Goal: Task Accomplishment & Management: Manage account settings

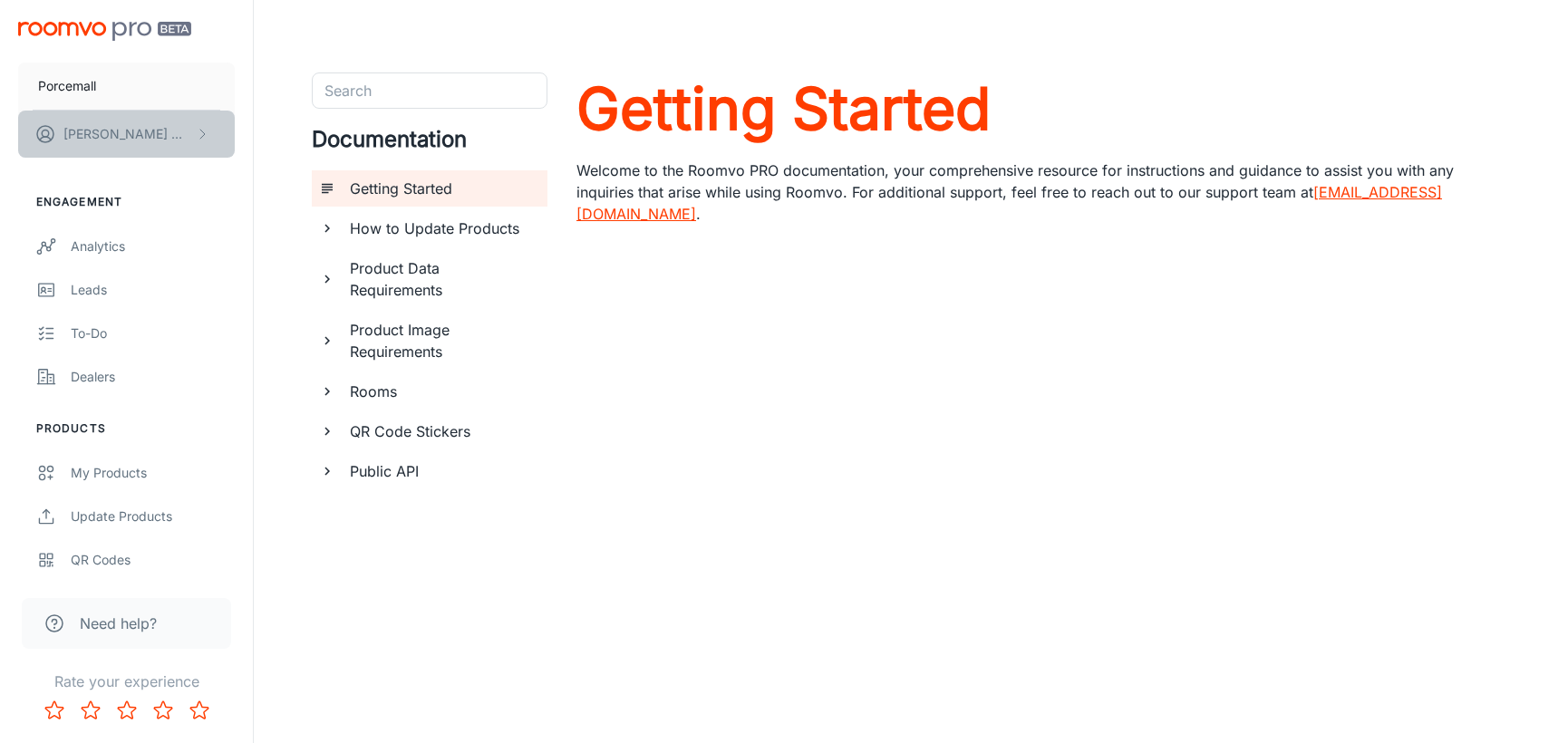
click at [190, 131] on button "[PERSON_NAME]" at bounding box center [126, 134] width 216 height 47
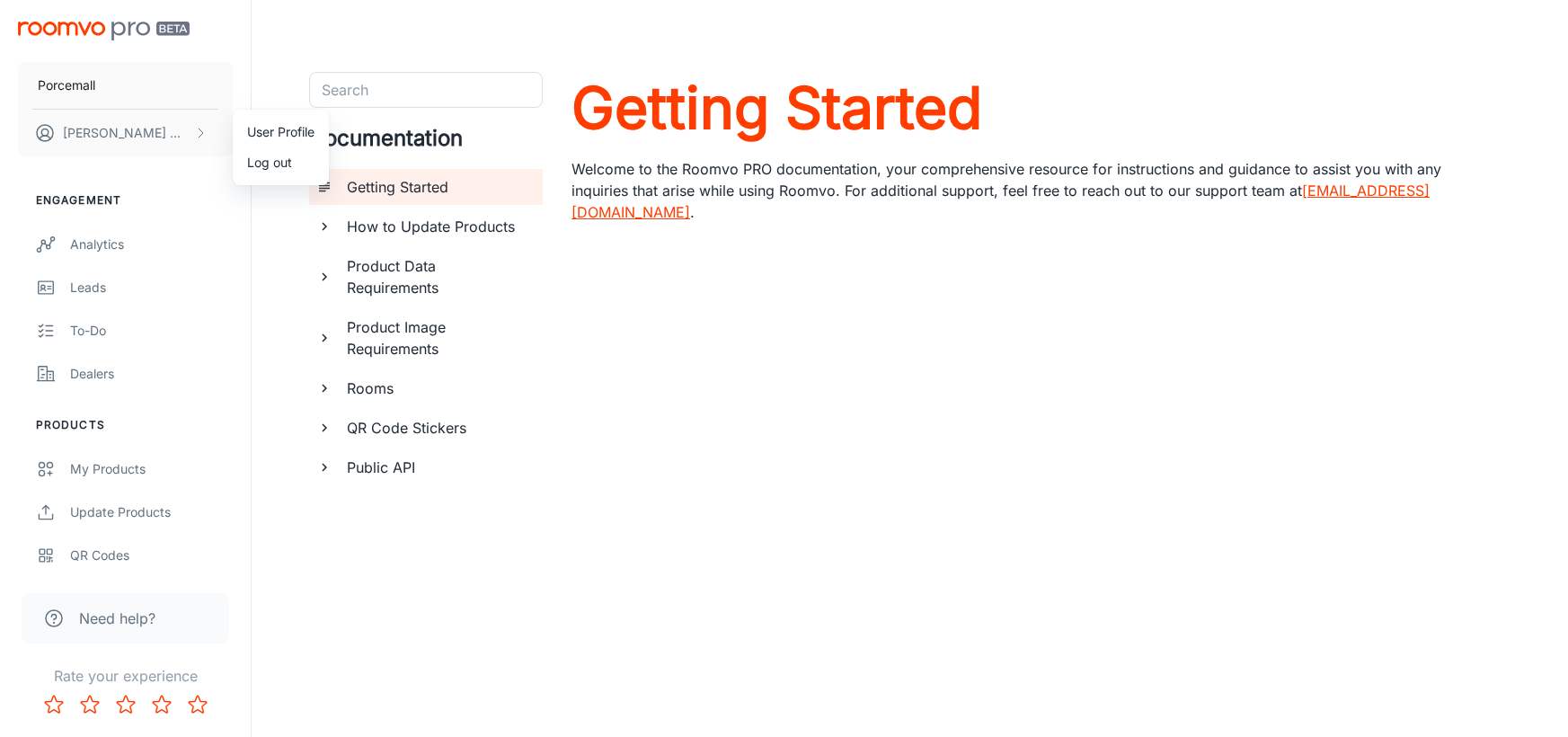
click at [258, 130] on li "User Profile" at bounding box center [281, 132] width 96 height 31
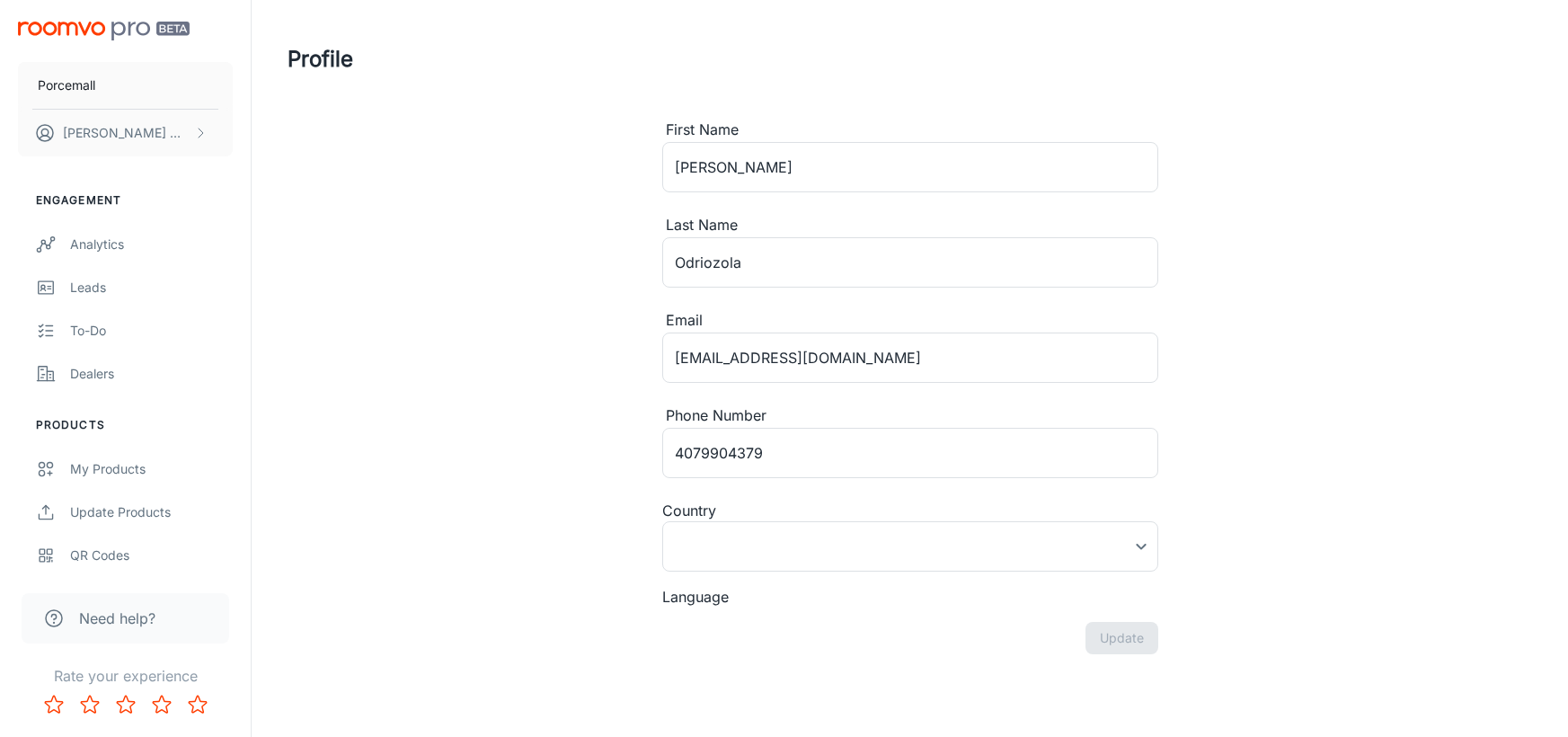
type input "[GEOGRAPHIC_DATA]"
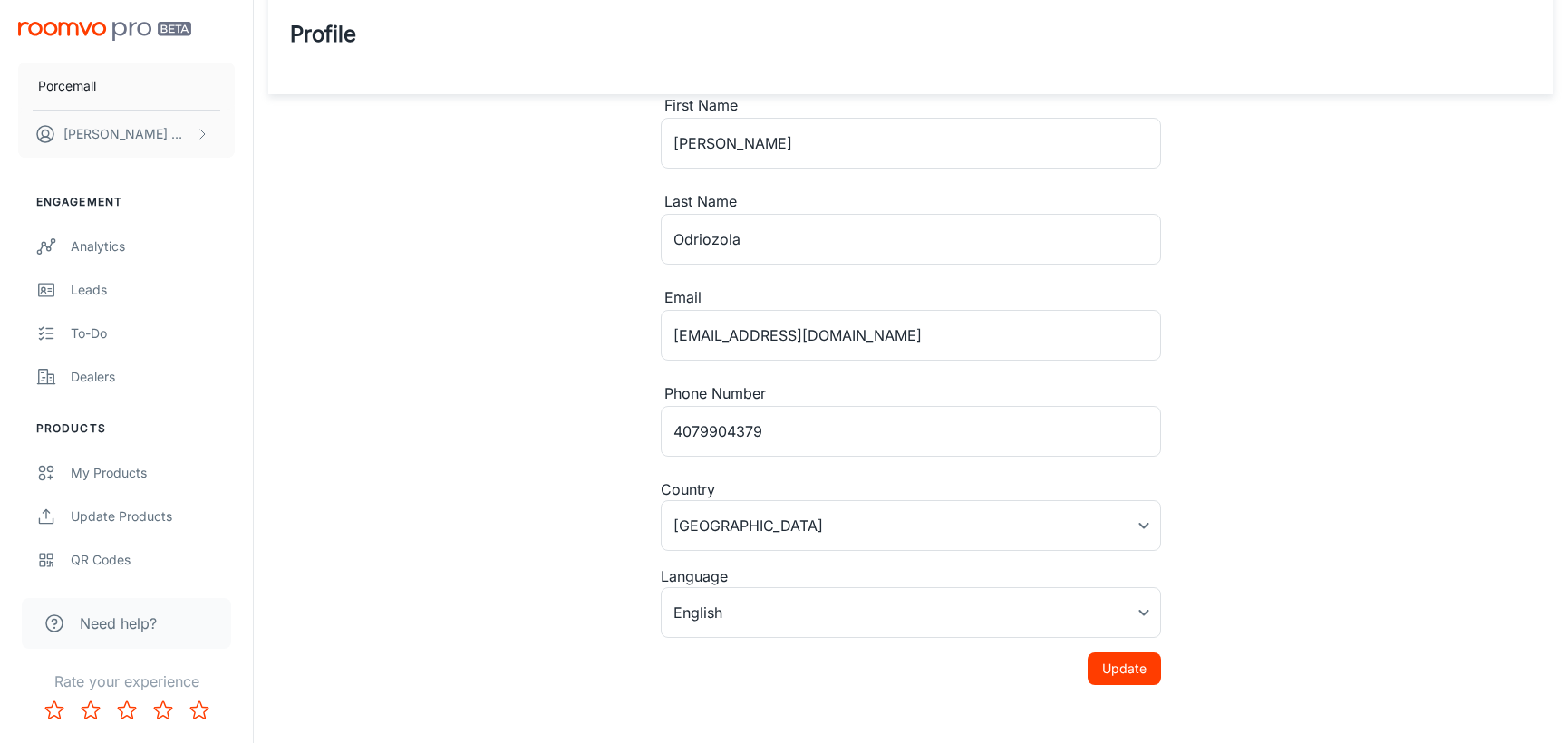
scroll to position [40, 0]
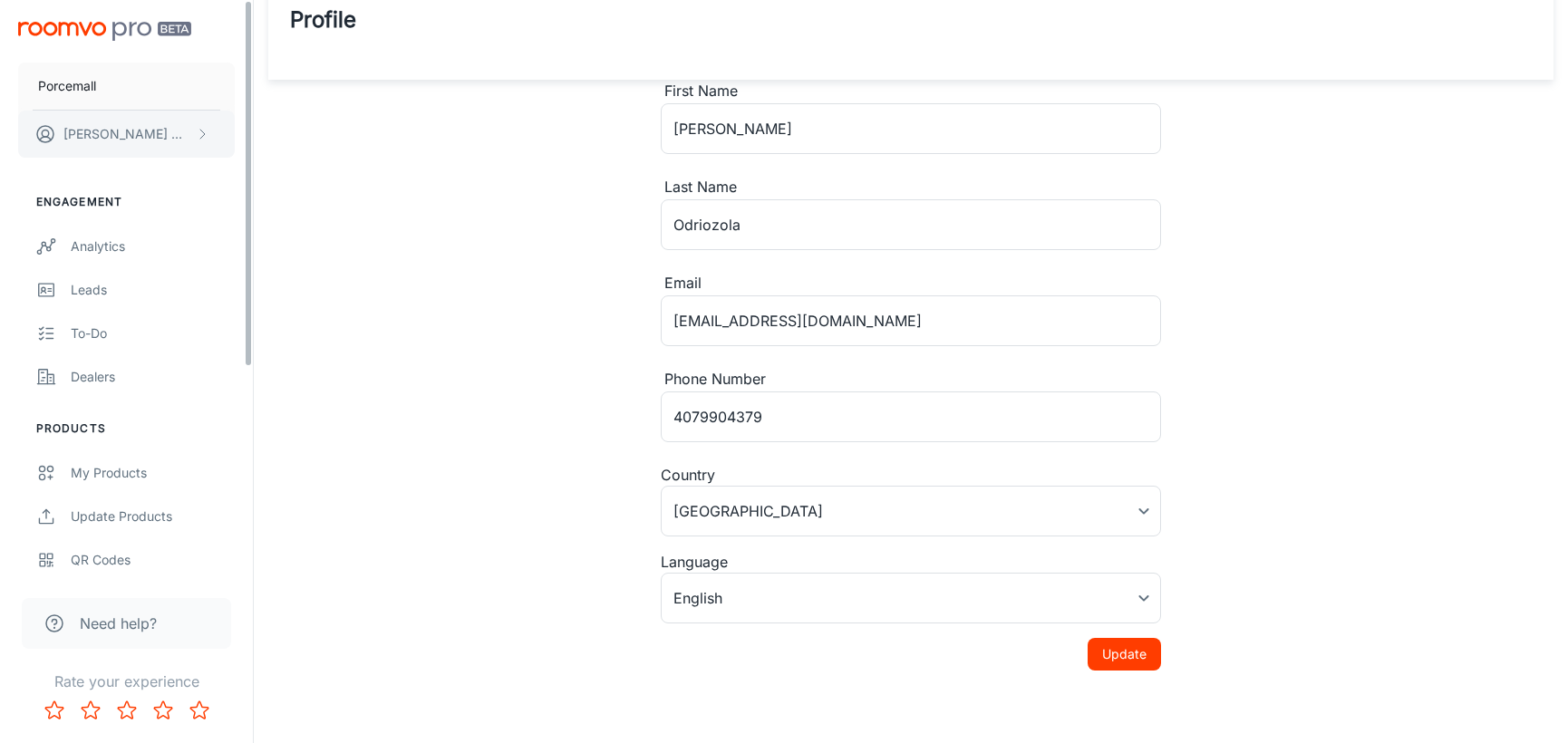
click at [200, 139] on polyline "scrollable content" at bounding box center [202, 134] width 5 height 9
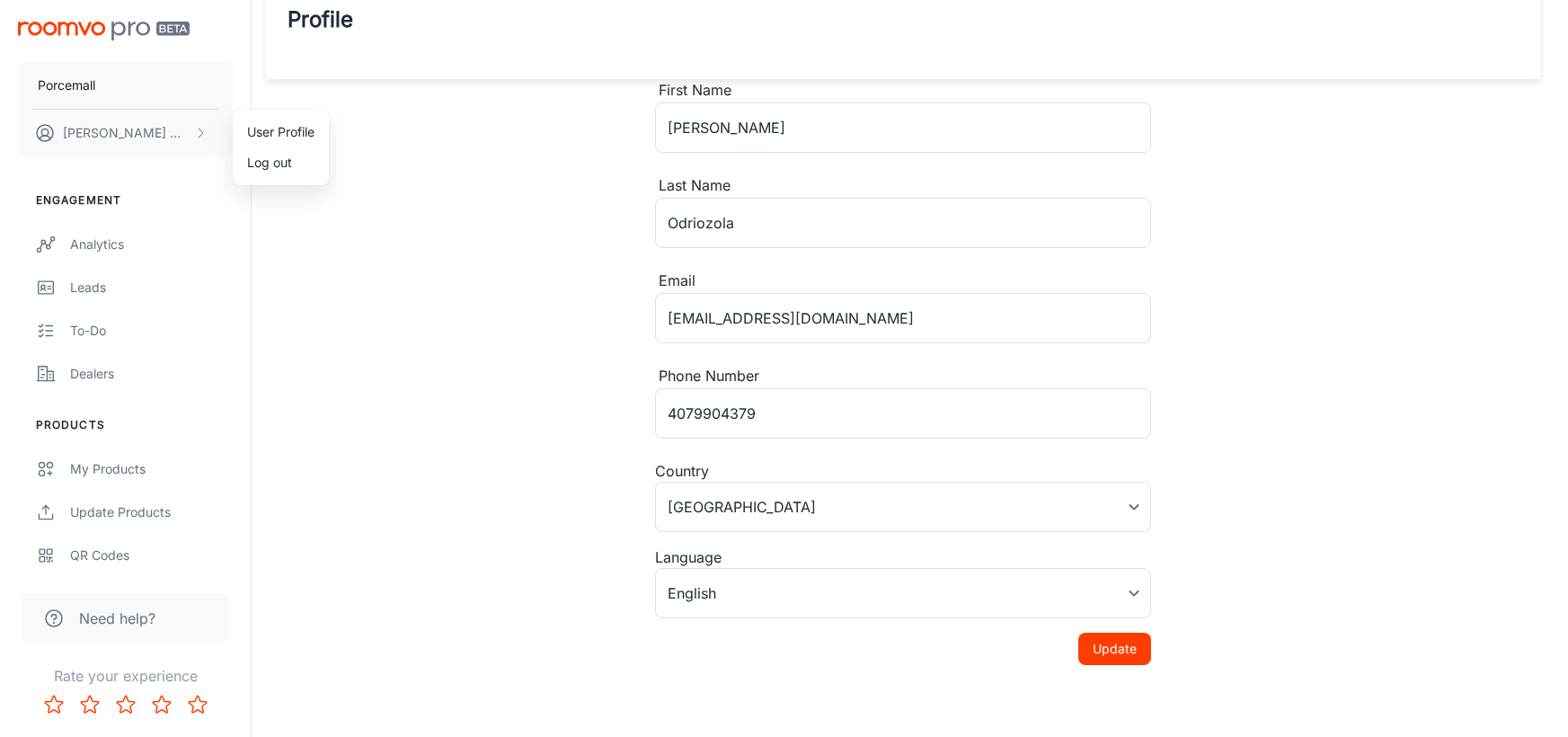
click at [416, 234] on div at bounding box center [784, 368] width 1568 height 737
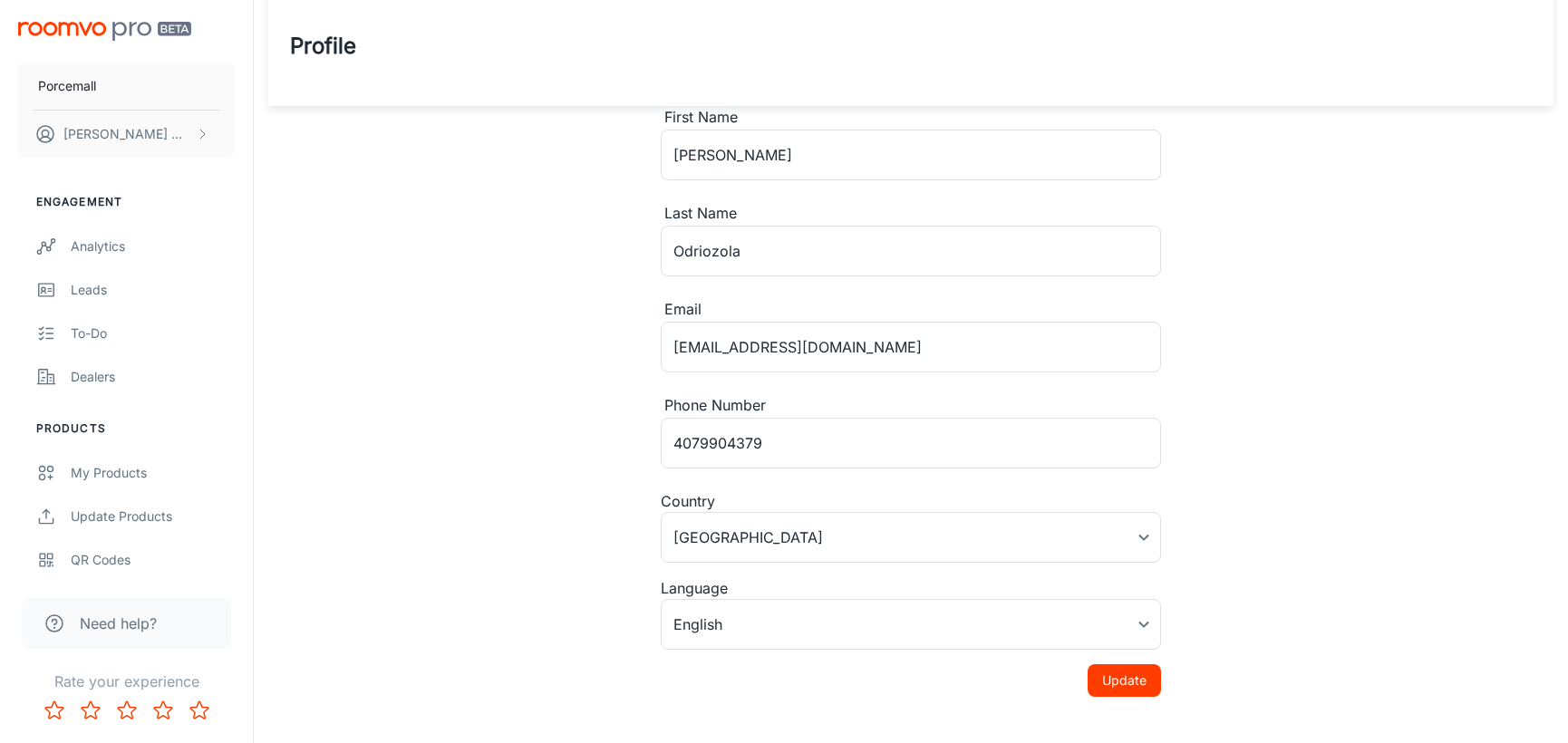
scroll to position [0, 0]
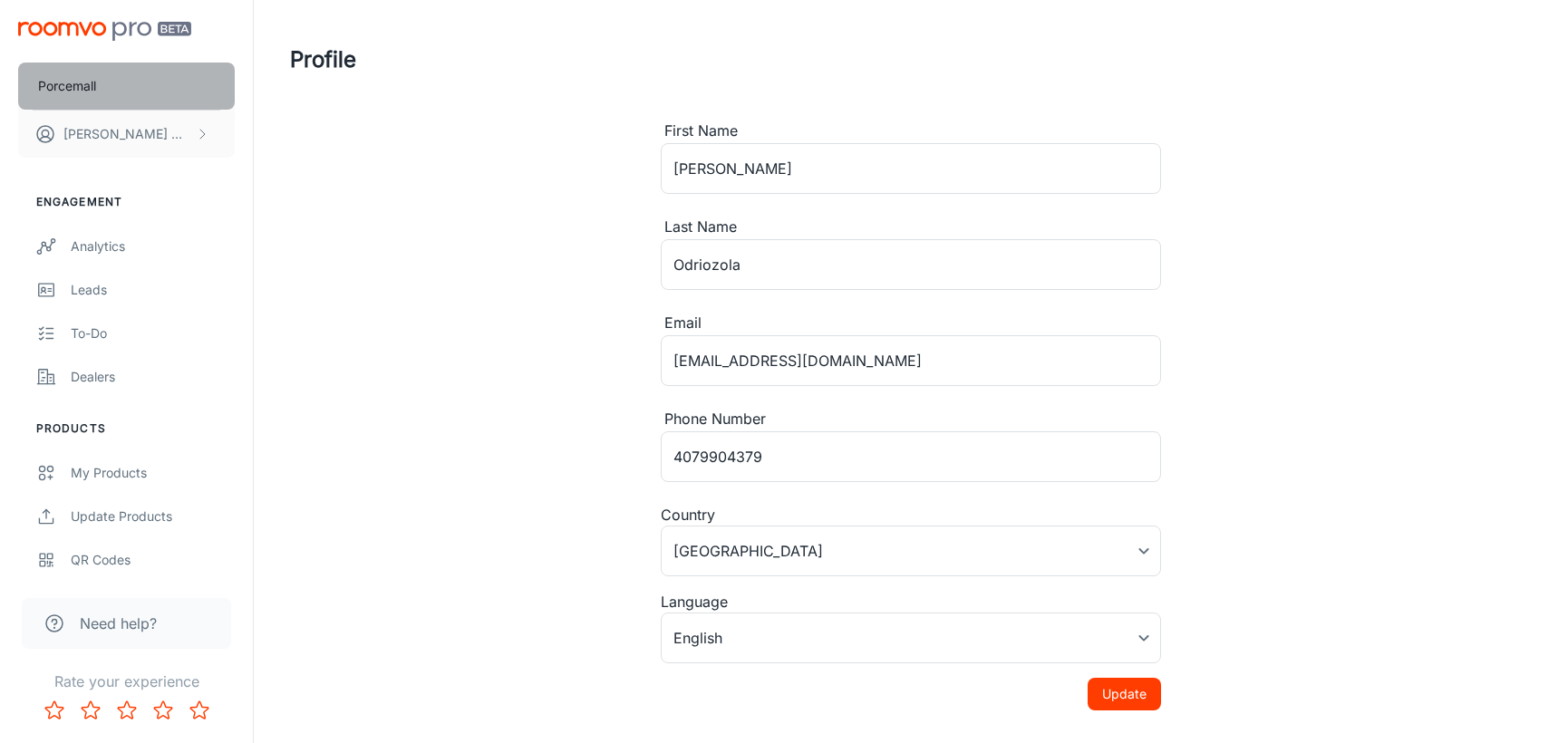
click at [68, 92] on p "Porcemall" at bounding box center [68, 86] width 58 height 20
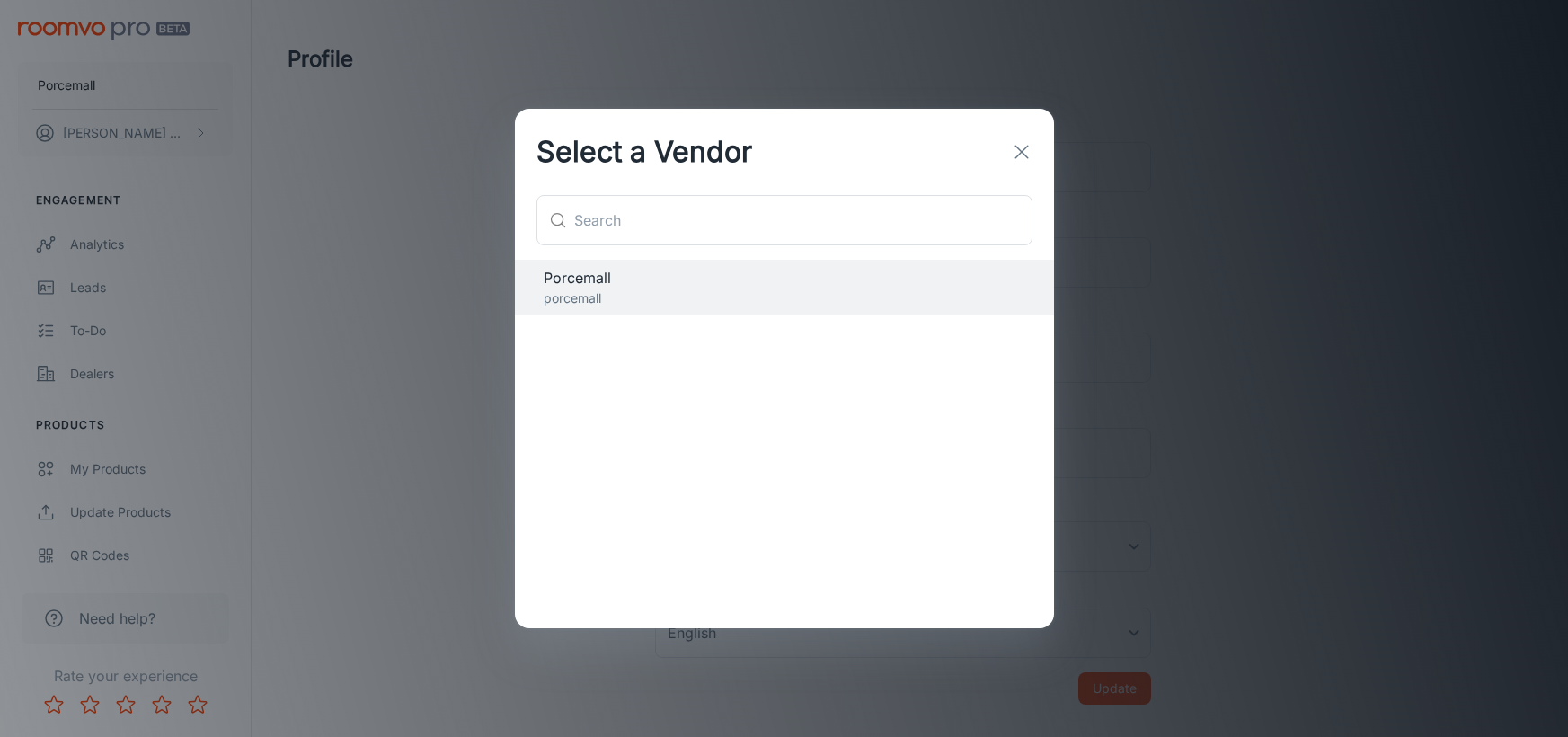
click at [1028, 155] on icon "button" at bounding box center [1021, 152] width 22 height 22
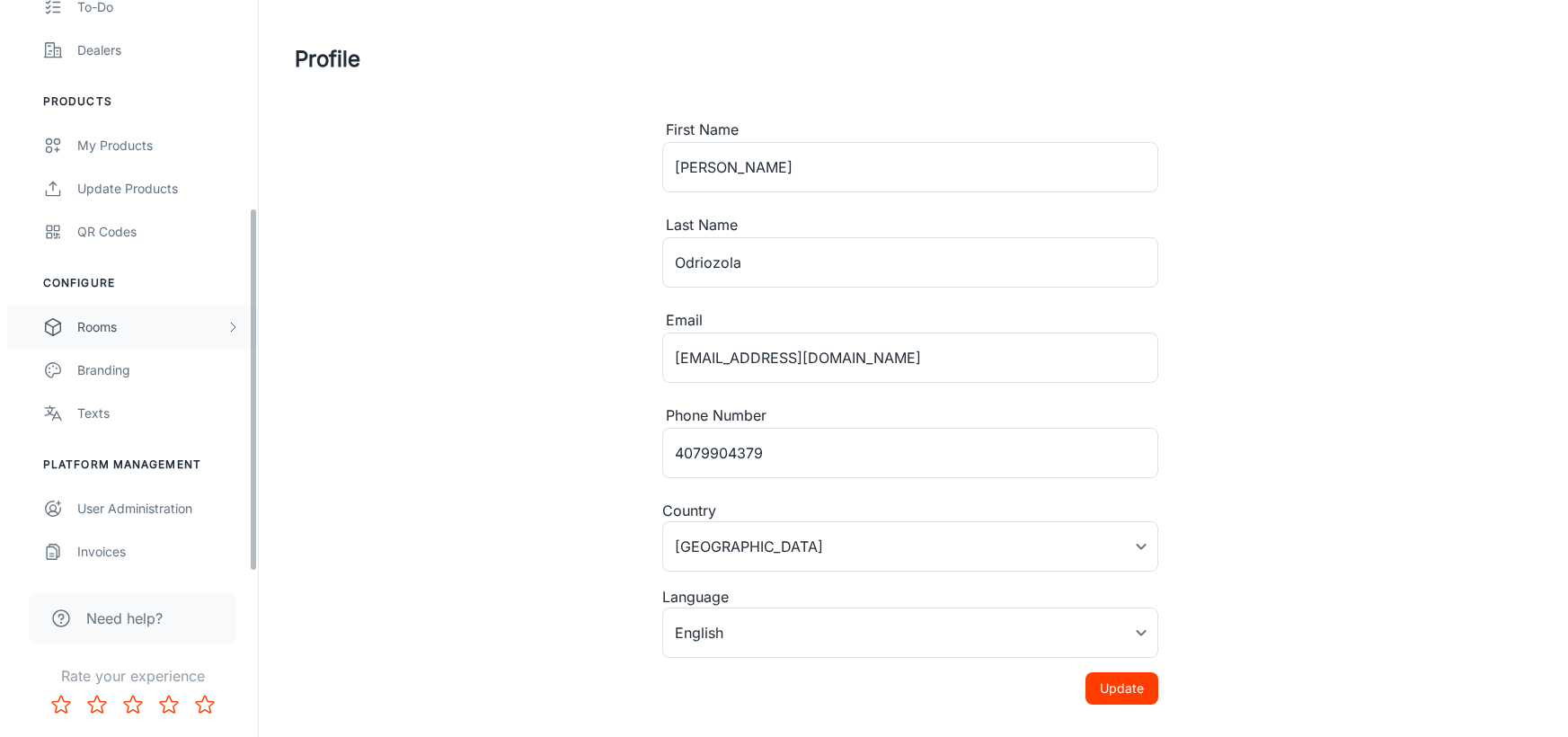
scroll to position [325, 0]
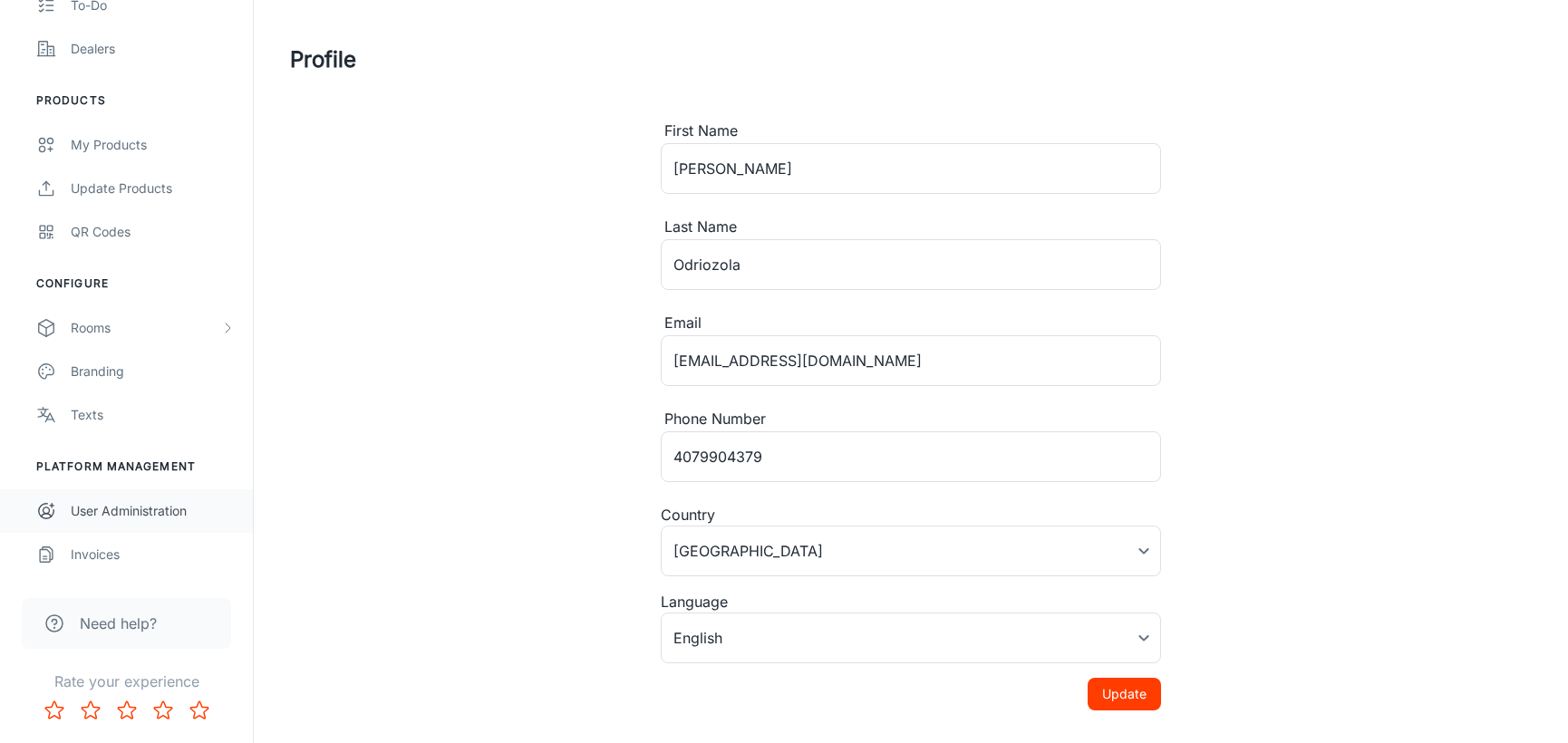
click at [131, 507] on div "User Administration" at bounding box center [153, 511] width 164 height 20
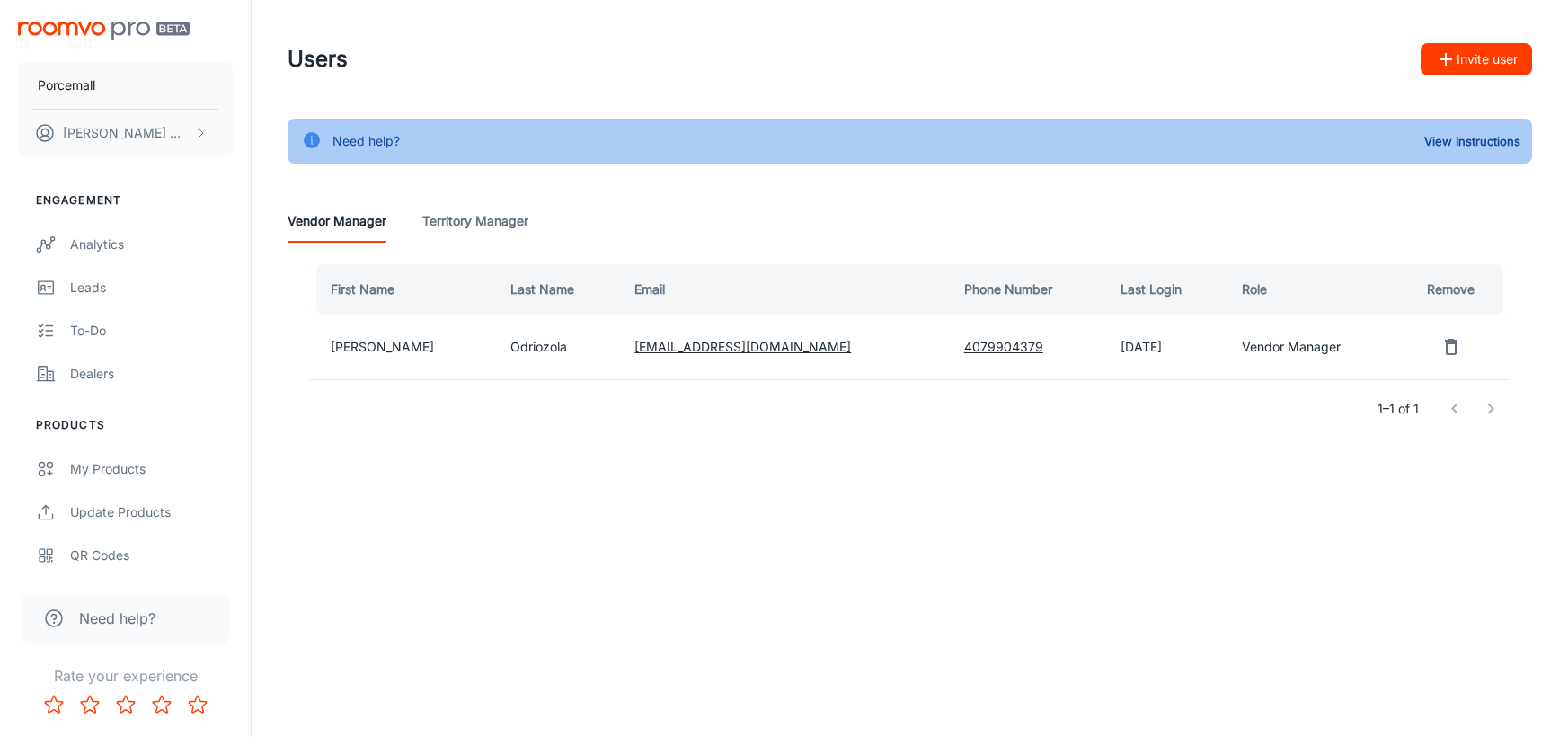
click at [463, 226] on Manager "Territory Manager" at bounding box center [474, 221] width 106 height 43
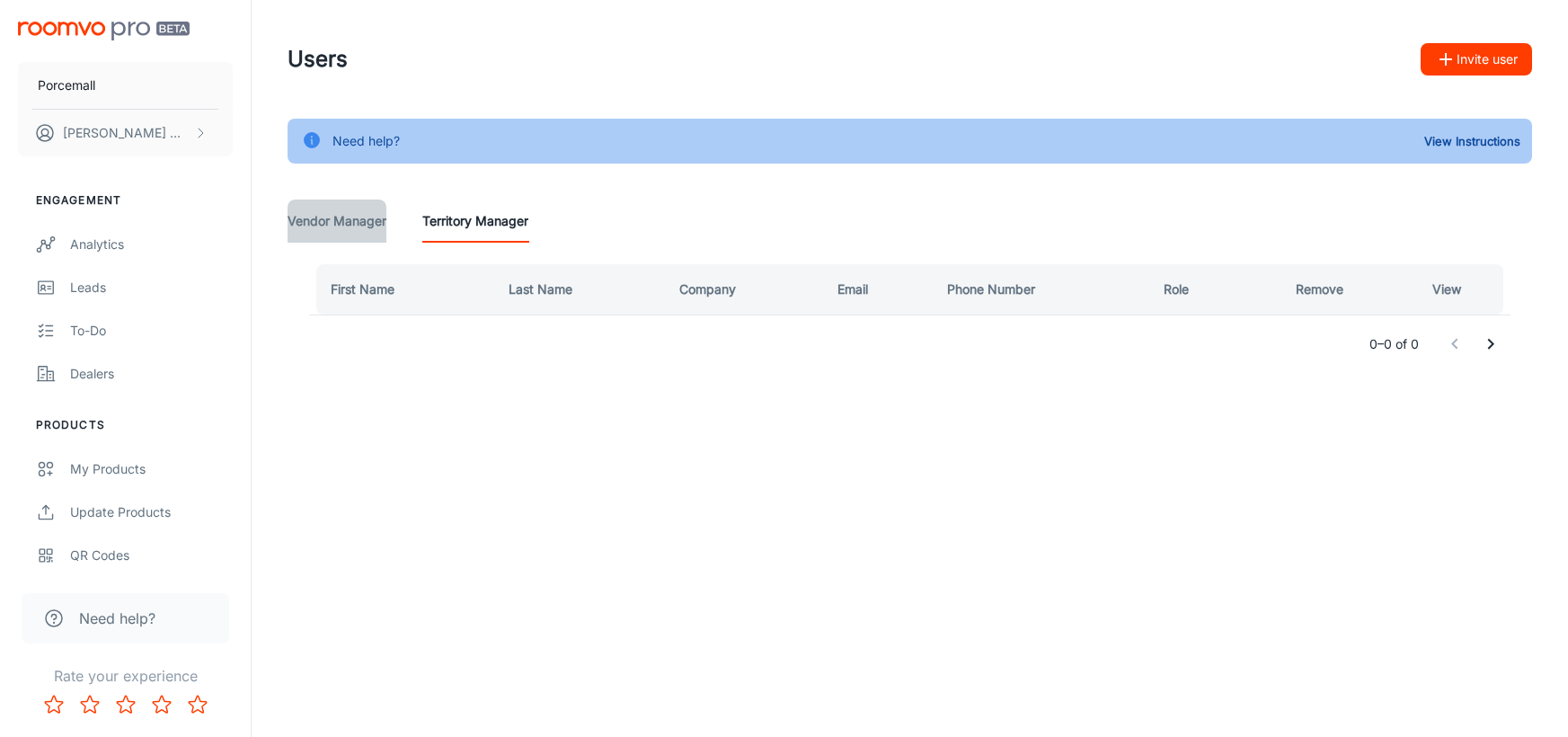
click at [339, 226] on Manager "Vendor Manager" at bounding box center [337, 221] width 99 height 43
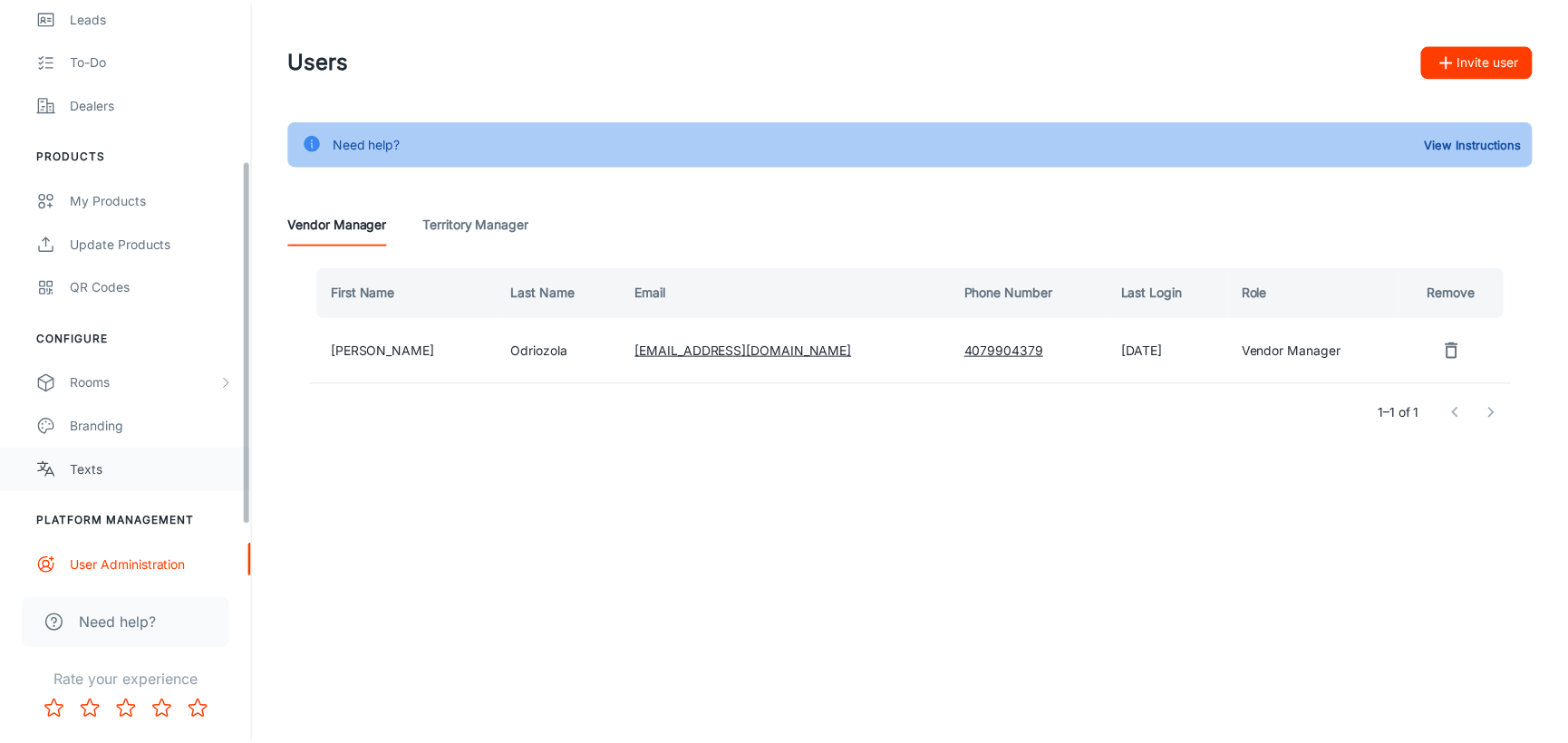
scroll to position [328, 0]
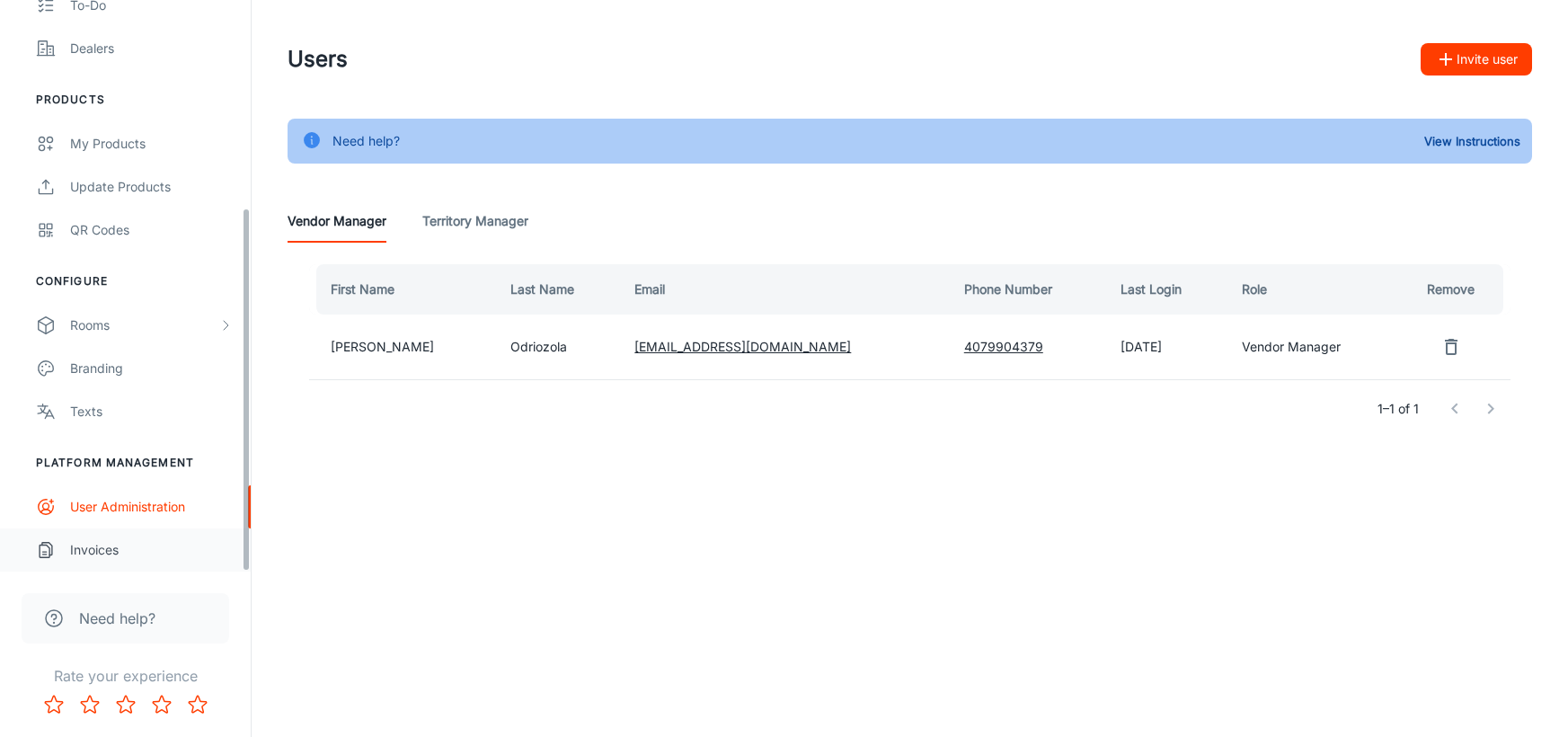
click at [113, 541] on div "Invoices" at bounding box center [151, 550] width 163 height 20
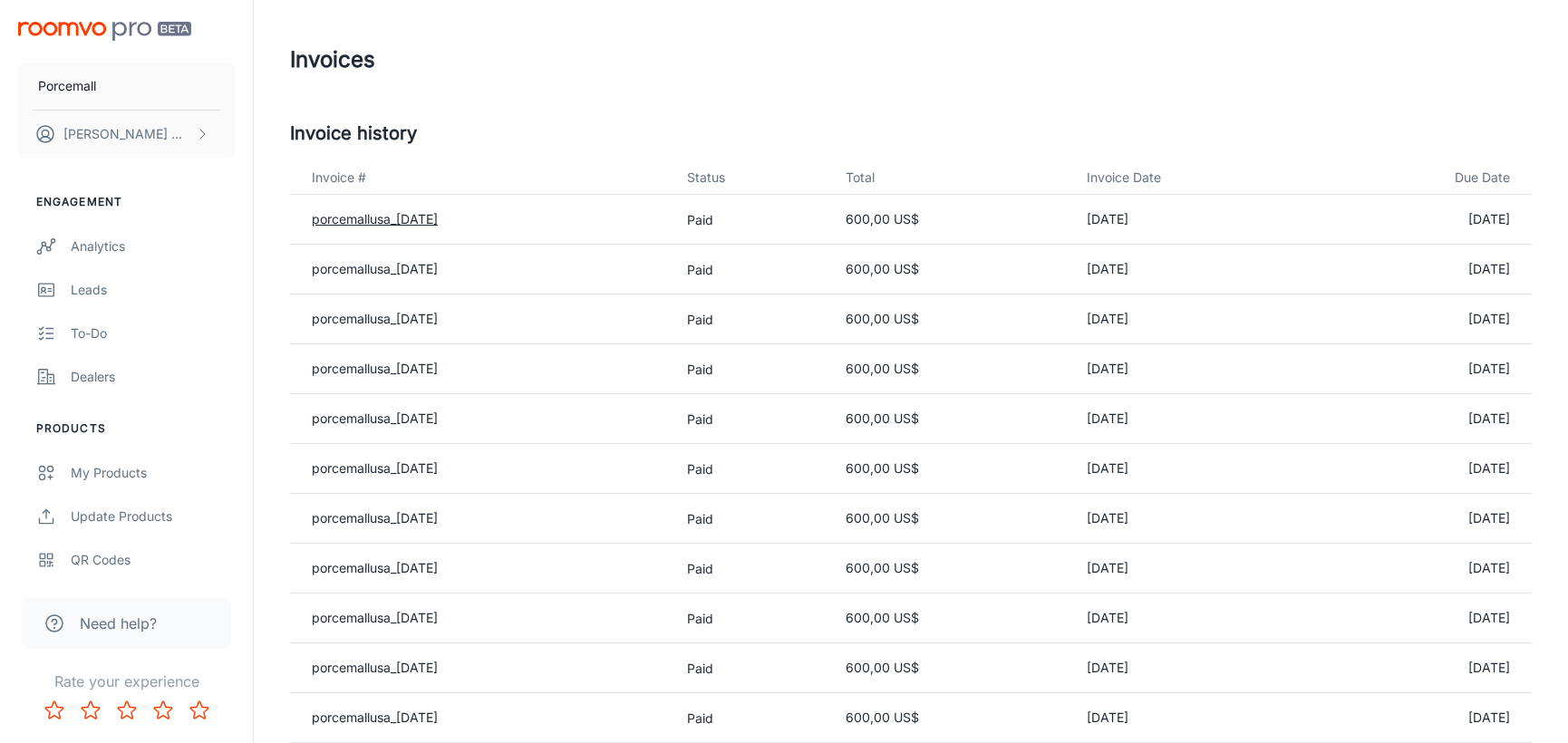
click at [380, 225] on link "porcemallusa_[DATE]" at bounding box center [374, 218] width 126 height 16
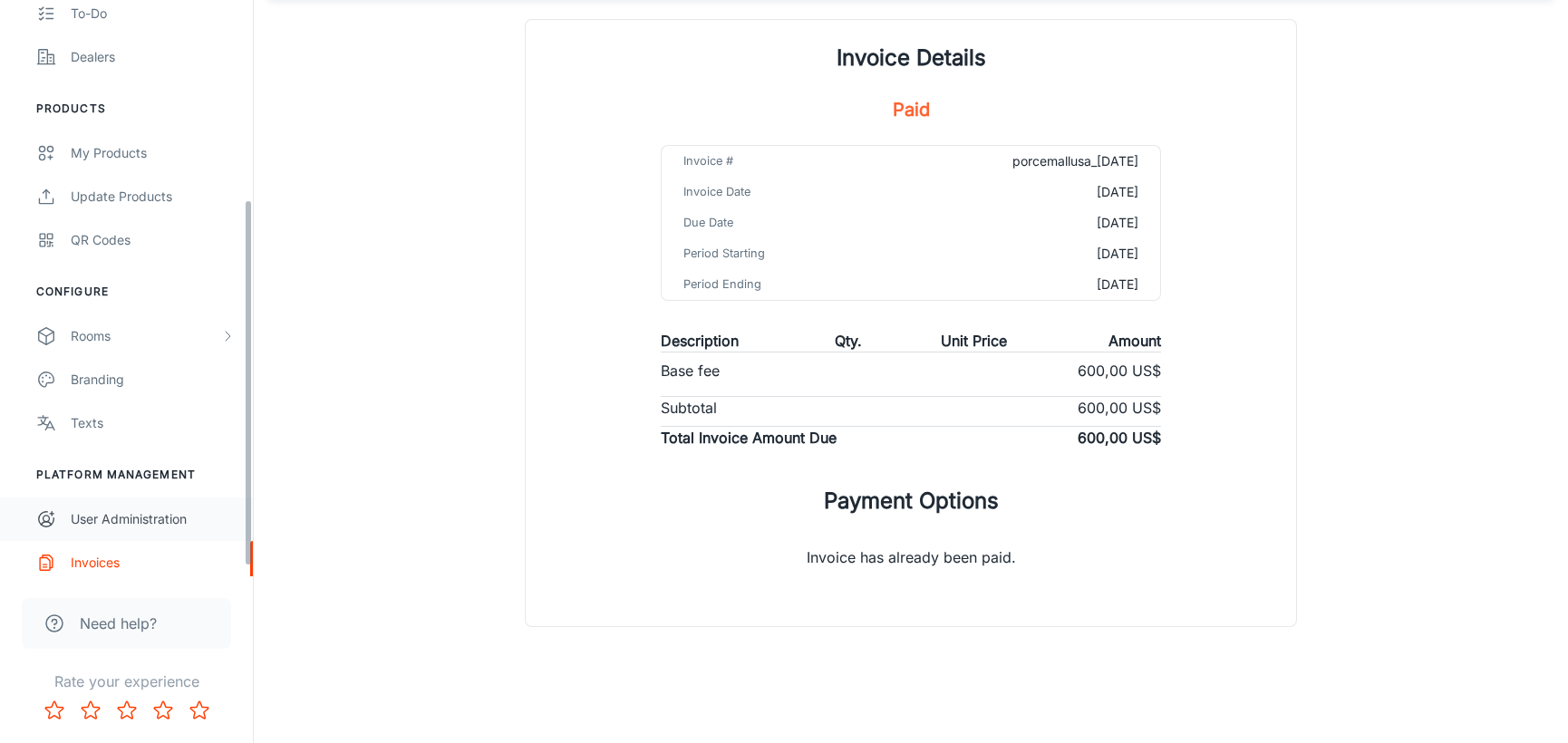
scroll to position [328, 0]
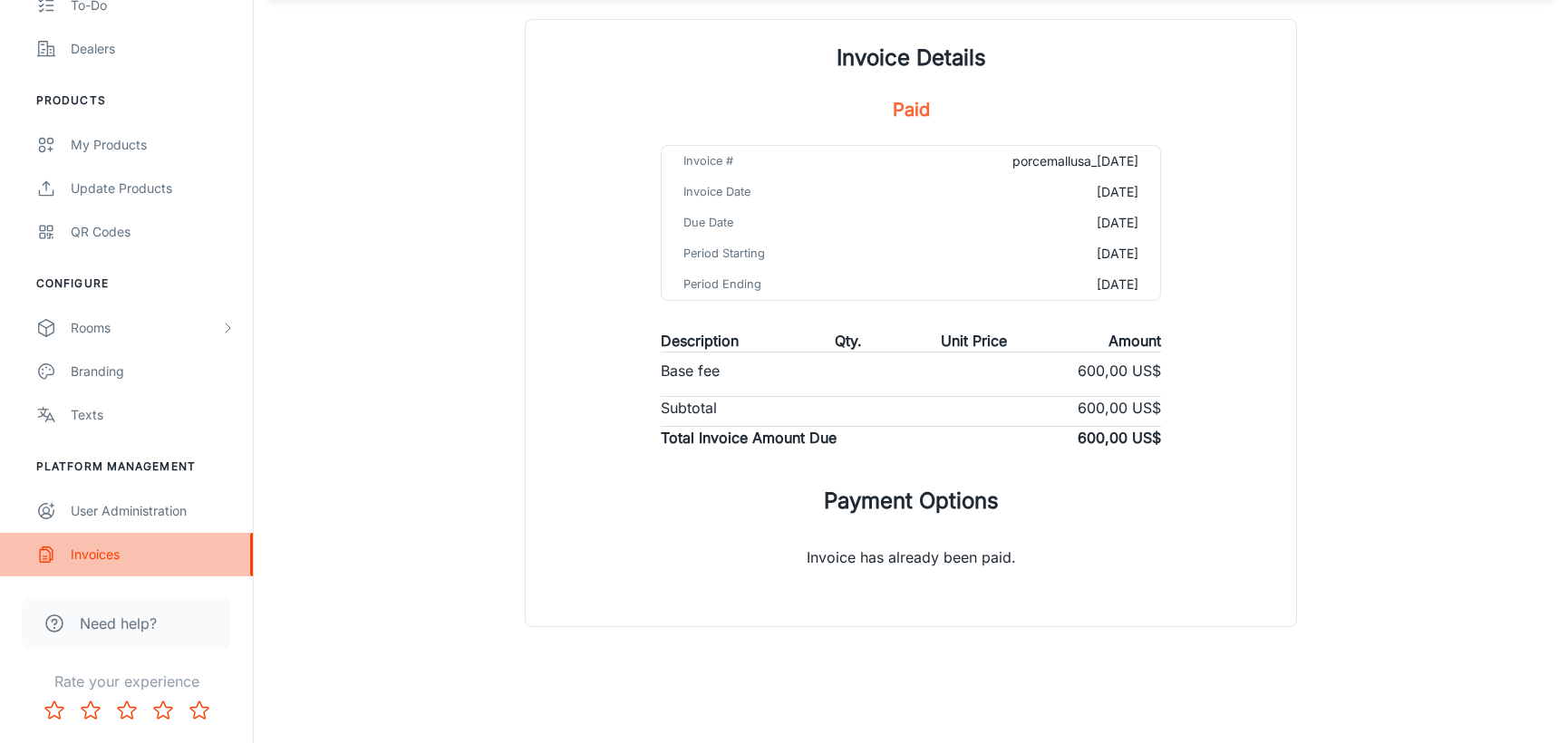
click at [106, 562] on div "Invoices" at bounding box center [153, 554] width 164 height 20
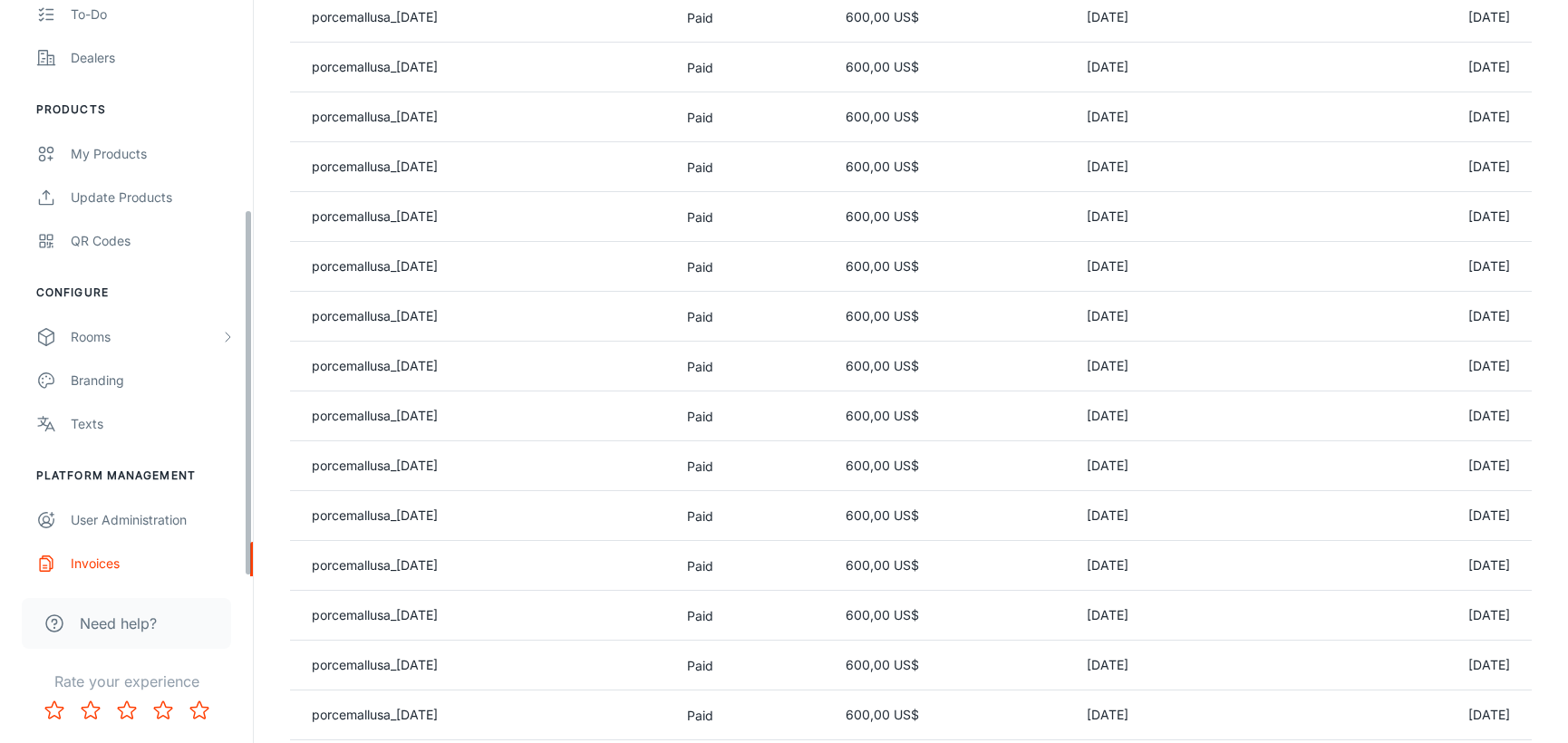
scroll to position [328, 0]
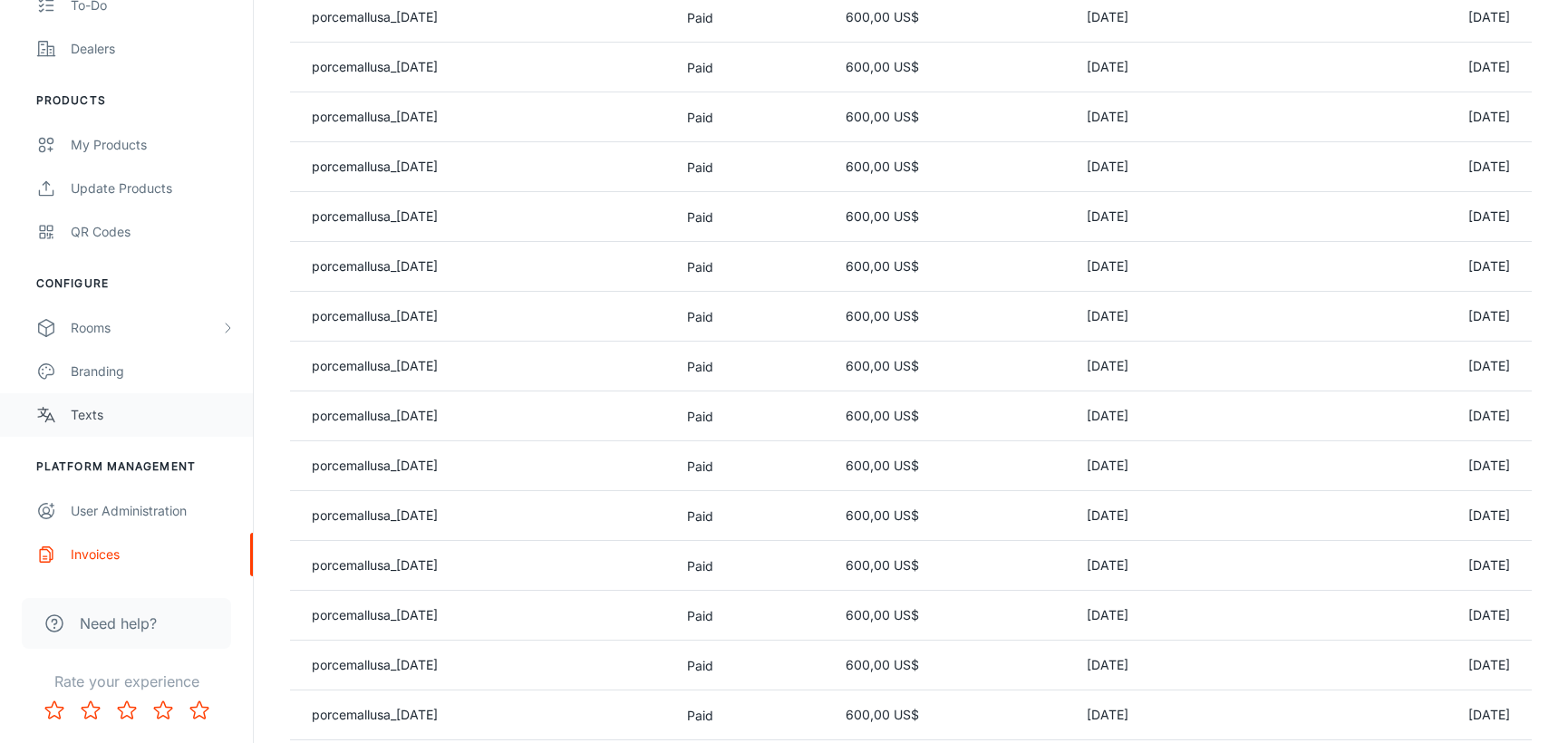
click at [103, 419] on div "Texts" at bounding box center [153, 415] width 164 height 20
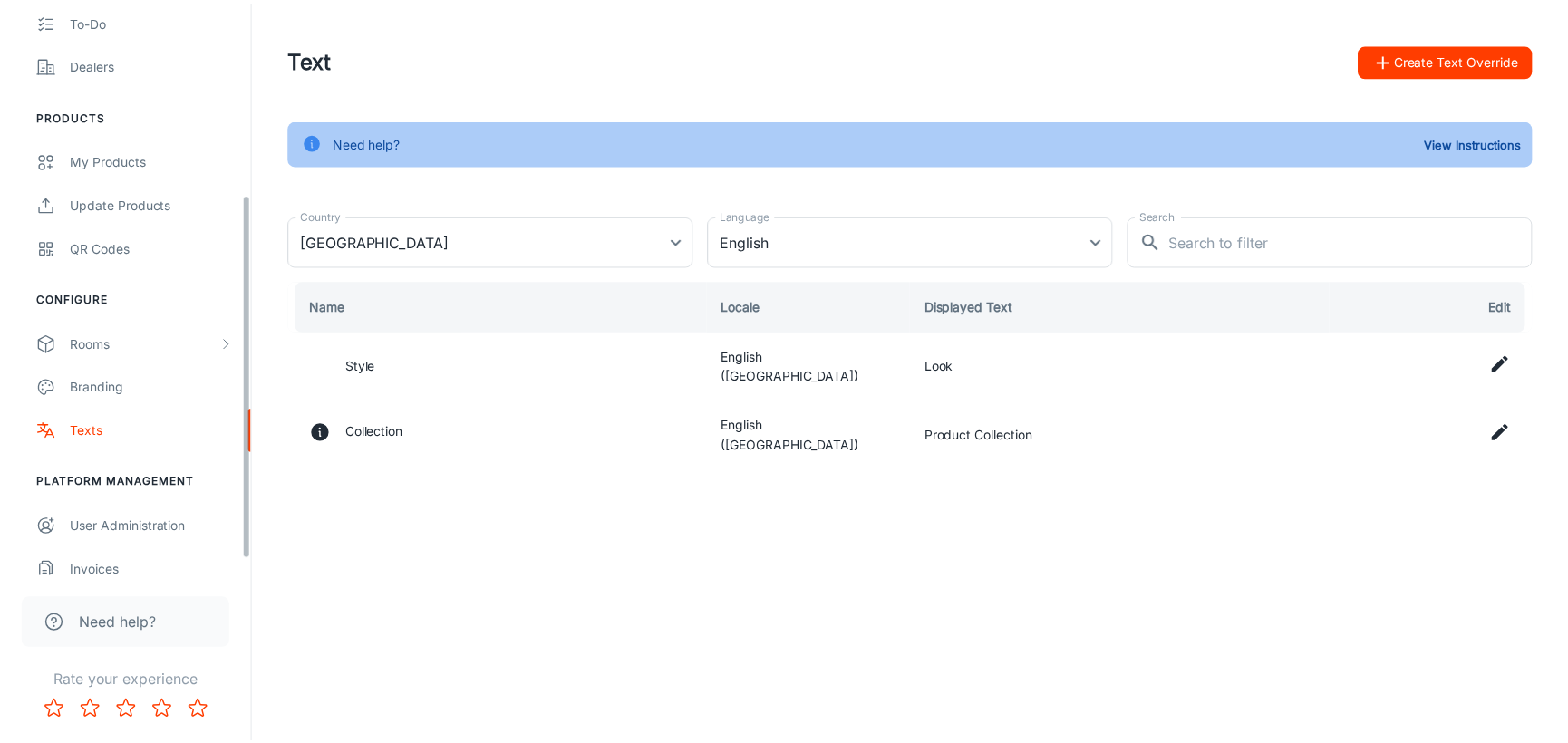
scroll to position [328, 0]
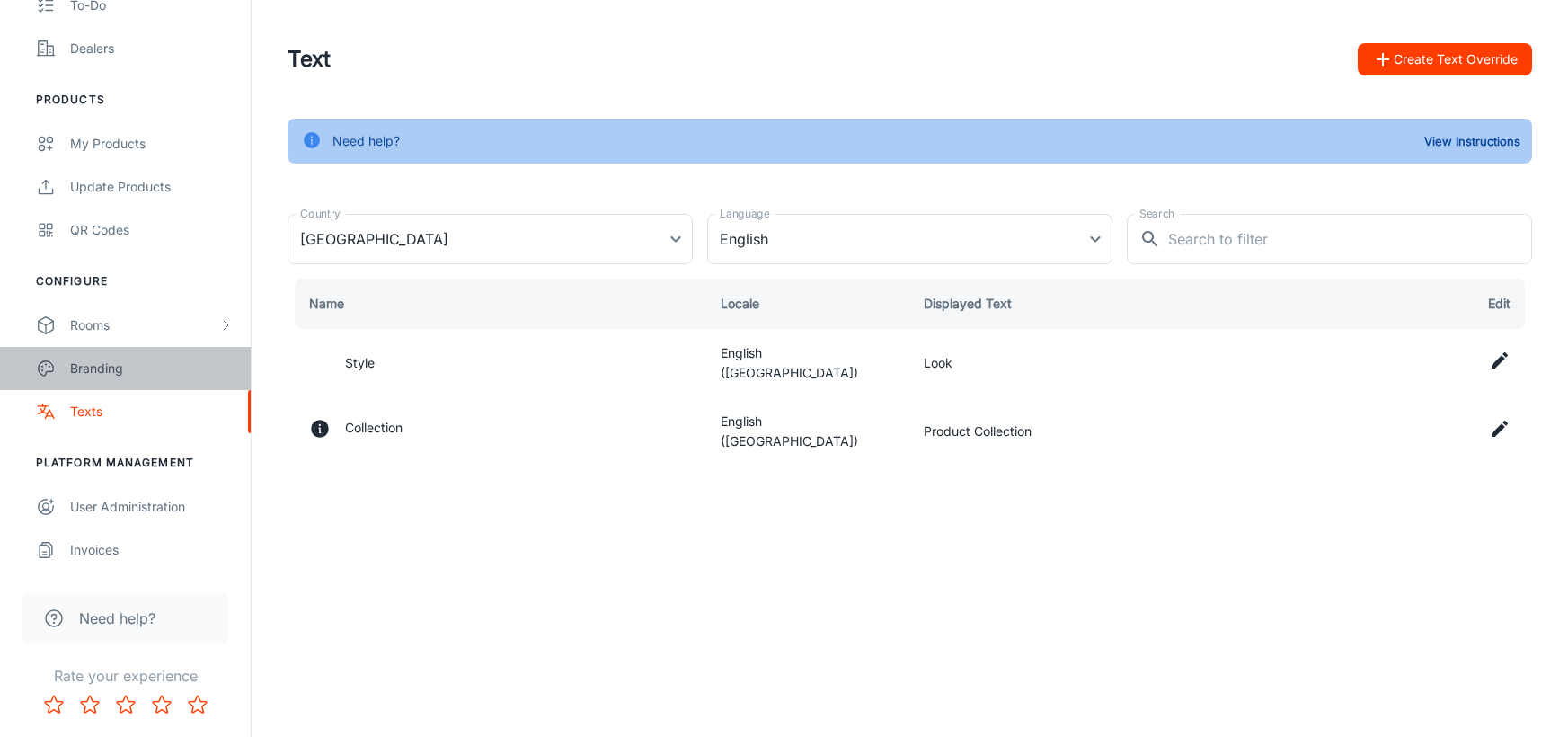
click at [111, 372] on div "Branding" at bounding box center [151, 368] width 163 height 20
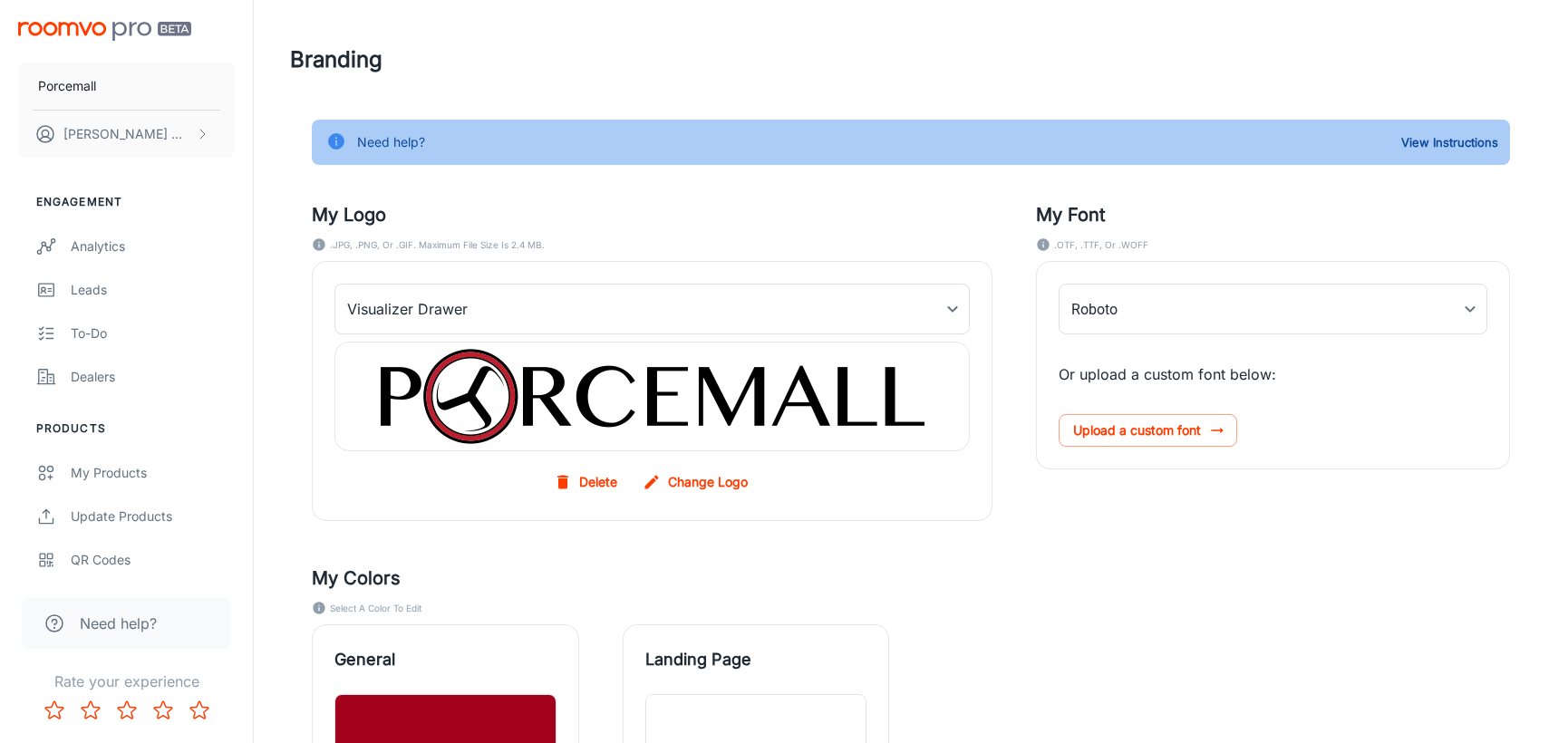
type input "Roboto', 'Rubik-Light"
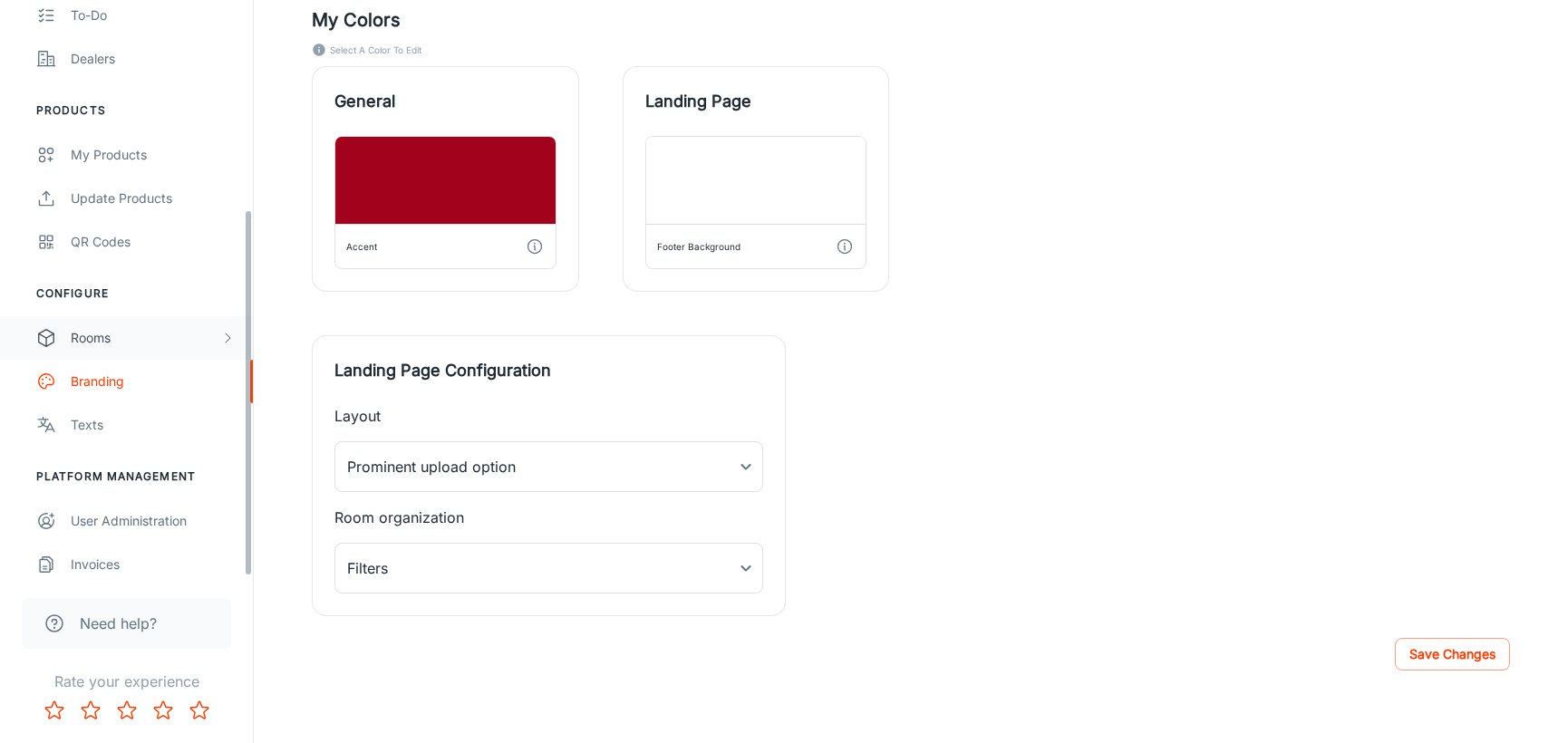
scroll to position [328, 0]
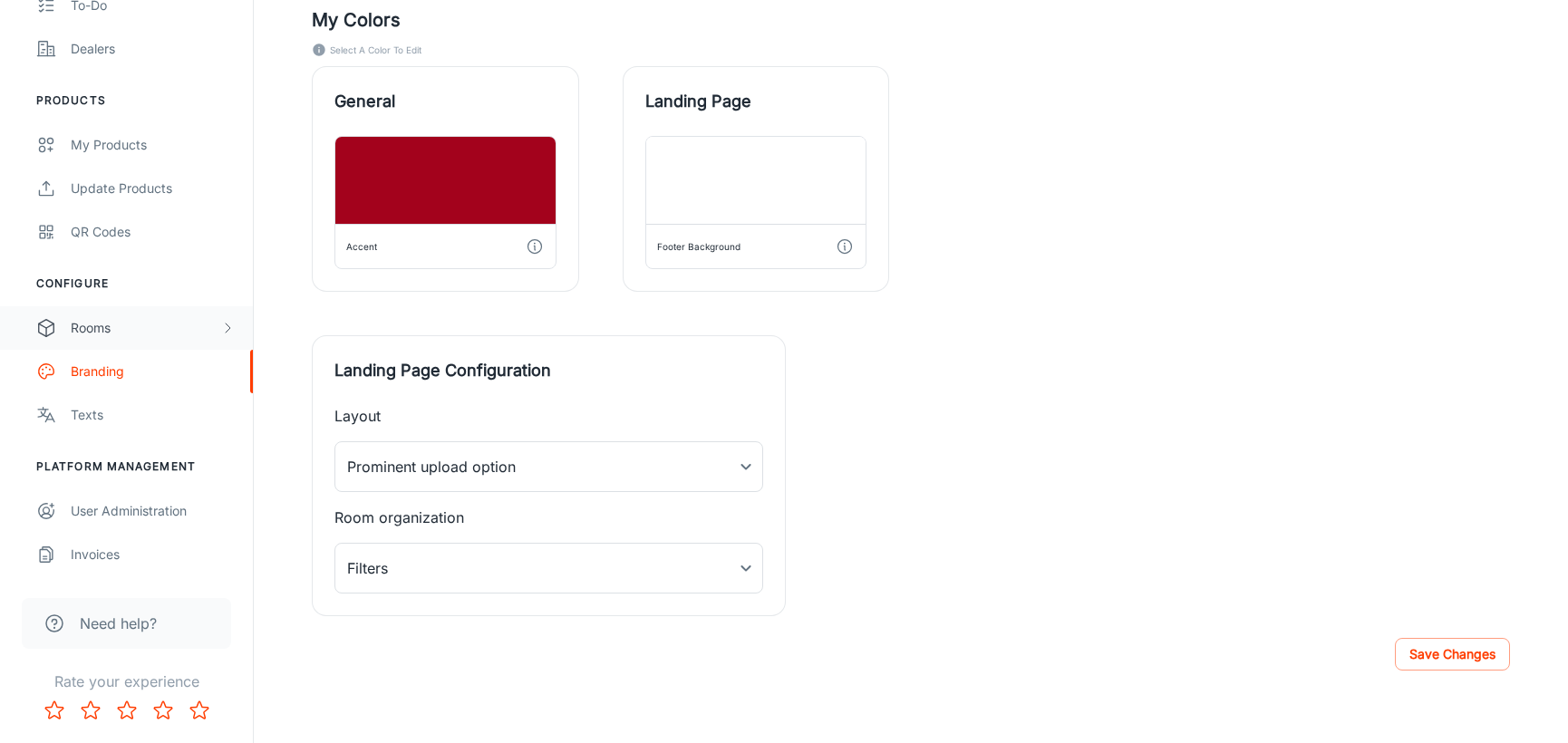
click at [121, 330] on div "Rooms" at bounding box center [145, 328] width 150 height 20
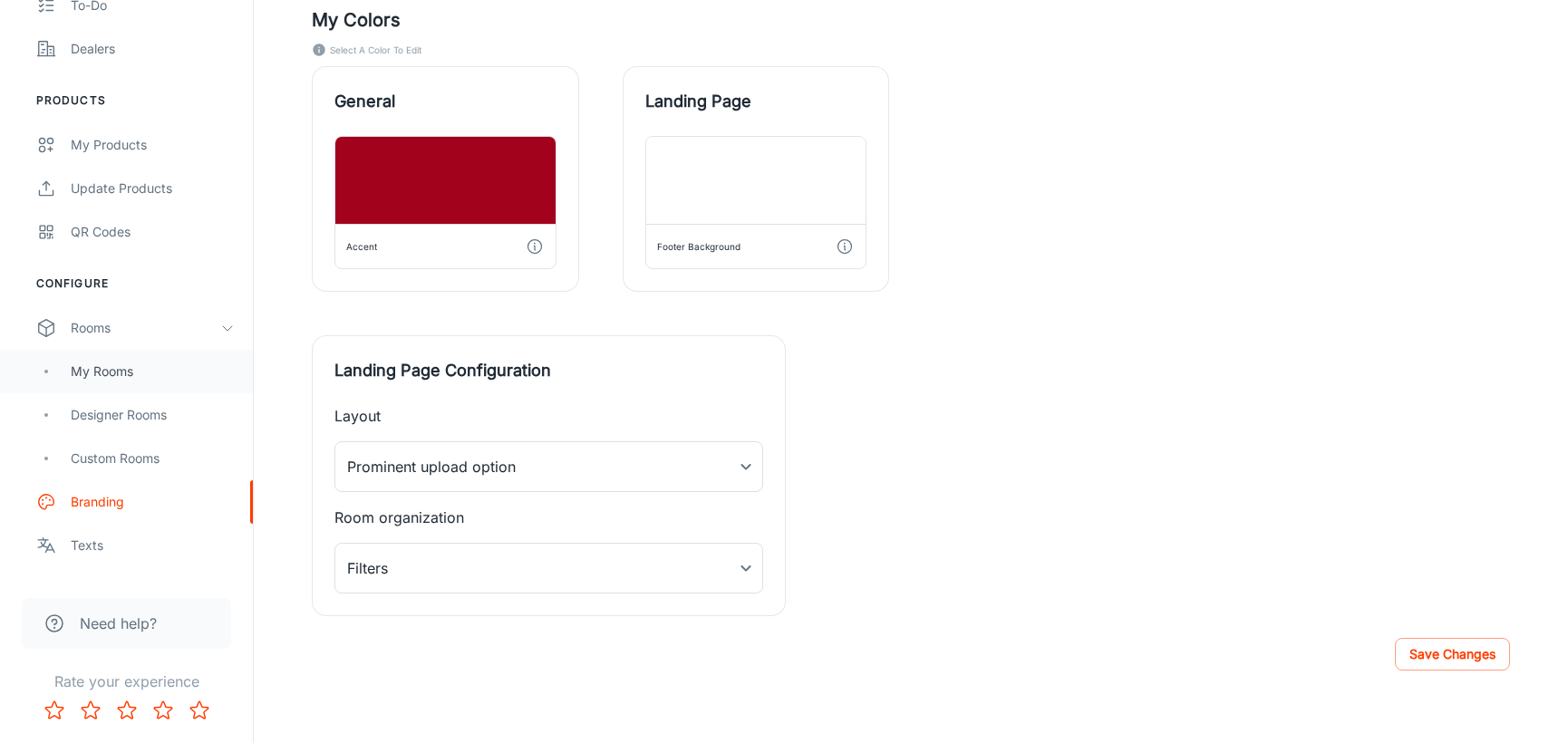
click at [132, 361] on div "My Rooms" at bounding box center [153, 372] width 164 height 20
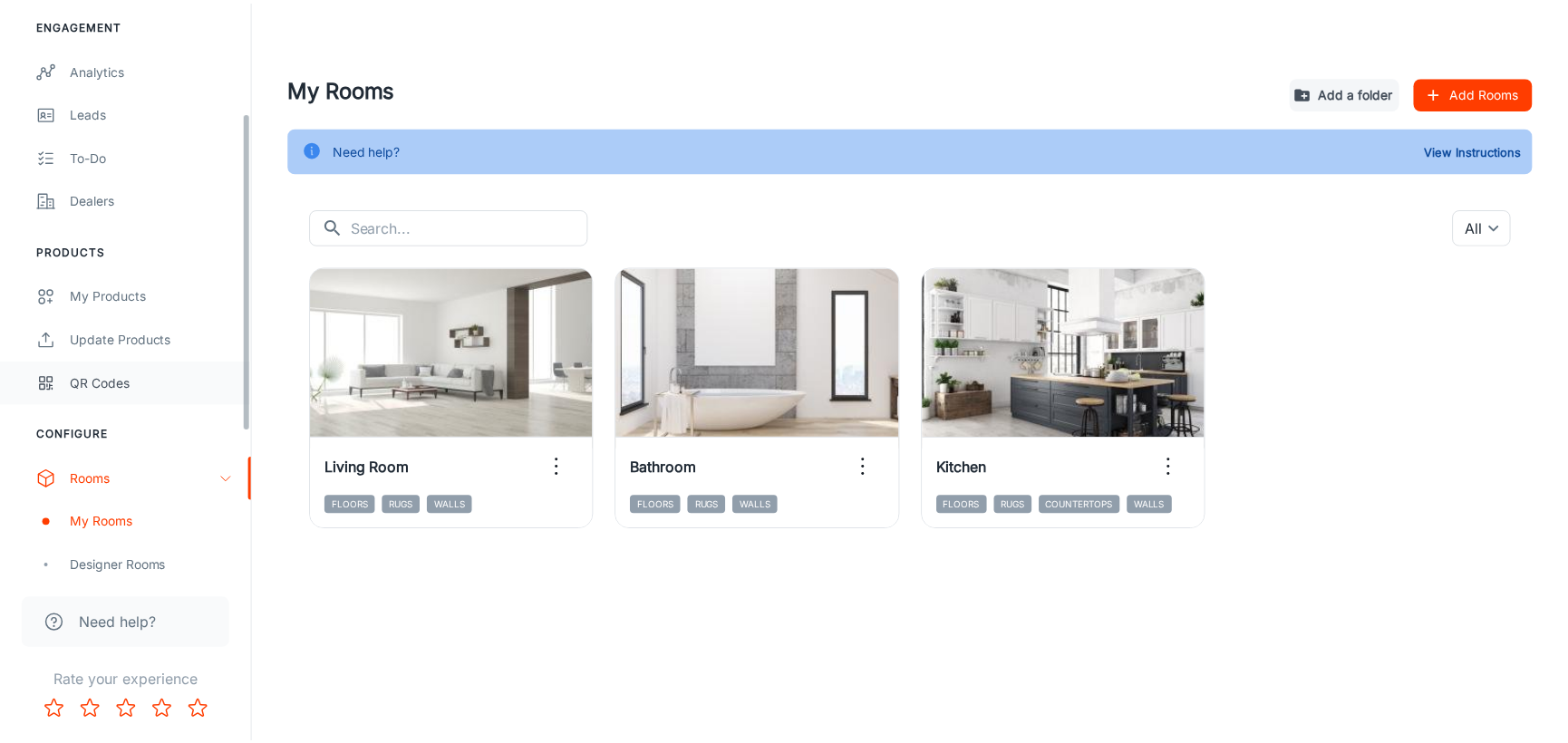
scroll to position [301, 0]
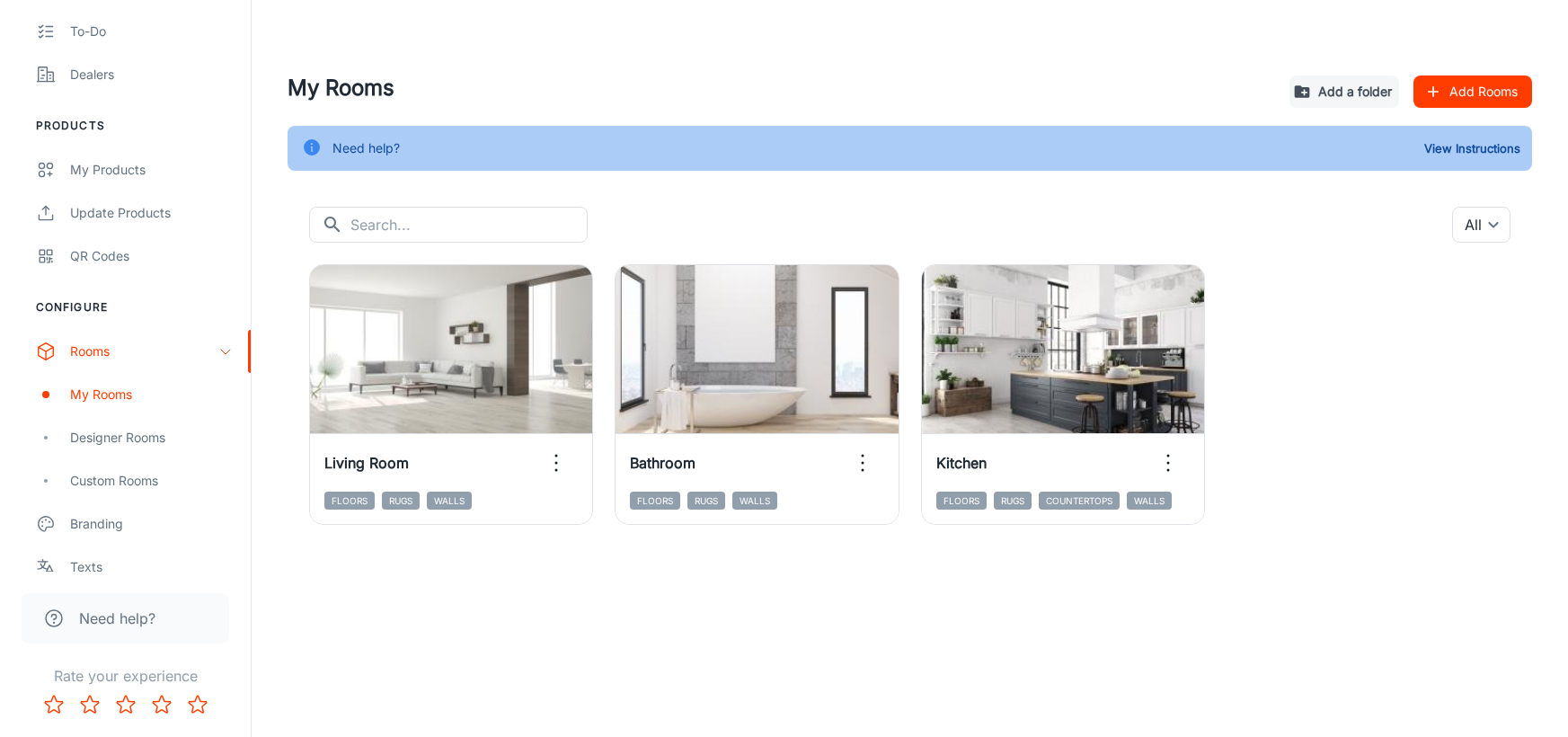
click at [1470, 97] on button "Add Rooms" at bounding box center [1472, 91] width 119 height 33
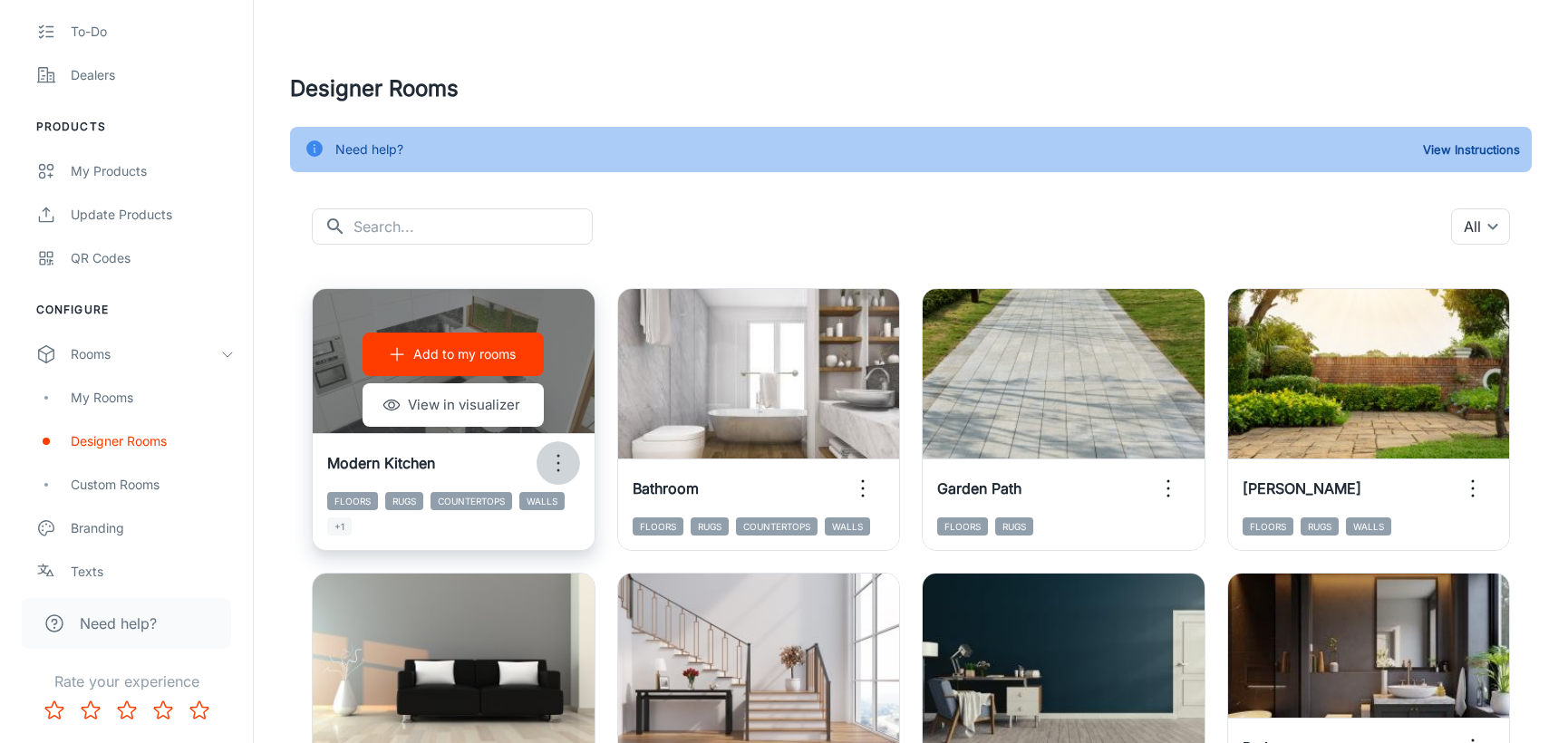
click at [563, 466] on icon "button" at bounding box center [558, 463] width 29 height 29
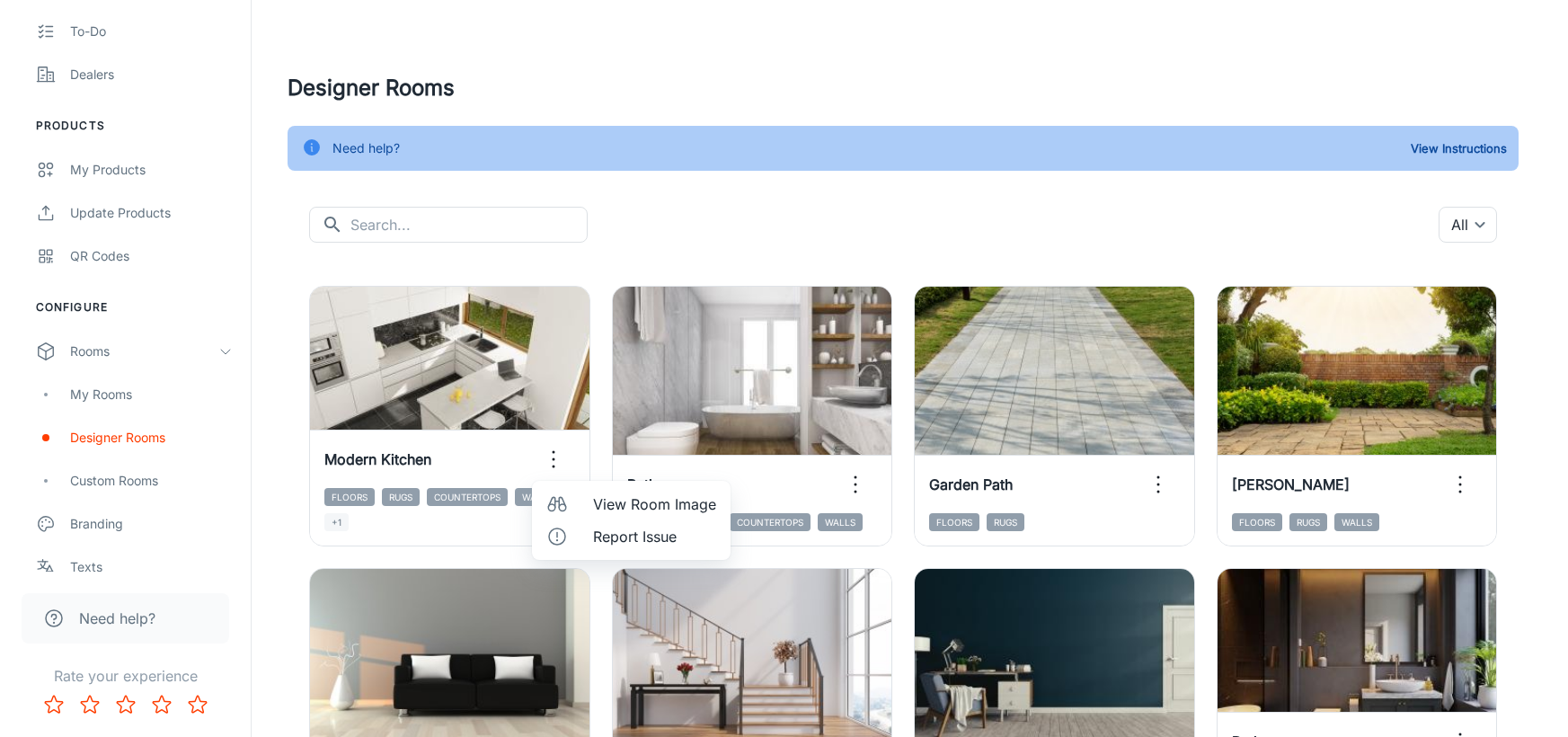
click at [683, 233] on div at bounding box center [784, 368] width 1568 height 737
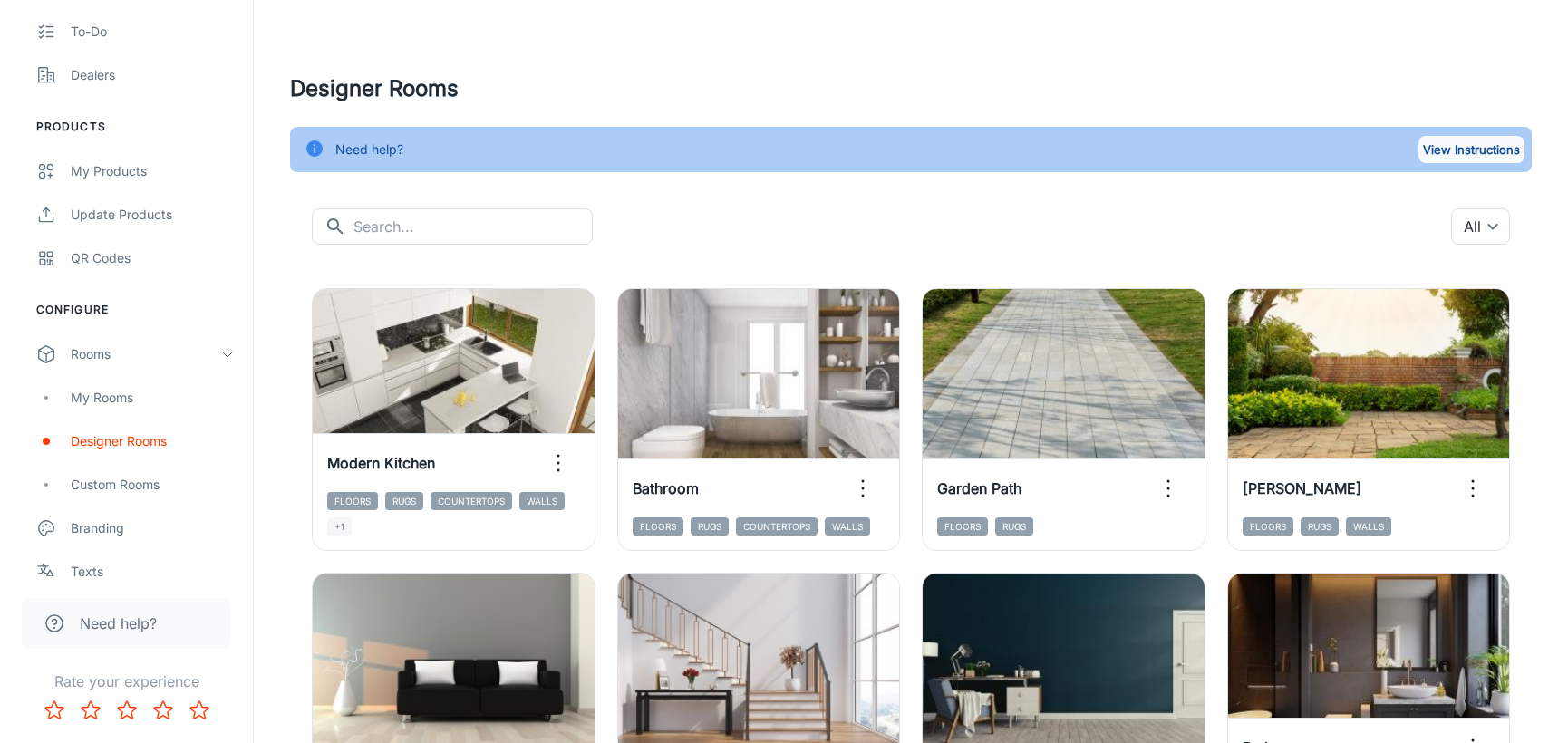
click at [1447, 144] on button "View Instructions" at bounding box center [1471, 150] width 106 height 27
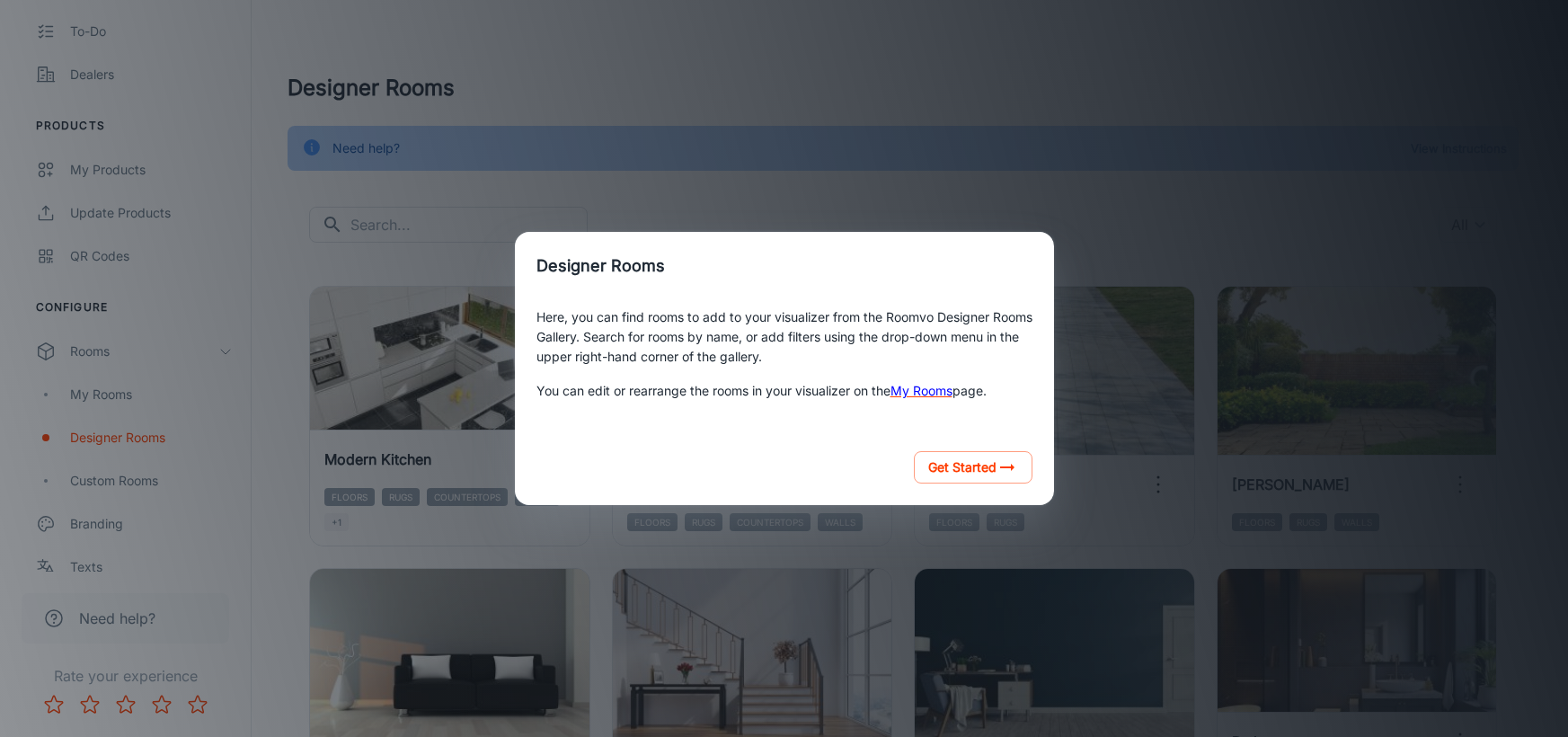
click at [955, 164] on div "Designer Rooms Here, you can find rooms to add to your visualizer from the Room…" at bounding box center [784, 368] width 1525 height 694
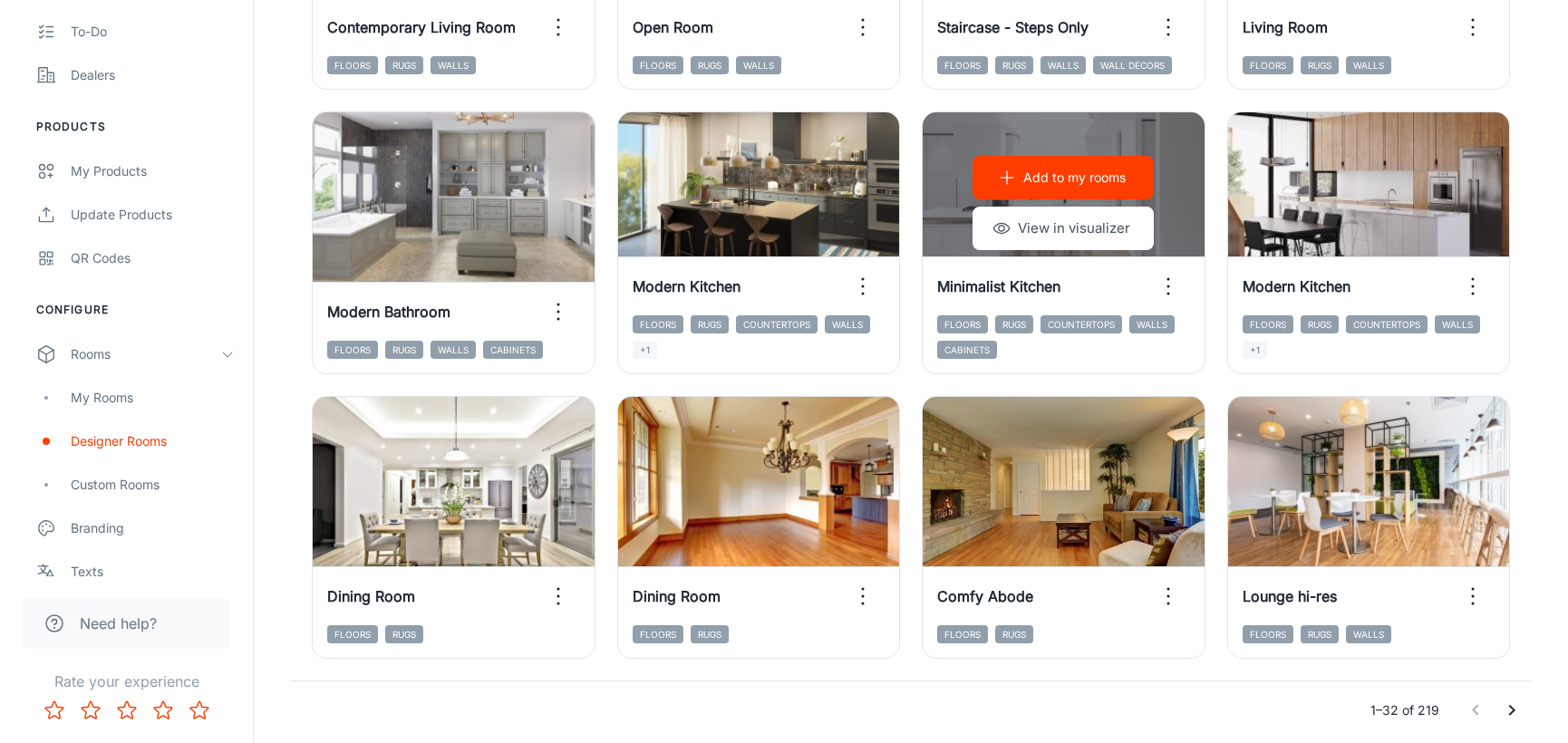
scroll to position [1952, 0]
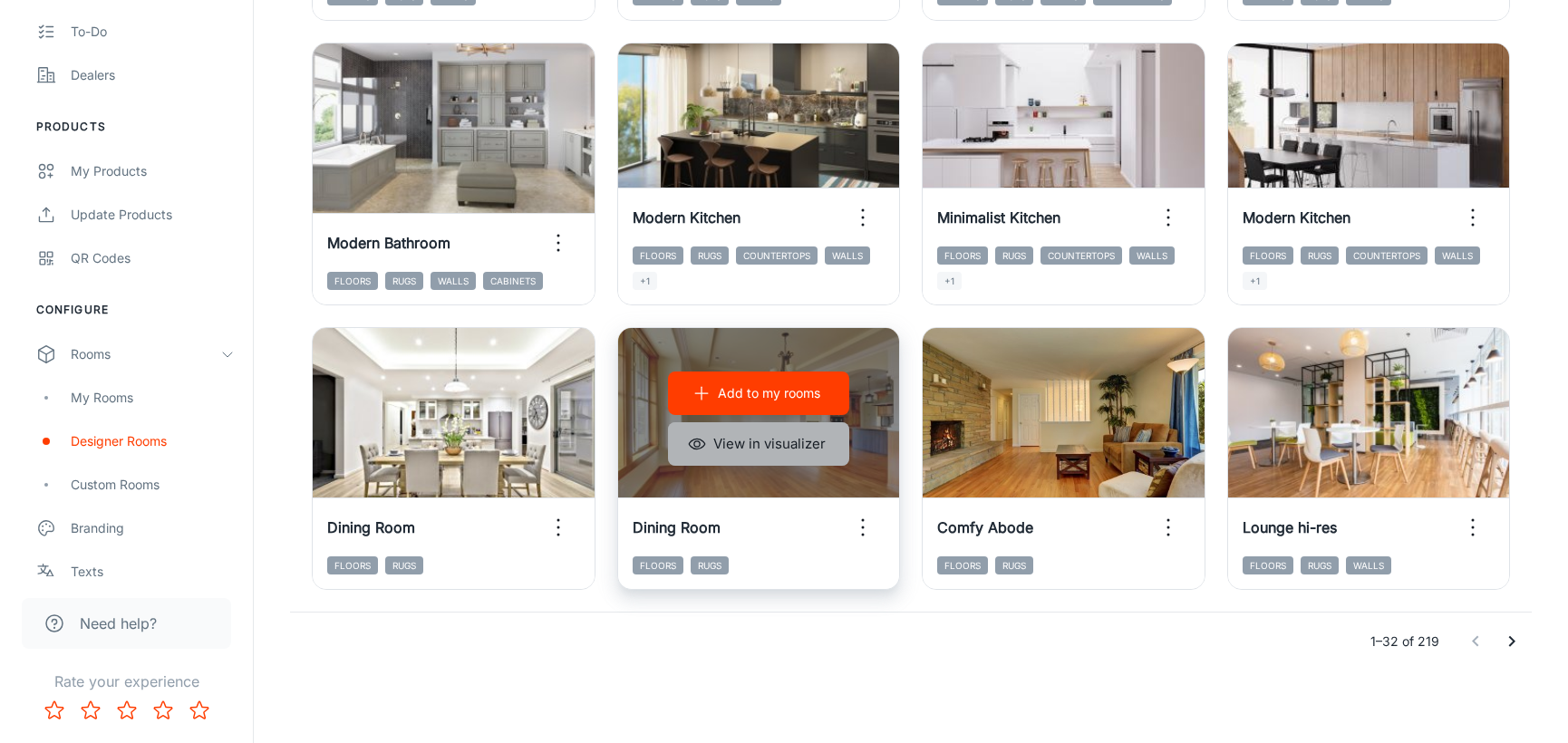
click at [762, 444] on button "View in visualizer" at bounding box center [758, 444] width 181 height 44
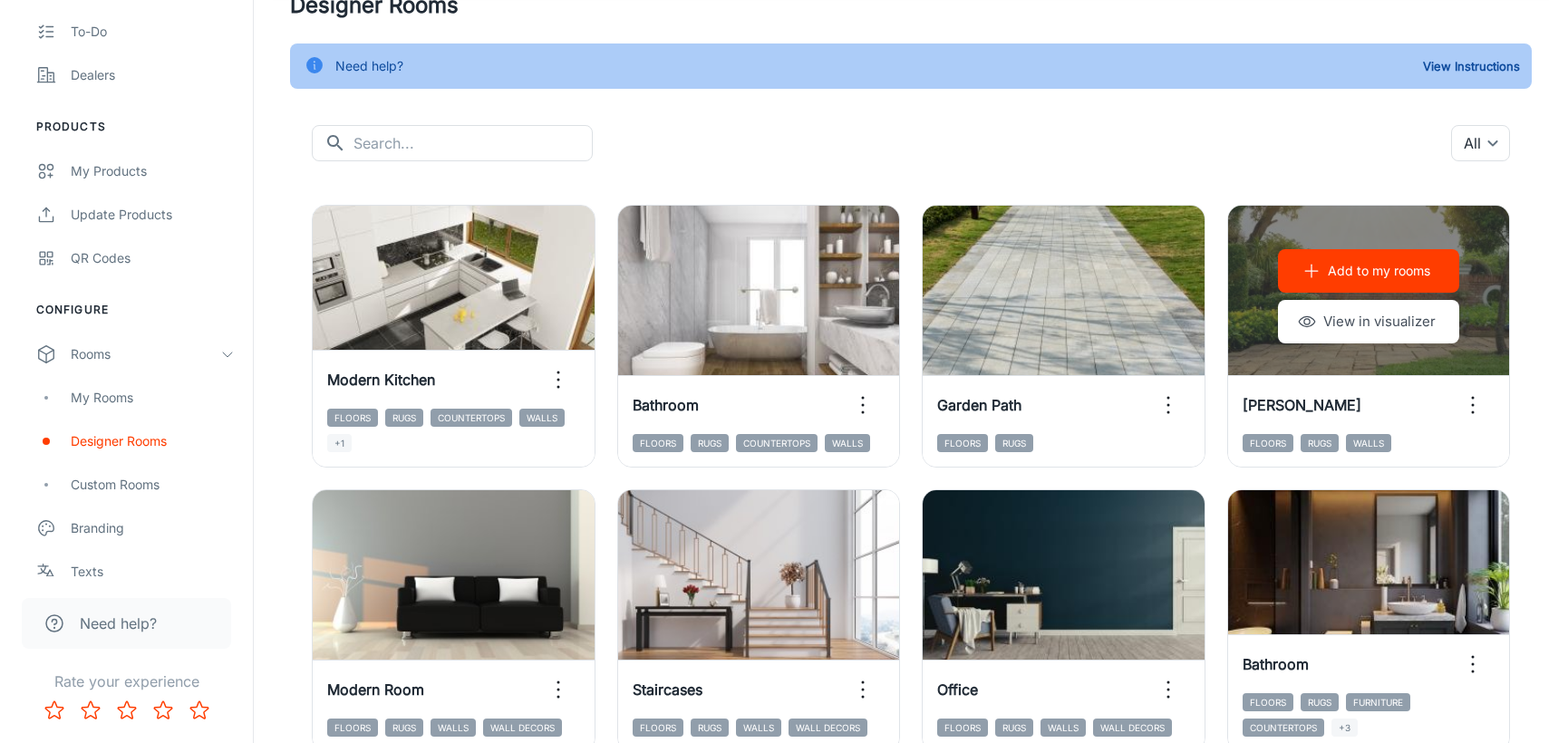
scroll to position [0, 0]
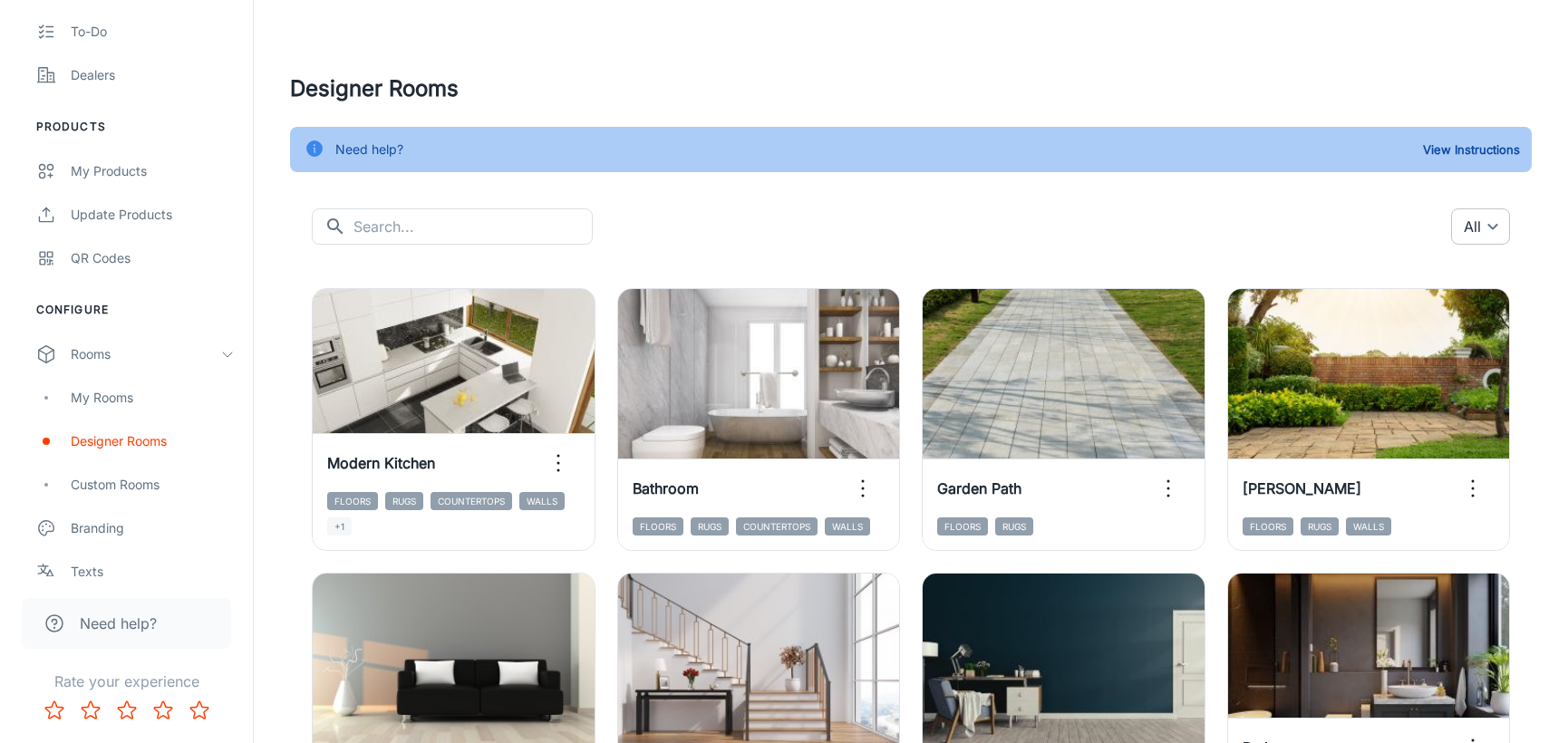
click at [1472, 218] on body "Porcemall [PERSON_NAME] Engagement Analytics Leads To-do Dealers Products My Pr…" at bounding box center [784, 372] width 1568 height 743
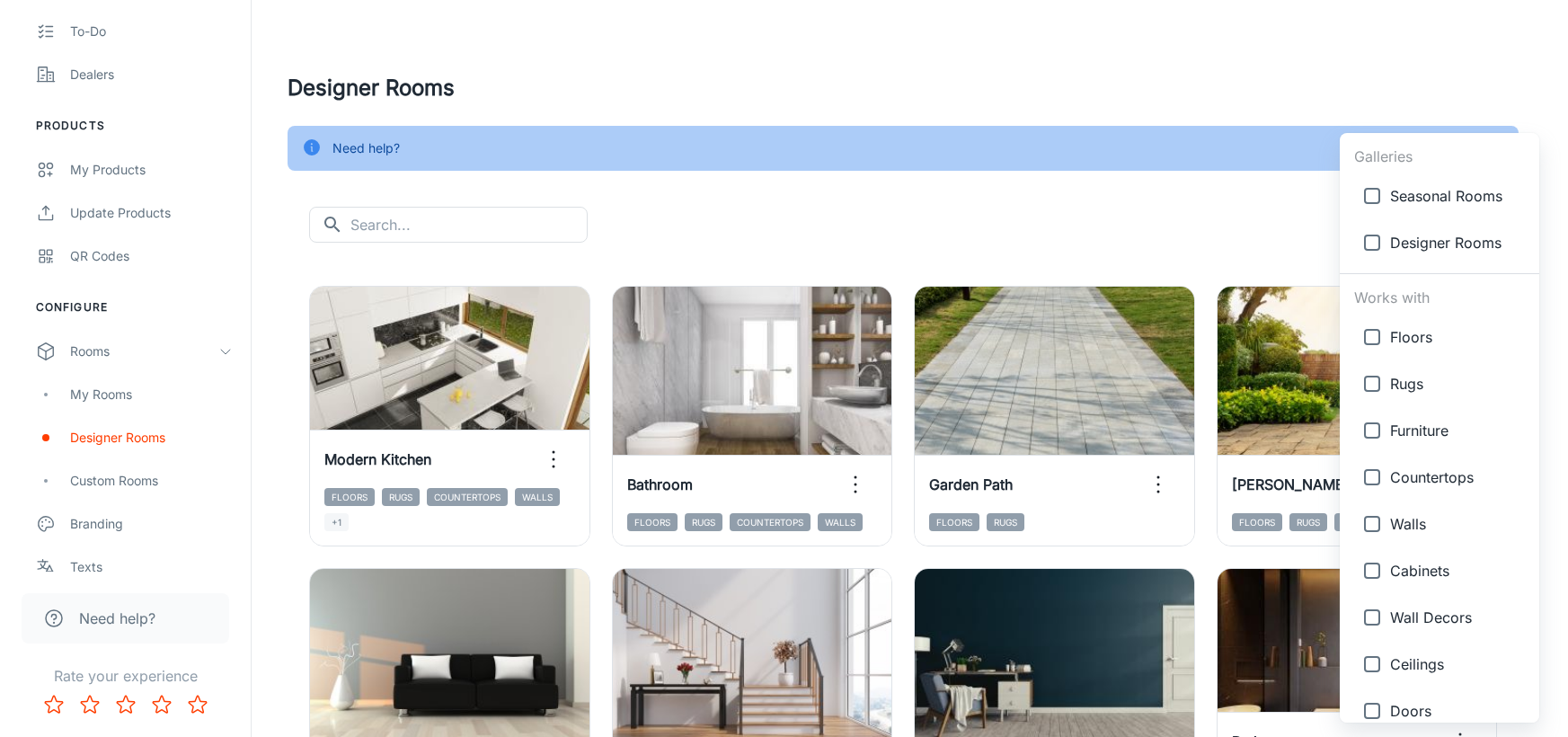
click at [1152, 208] on div at bounding box center [784, 368] width 1568 height 737
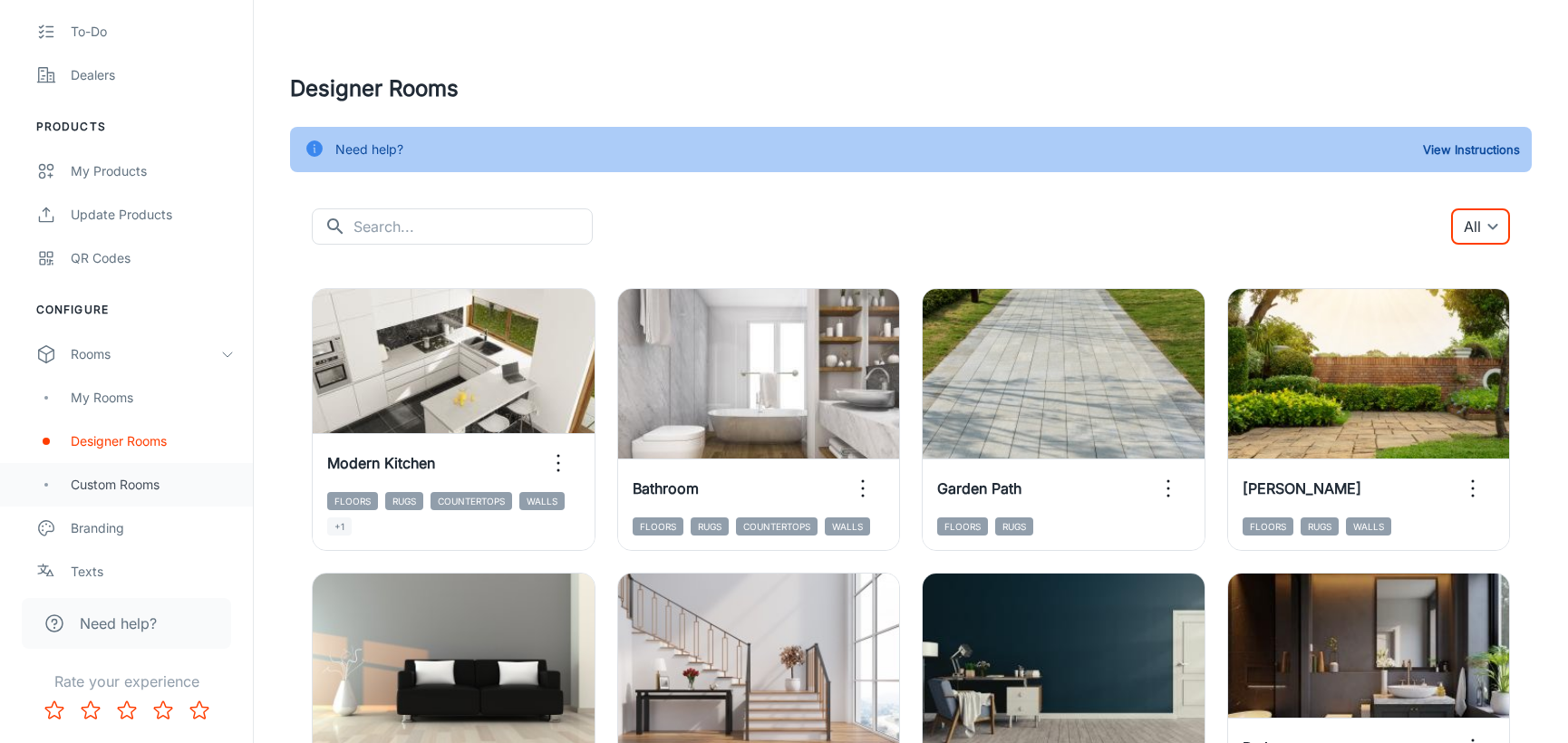
click at [139, 494] on div "Custom Rooms" at bounding box center [153, 485] width 164 height 20
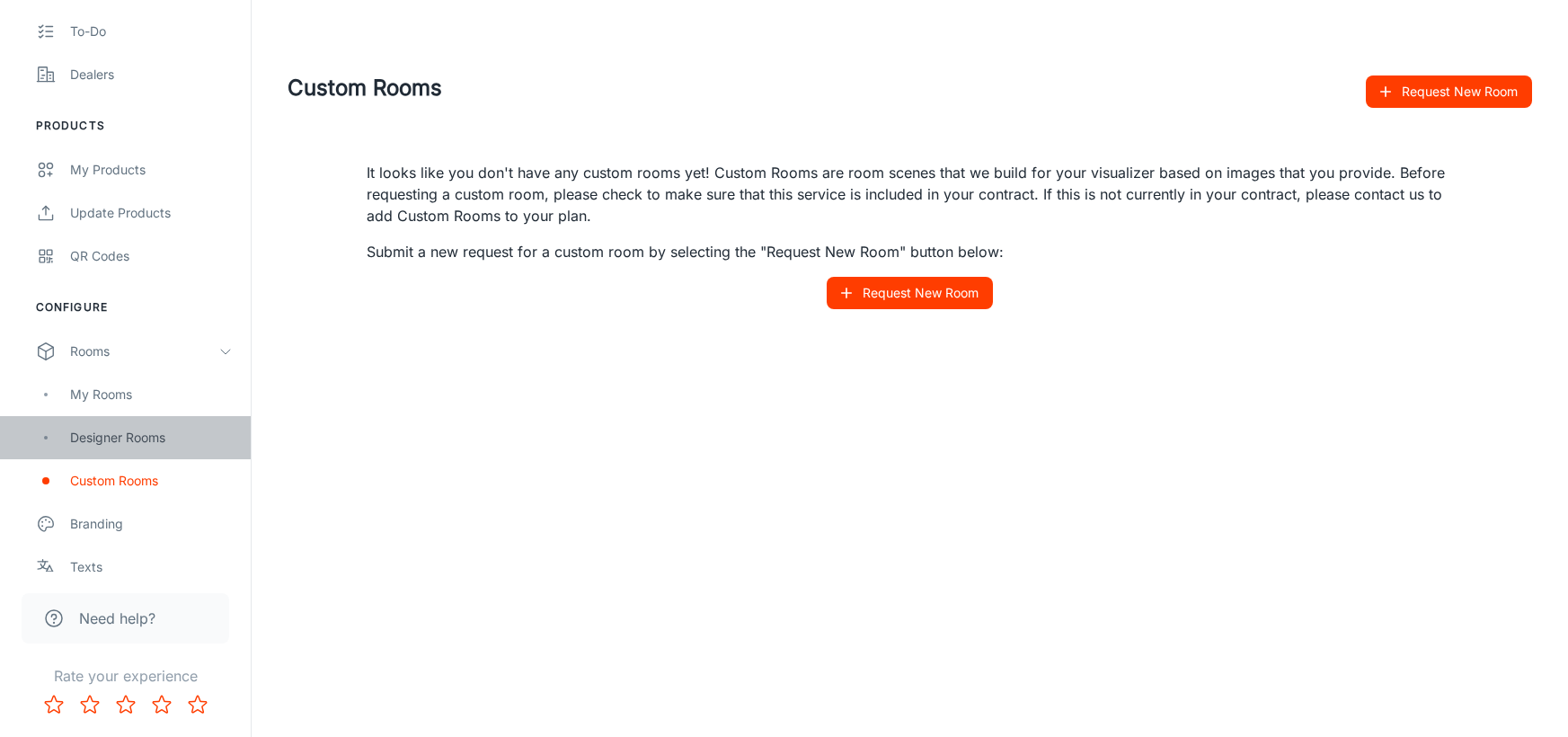
click at [140, 445] on div "Designer Rooms" at bounding box center [151, 437] width 163 height 20
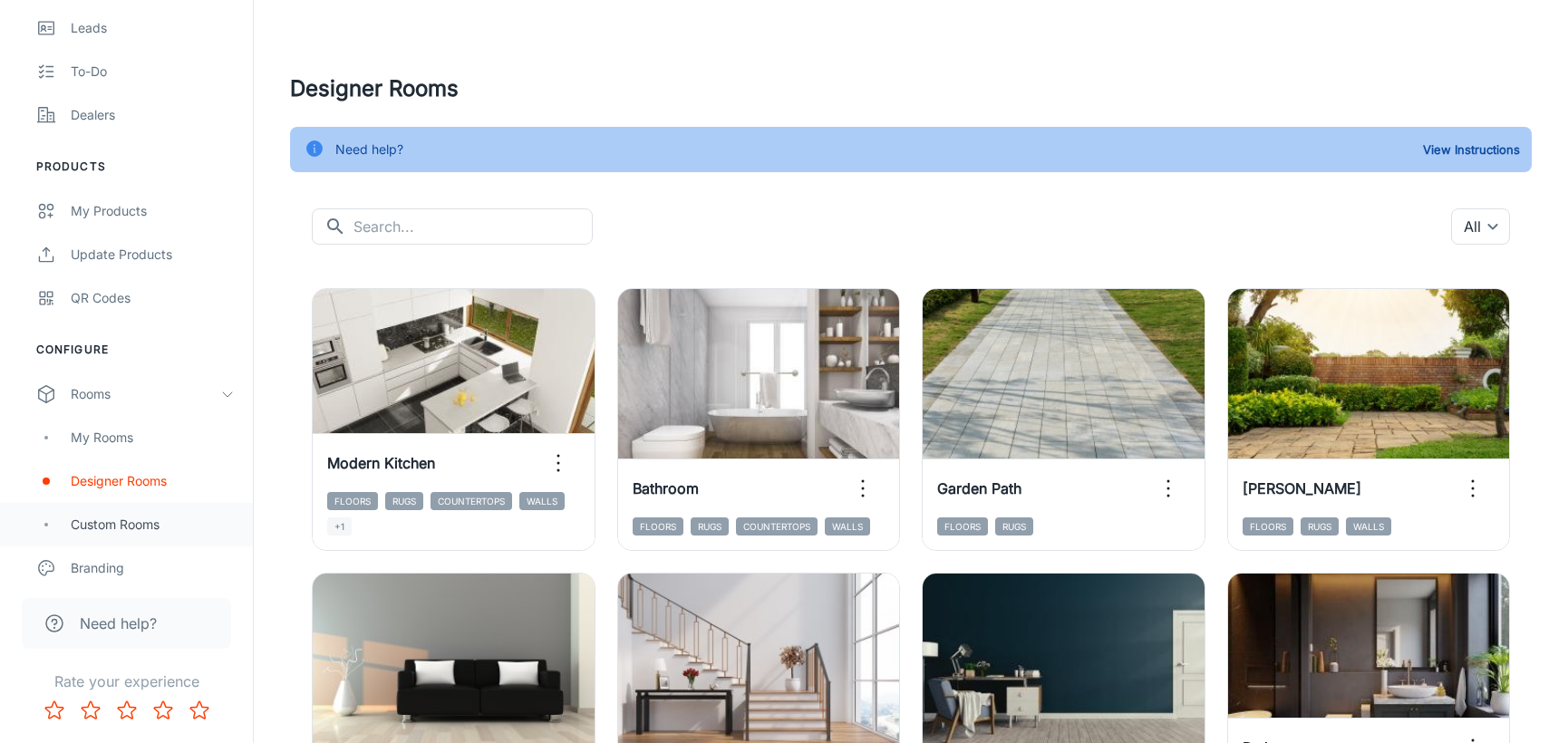
scroll to position [242, 0]
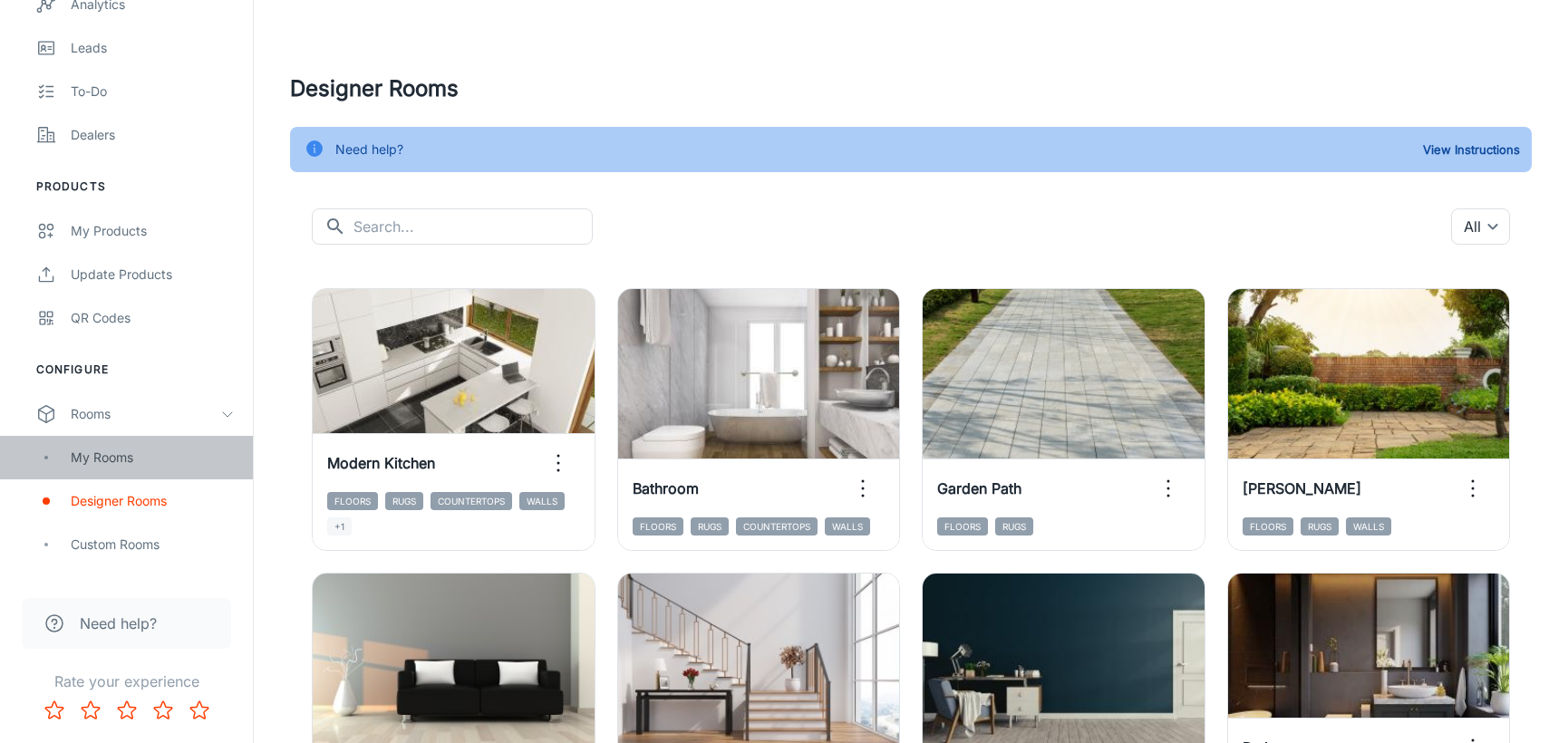
click at [132, 462] on div "My Rooms" at bounding box center [153, 457] width 164 height 20
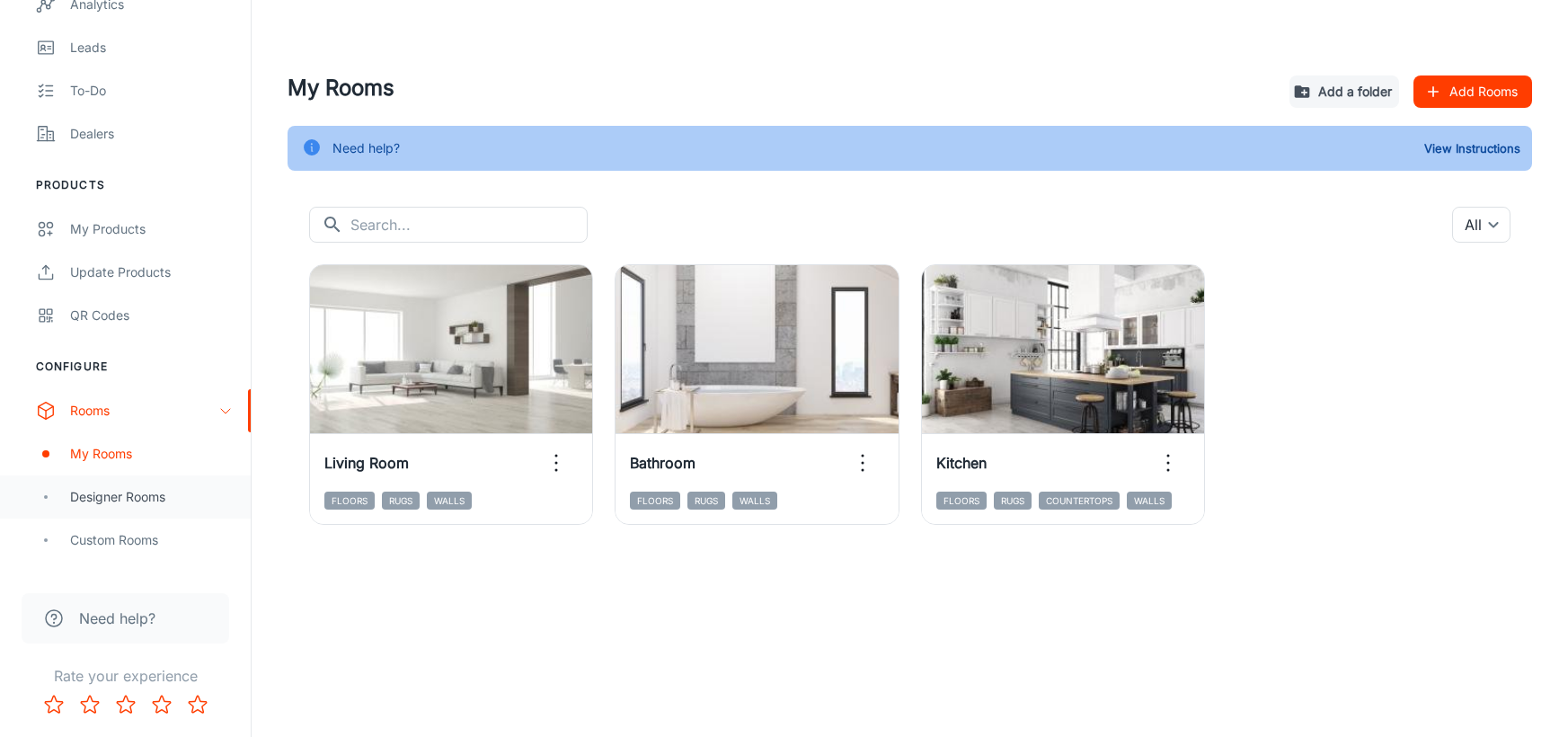
click at [144, 496] on div "Designer Rooms" at bounding box center [151, 497] width 163 height 20
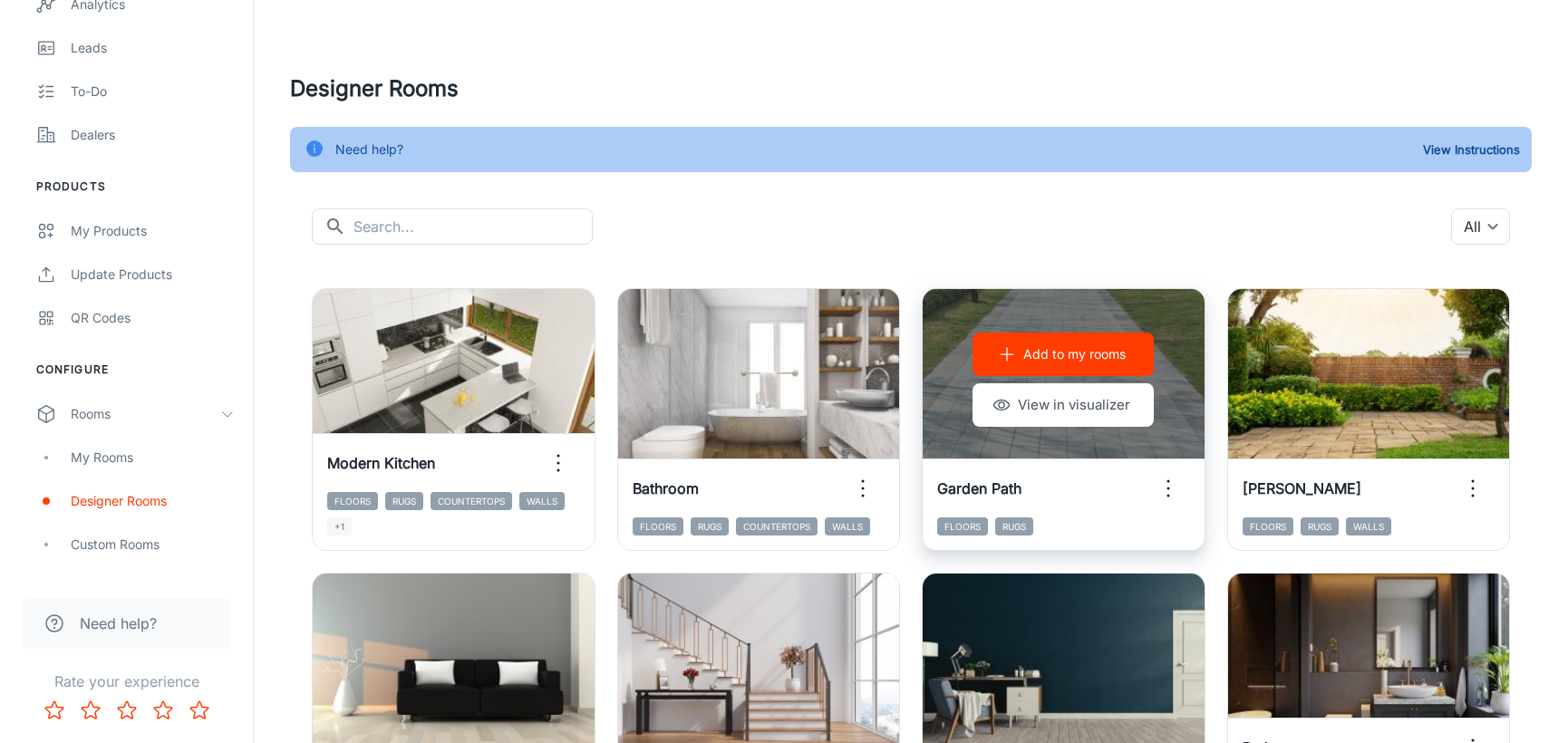
click at [1170, 483] on icon "button" at bounding box center [1168, 488] width 29 height 29
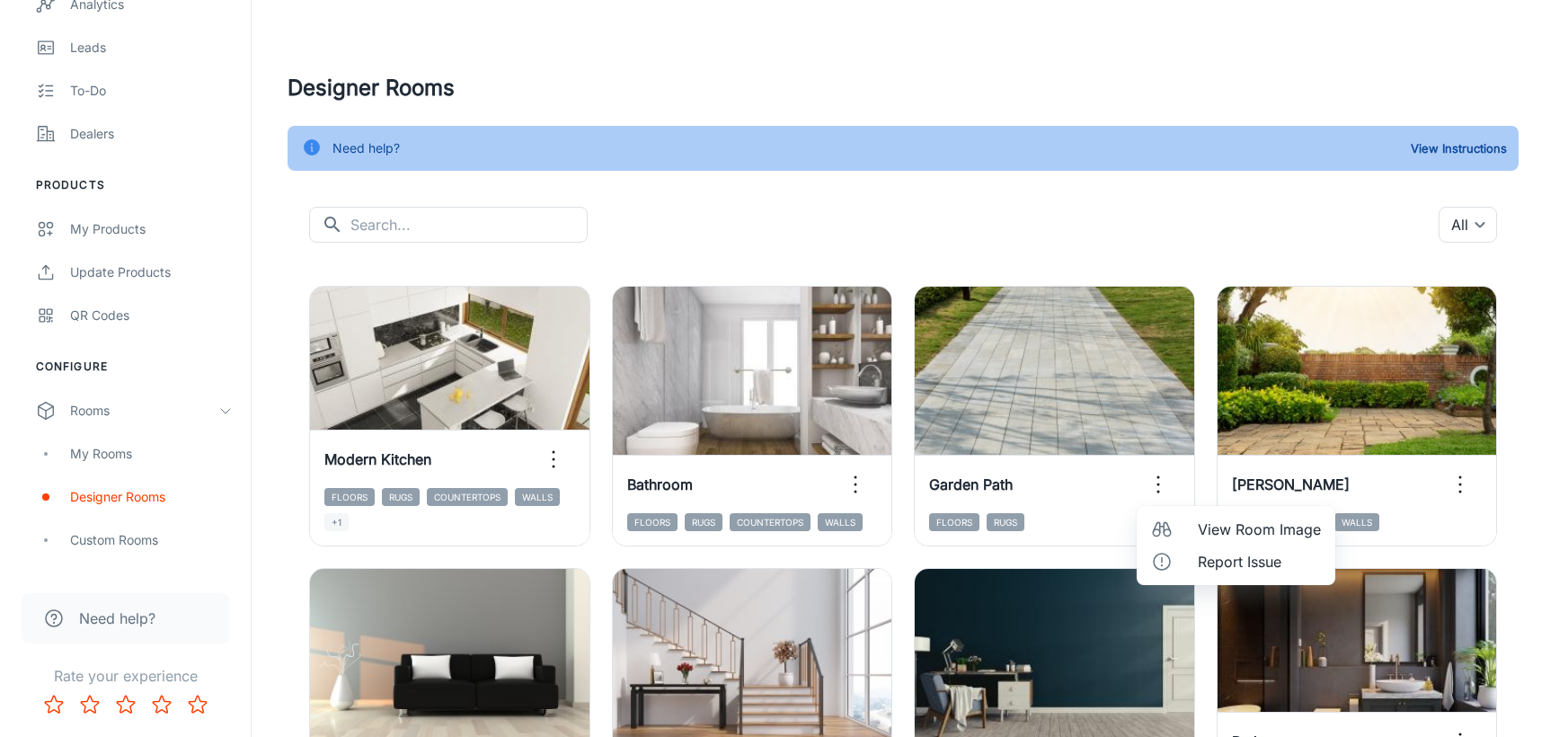
click at [1084, 501] on div at bounding box center [784, 368] width 1568 height 737
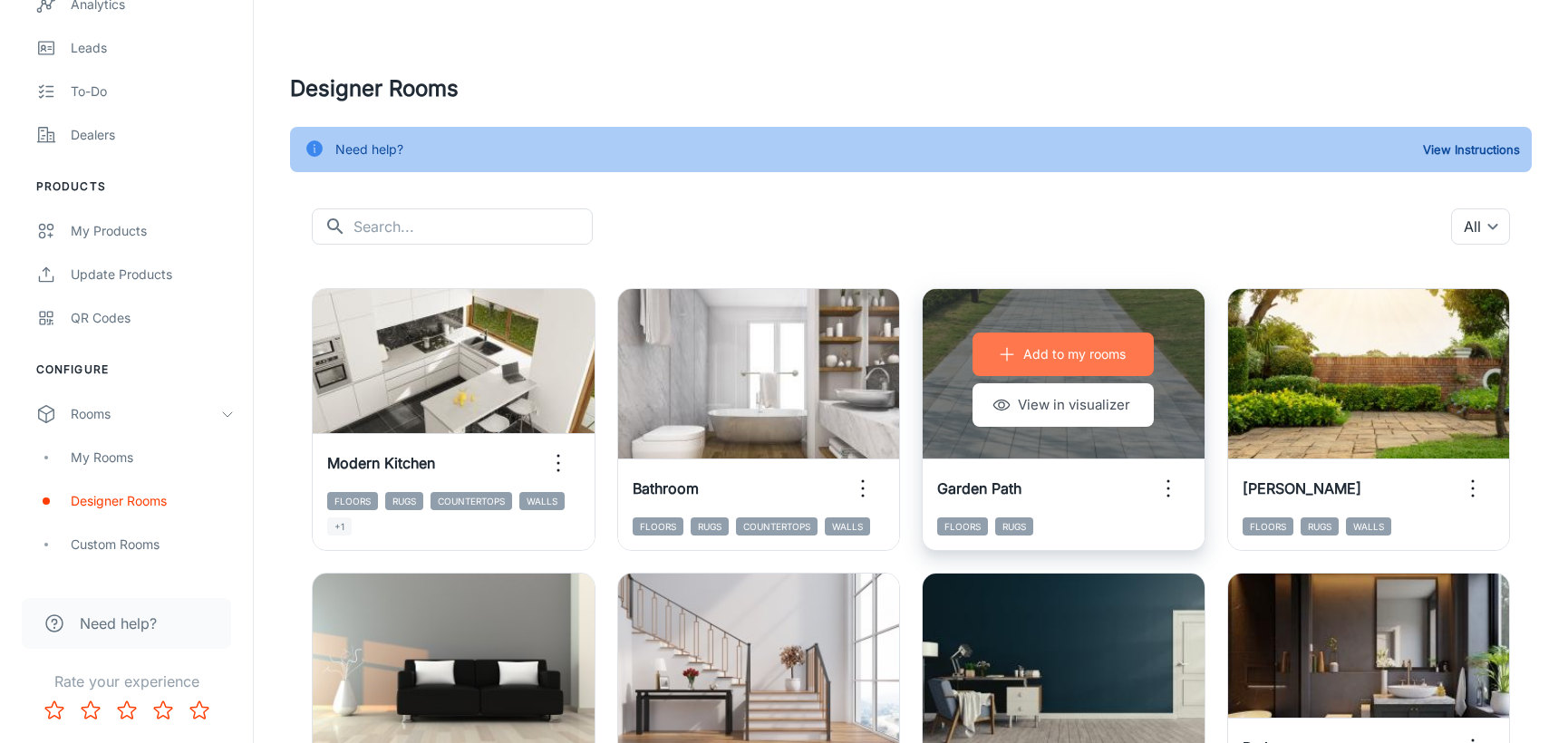
click at [1073, 355] on p "Add to my rooms" at bounding box center [1074, 354] width 102 height 20
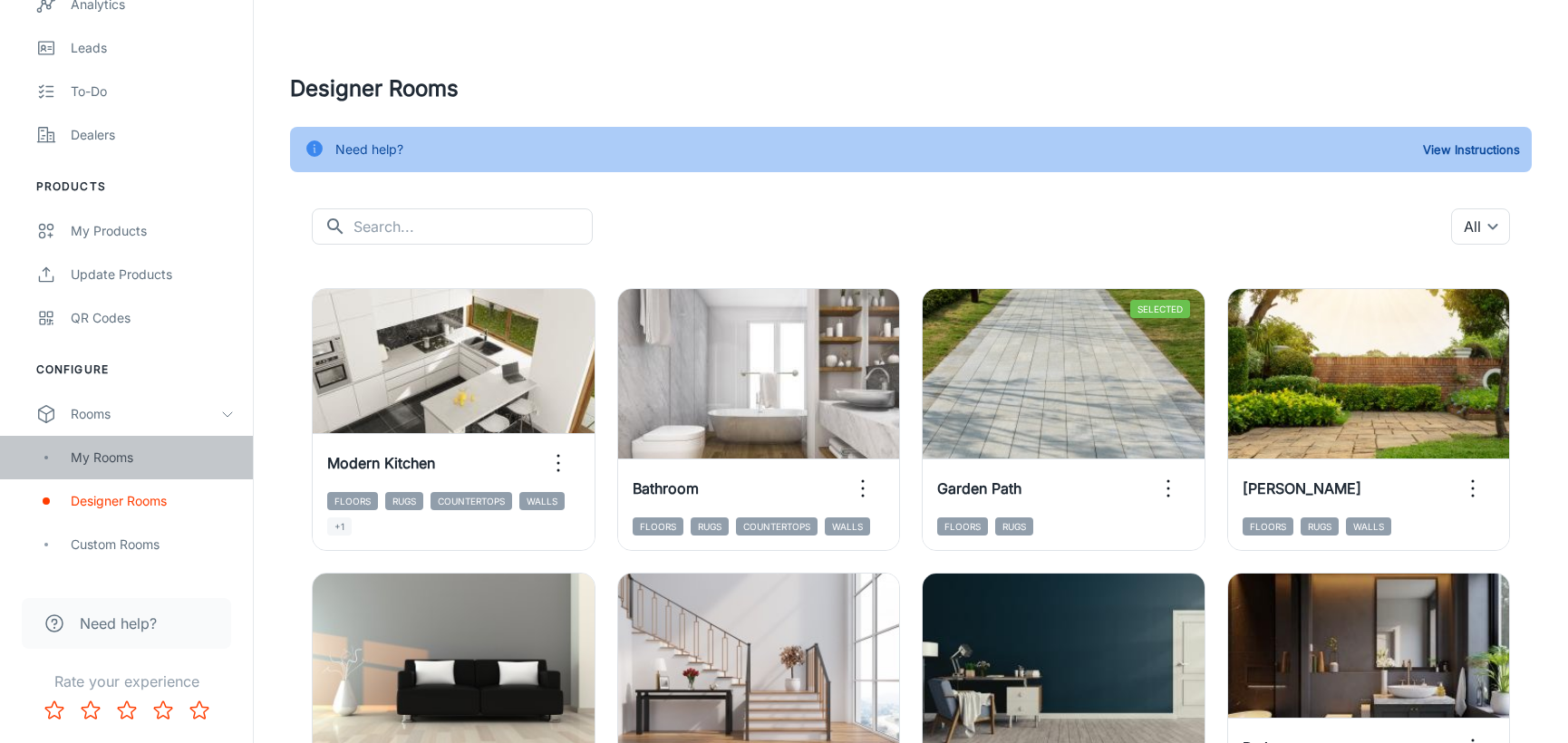
click at [90, 459] on div "My Rooms" at bounding box center [153, 457] width 164 height 20
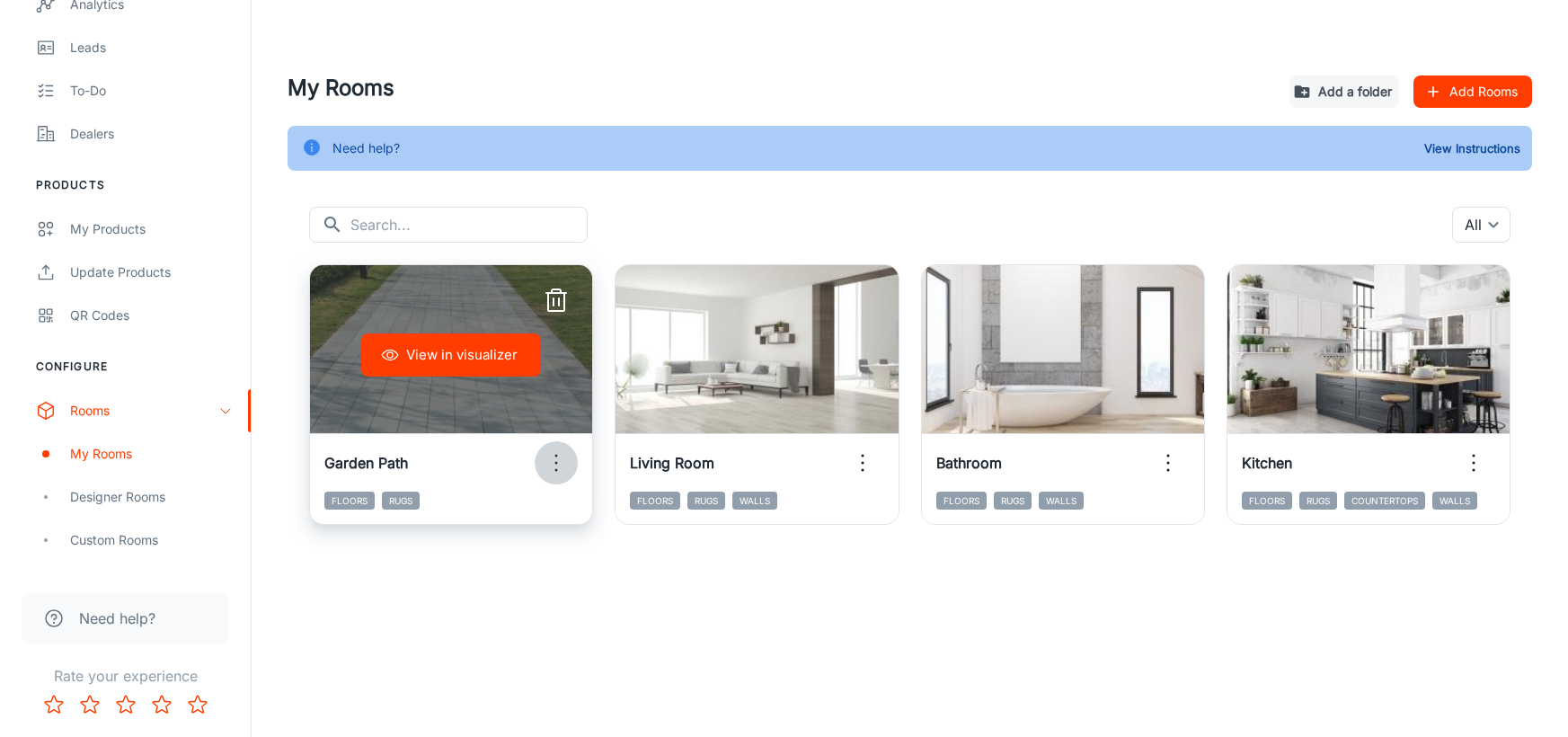
click at [558, 456] on icon "button" at bounding box center [556, 463] width 29 height 29
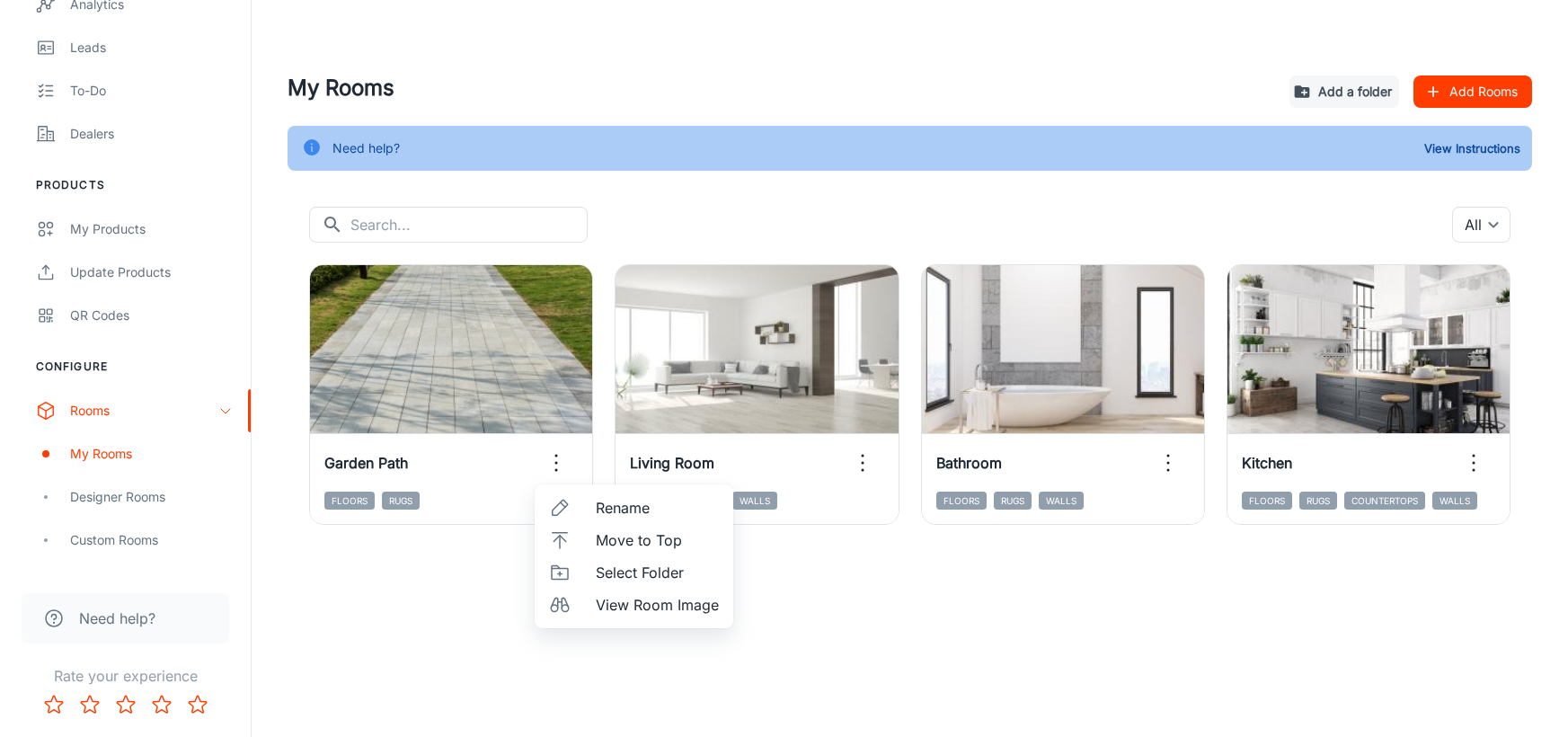
click at [119, 490] on div at bounding box center [784, 368] width 1568 height 737
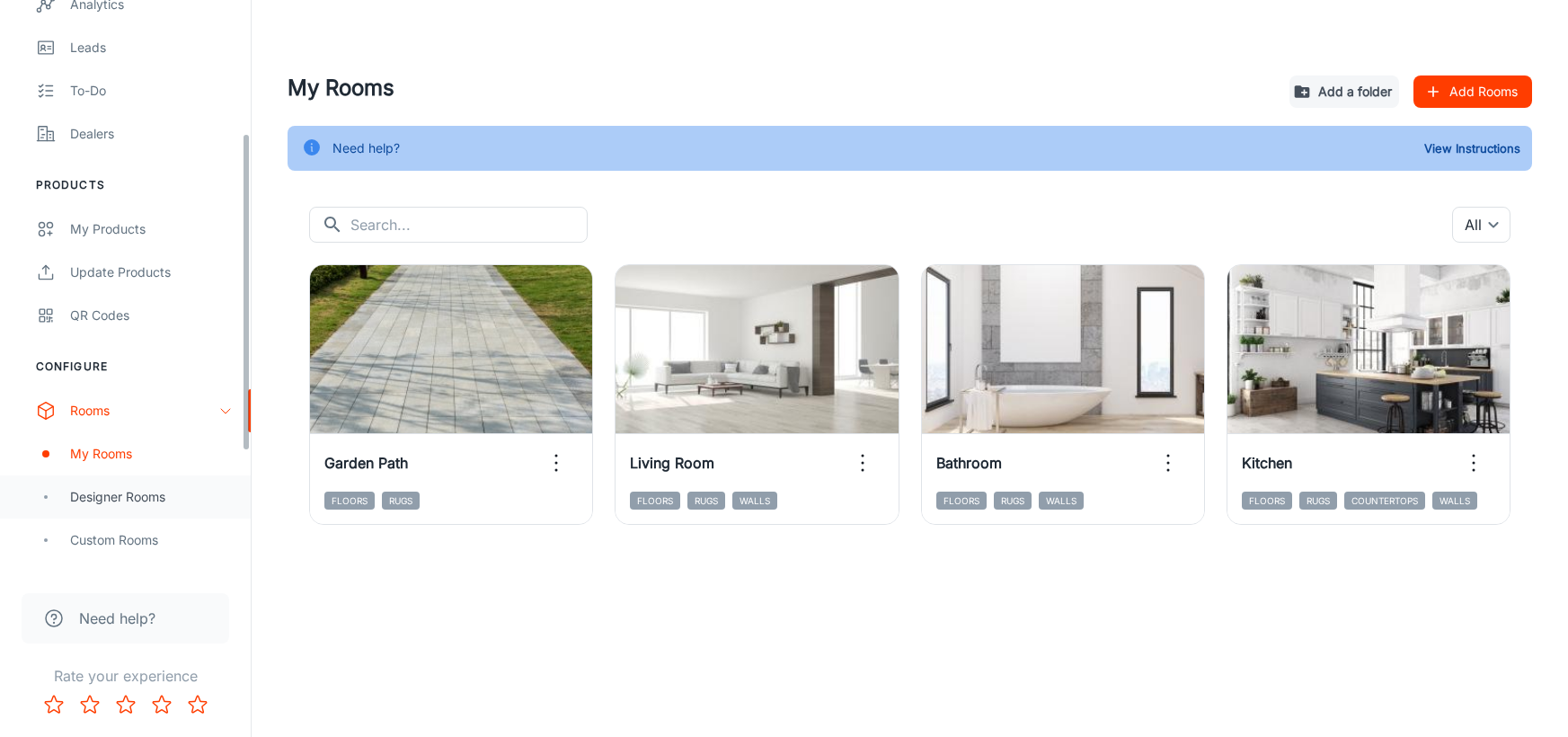
click at [129, 496] on div "Designer Rooms" at bounding box center [151, 497] width 163 height 20
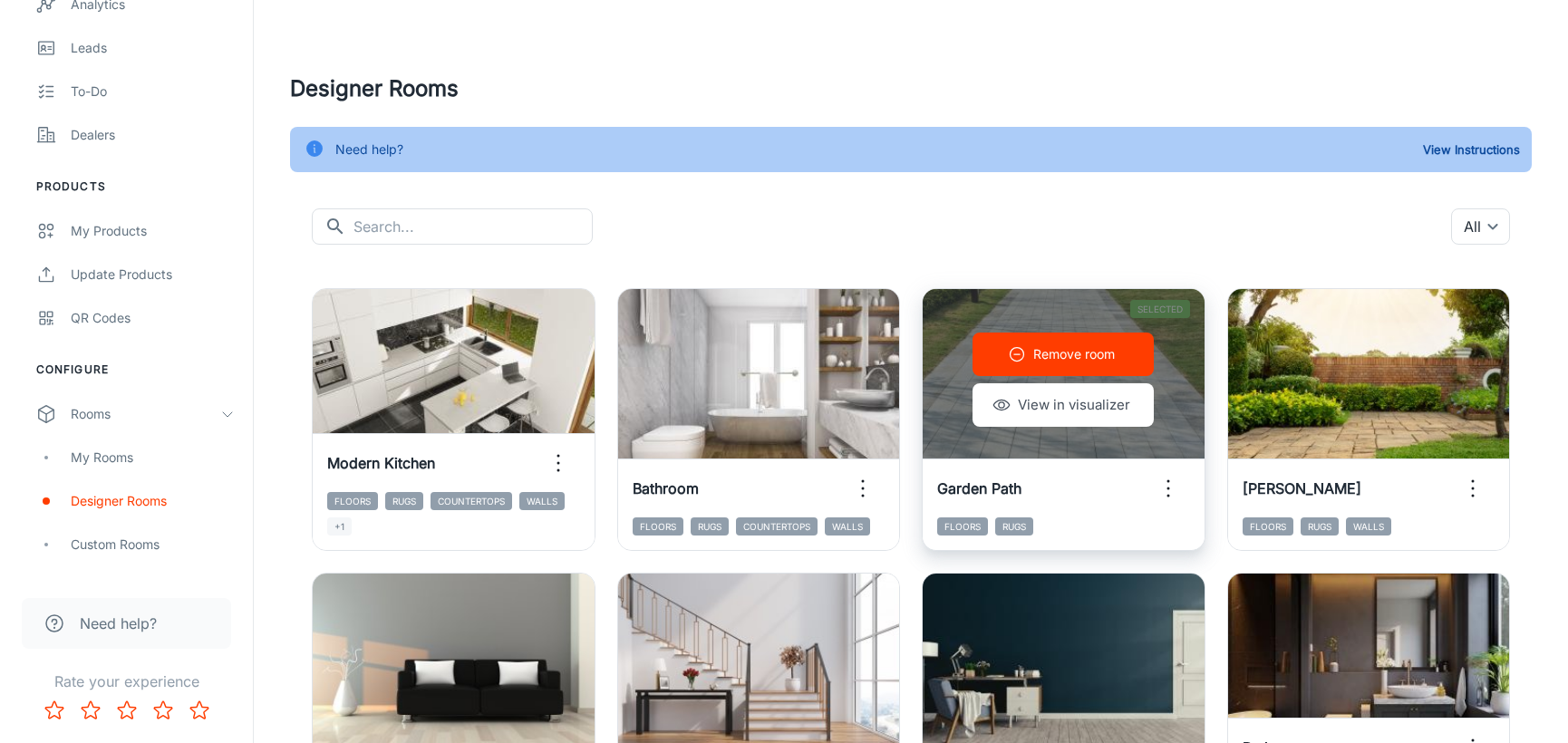
click at [1062, 351] on p "Remove room" at bounding box center [1073, 354] width 81 height 20
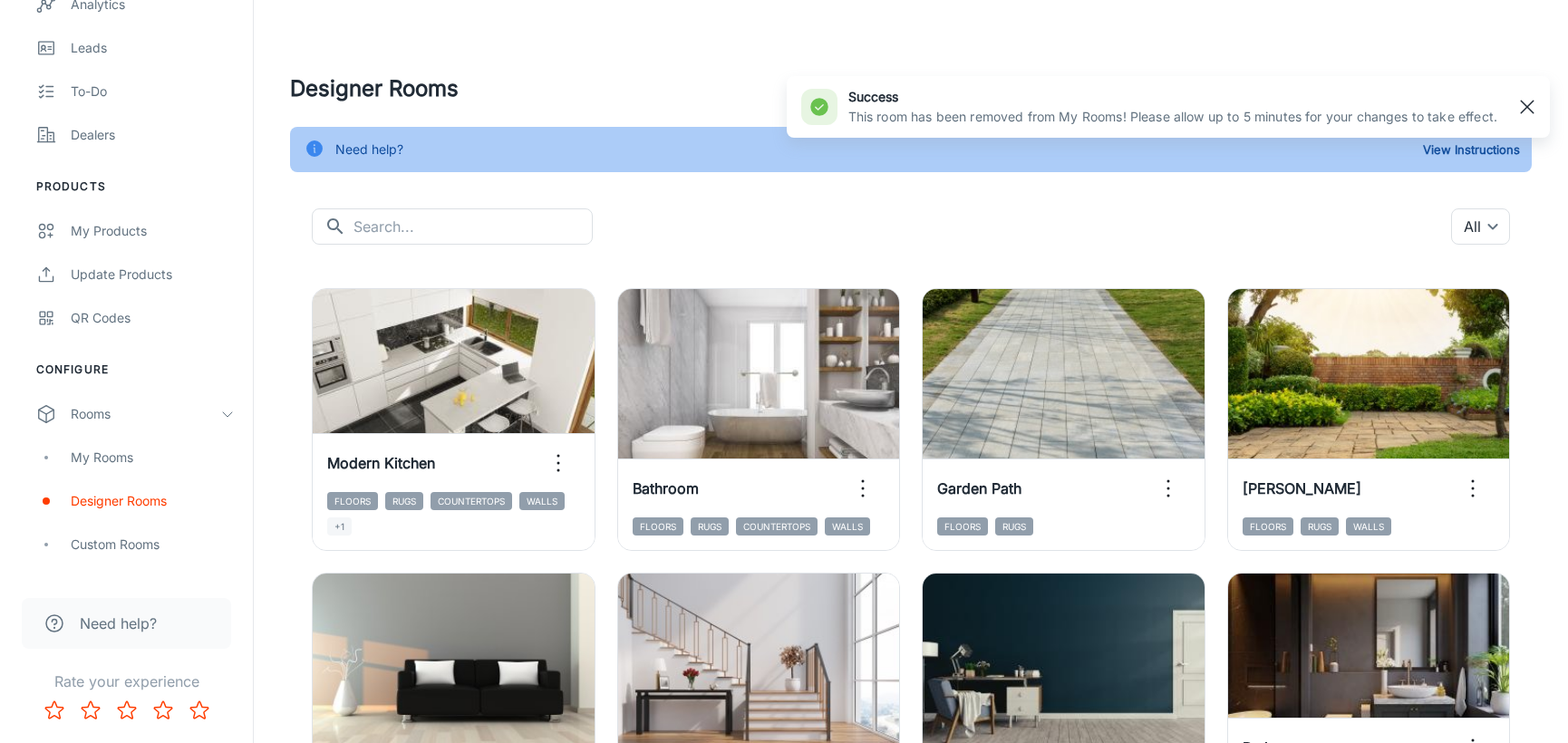
click at [1537, 99] on rect "button" at bounding box center [1527, 107] width 22 height 22
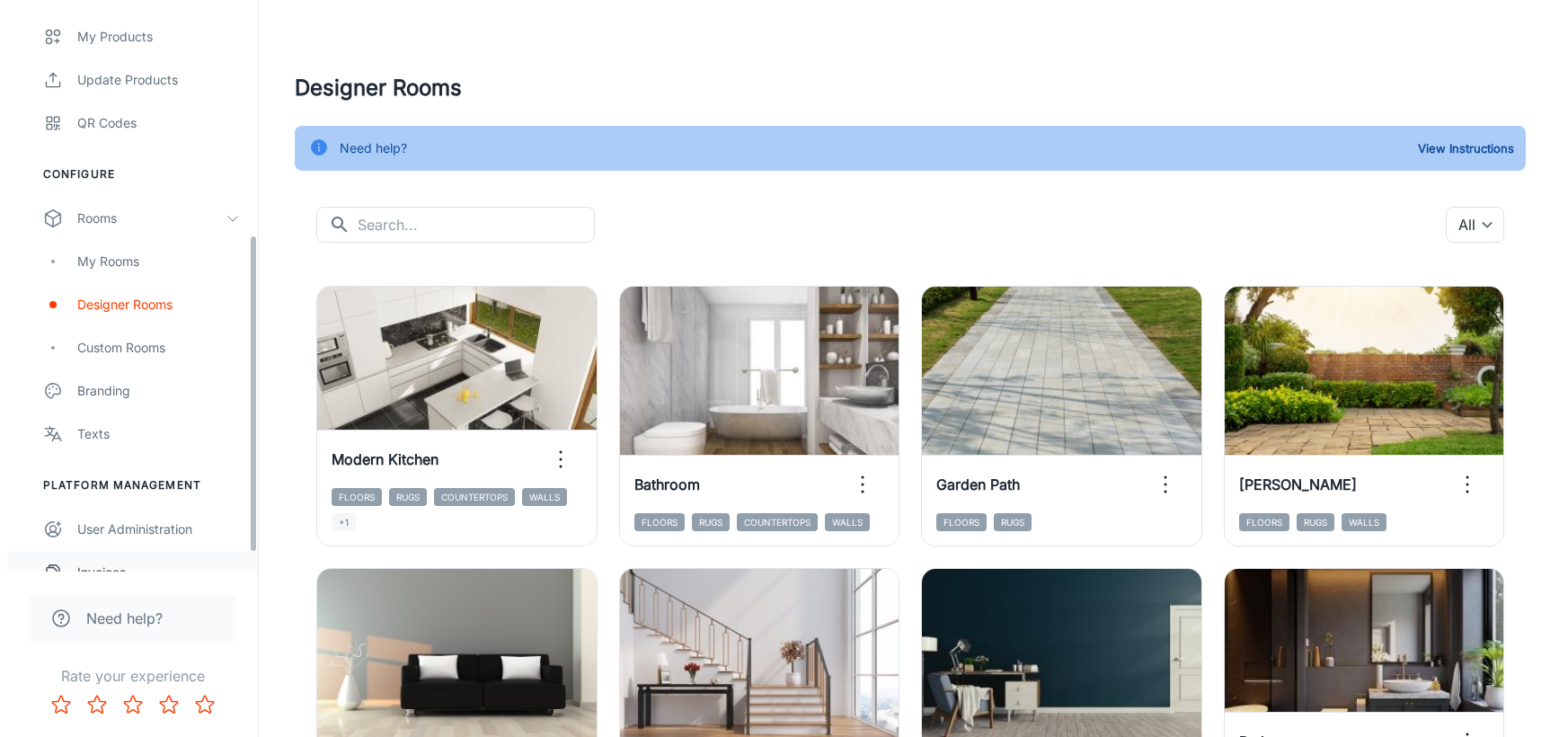
scroll to position [455, 0]
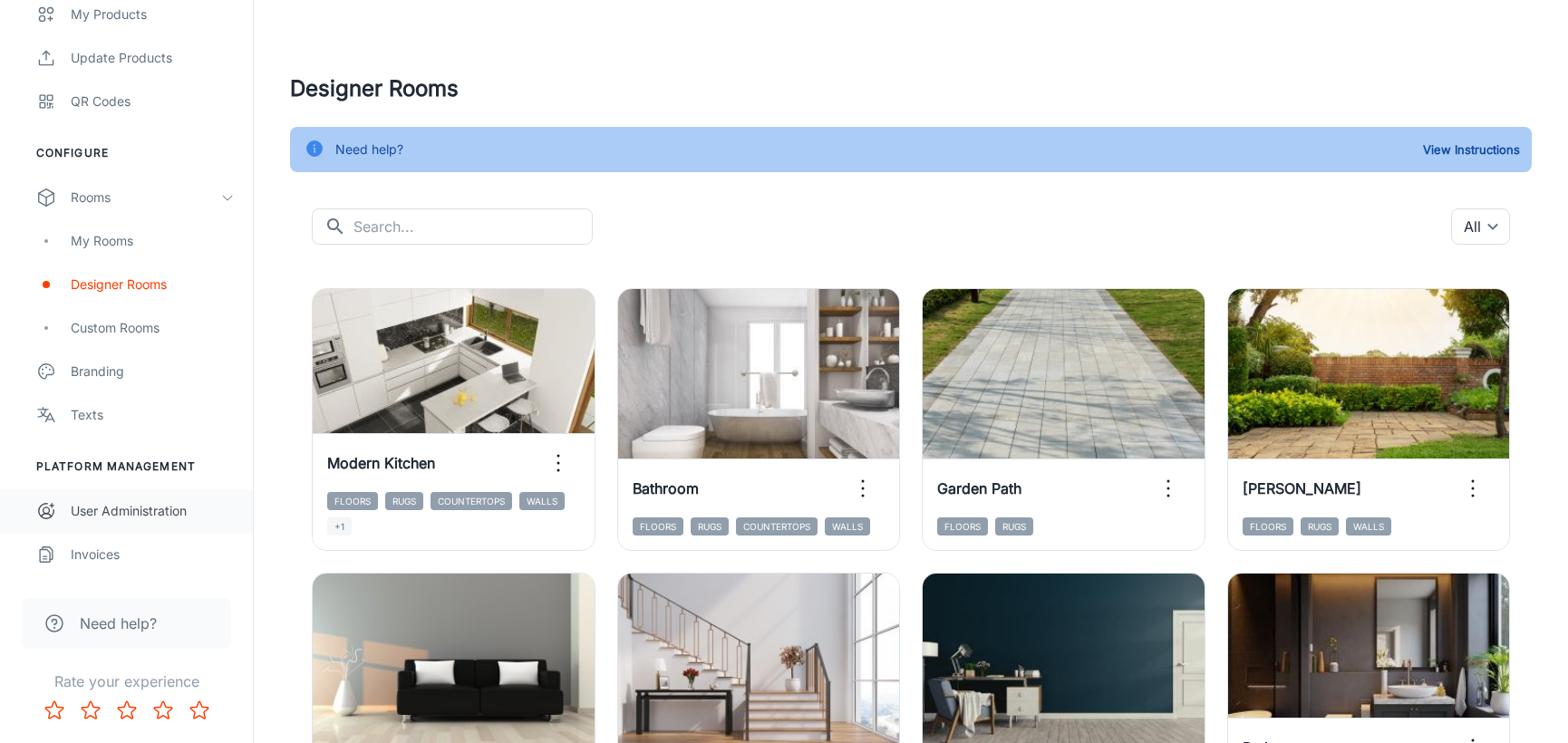
click at [125, 518] on div "User Administration" at bounding box center [153, 511] width 164 height 20
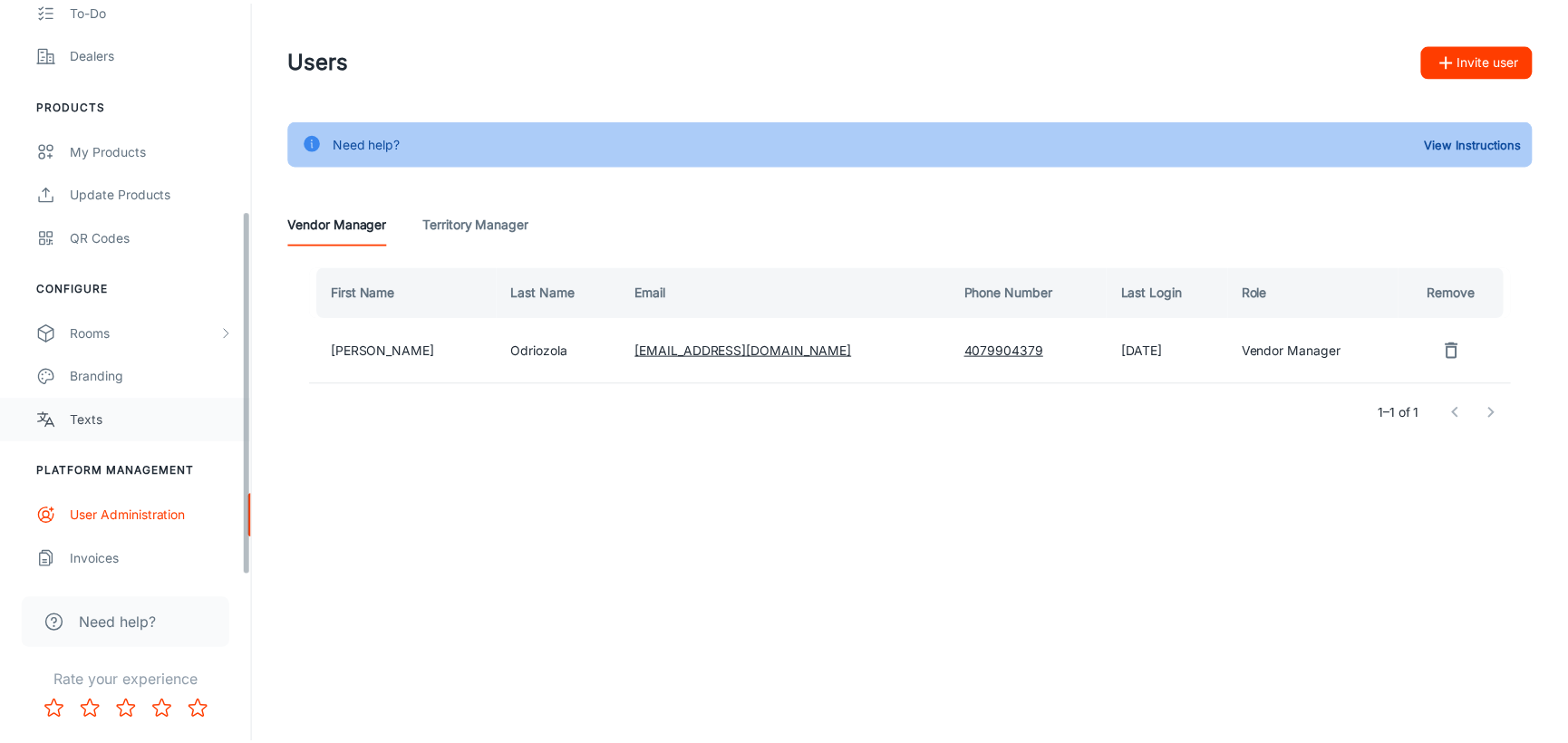
scroll to position [328, 0]
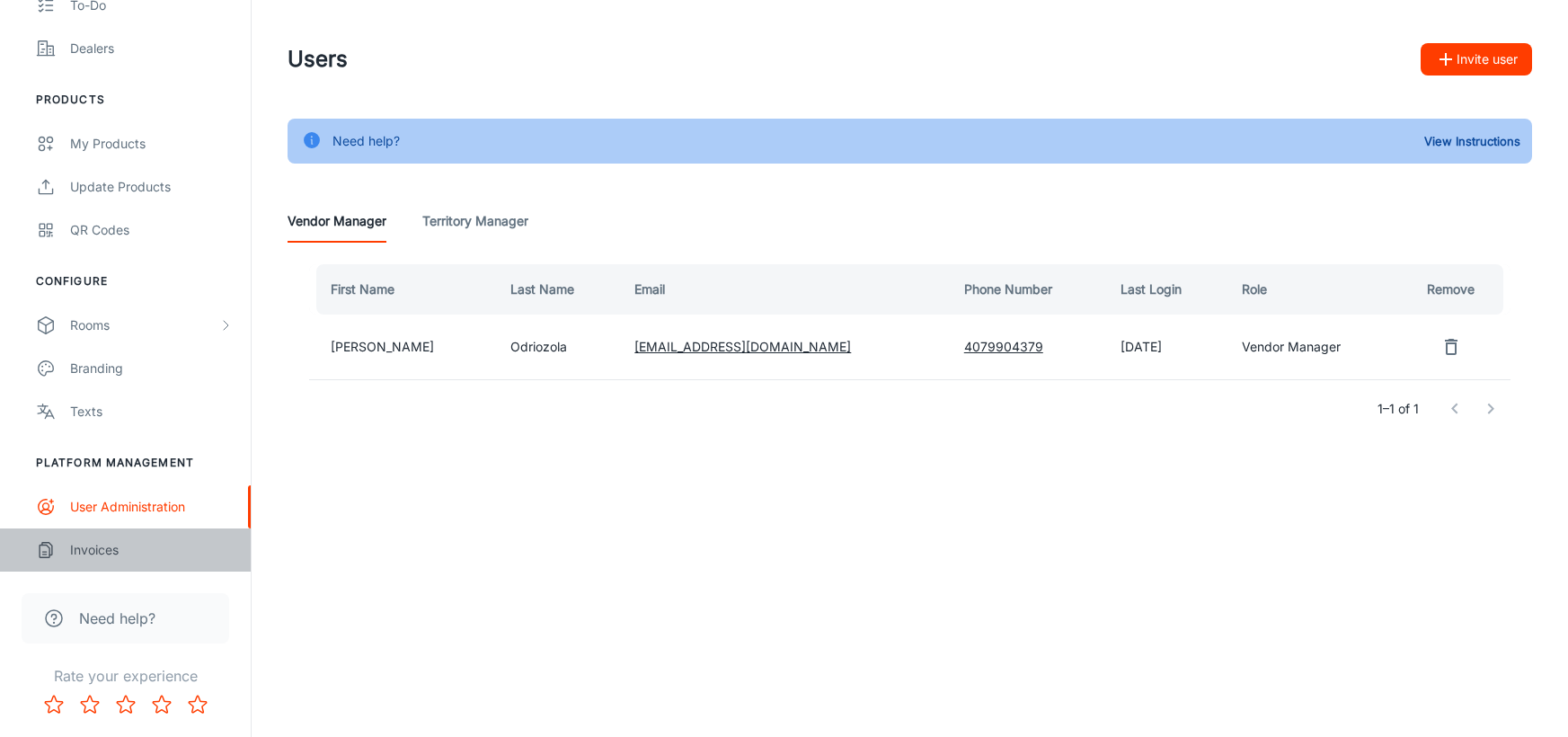
click at [107, 534] on link "Invoices" at bounding box center [125, 550] width 251 height 43
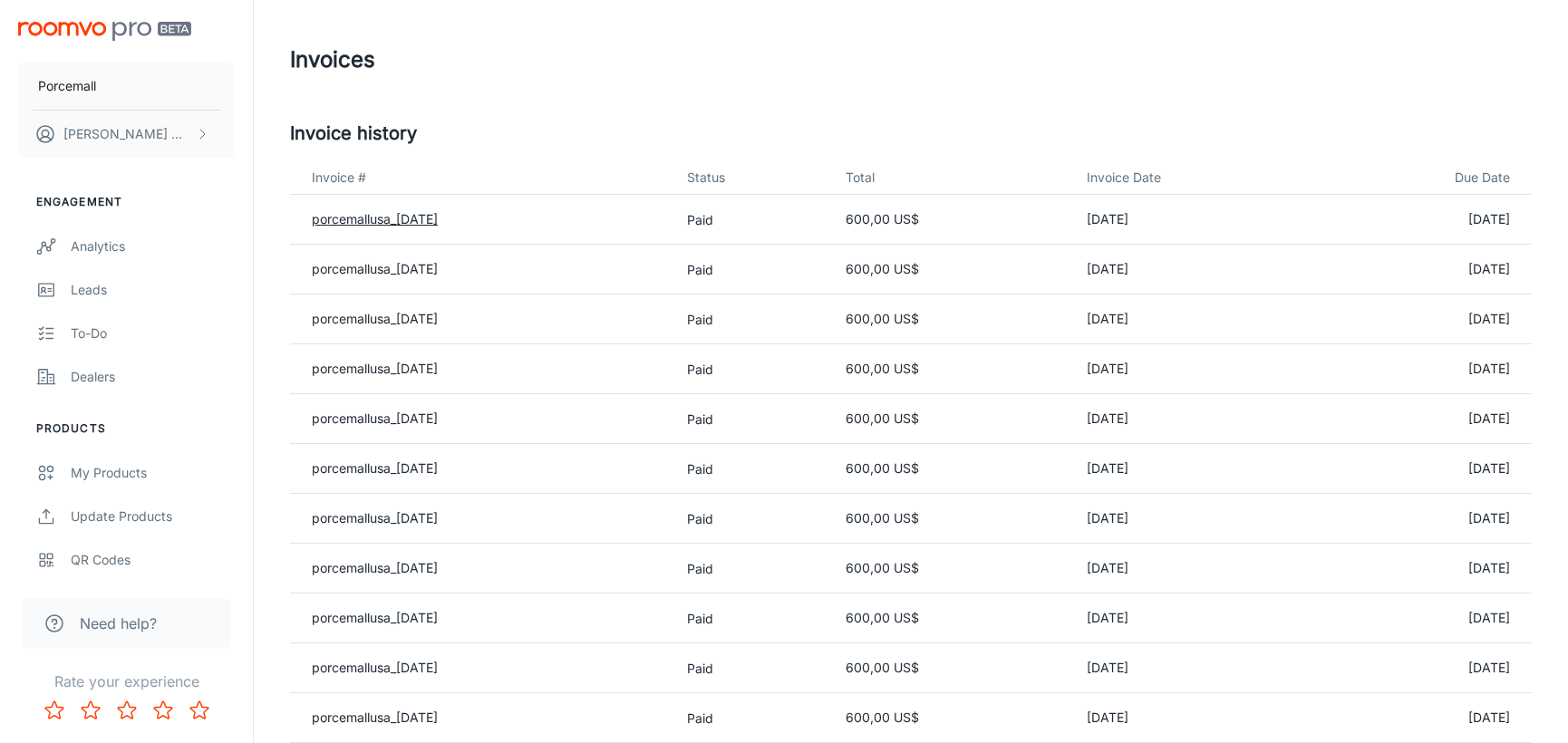
click at [418, 224] on link "porcemallusa_[DATE]" at bounding box center [374, 218] width 126 height 16
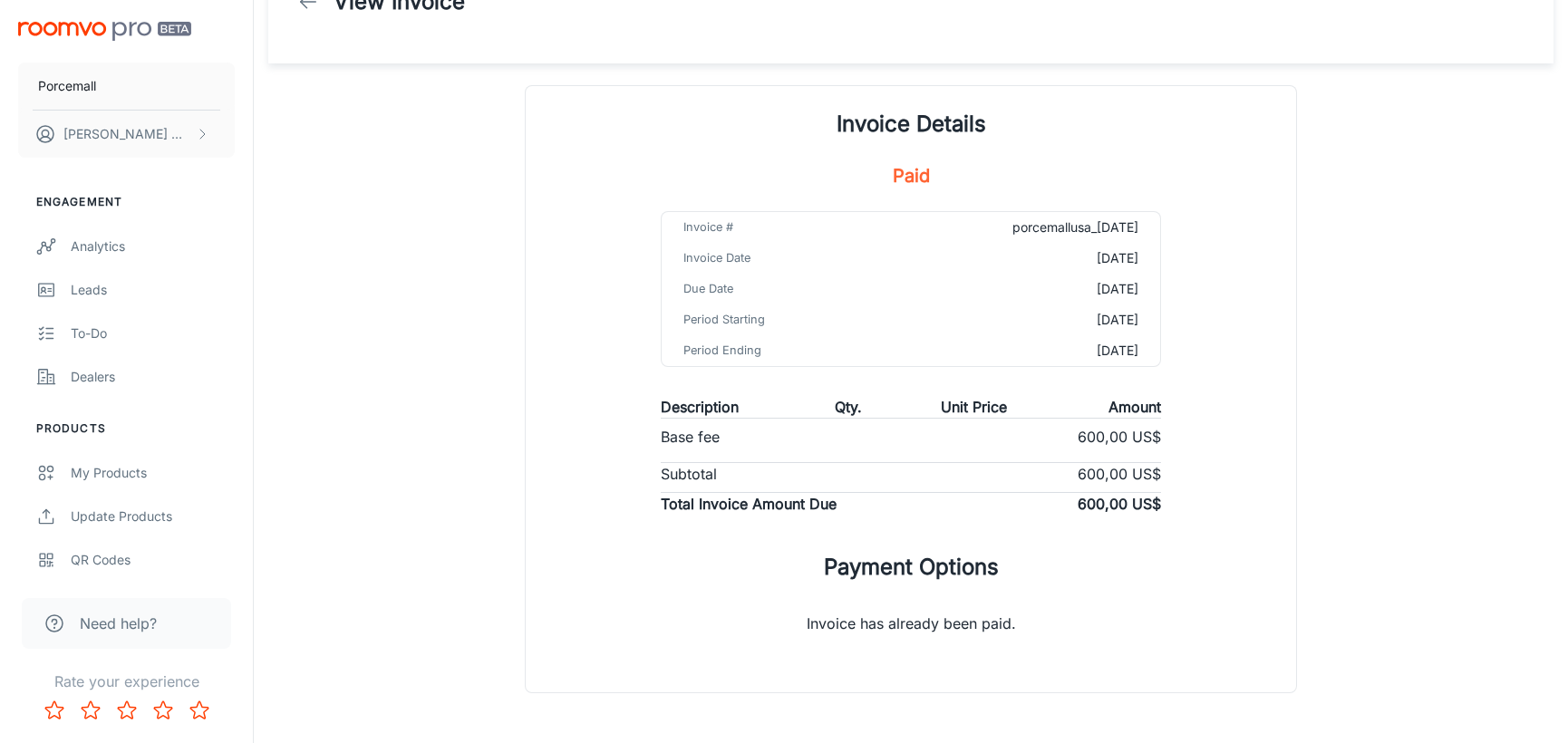
scroll to position [126, 0]
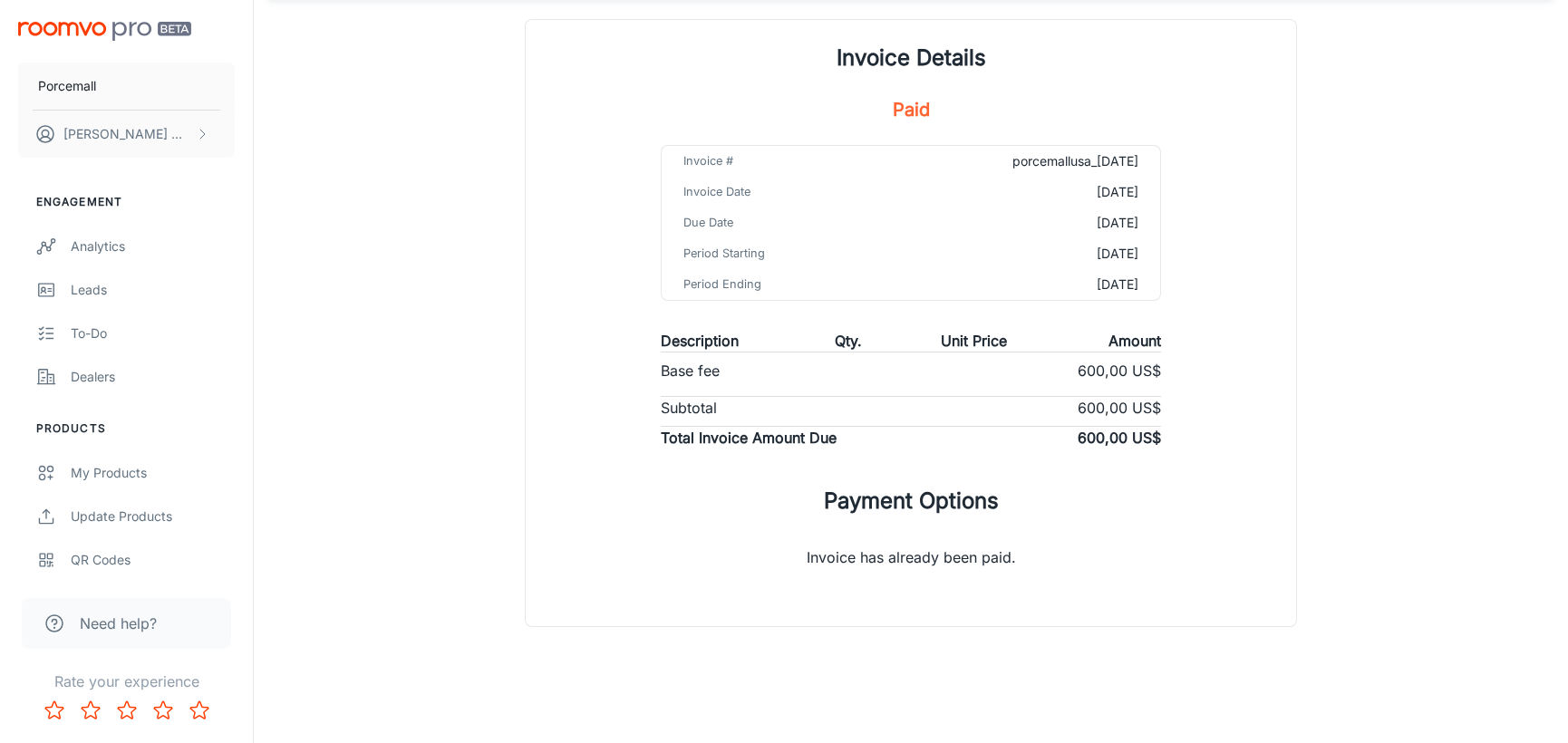
drag, startPoint x: 977, startPoint y: 559, endPoint x: 952, endPoint y: 524, distance: 43.0
click at [976, 556] on p "Invoice has already been paid." at bounding box center [911, 549] width 268 height 65
click at [952, 511] on h1 "Payment Options" at bounding box center [911, 501] width 175 height 33
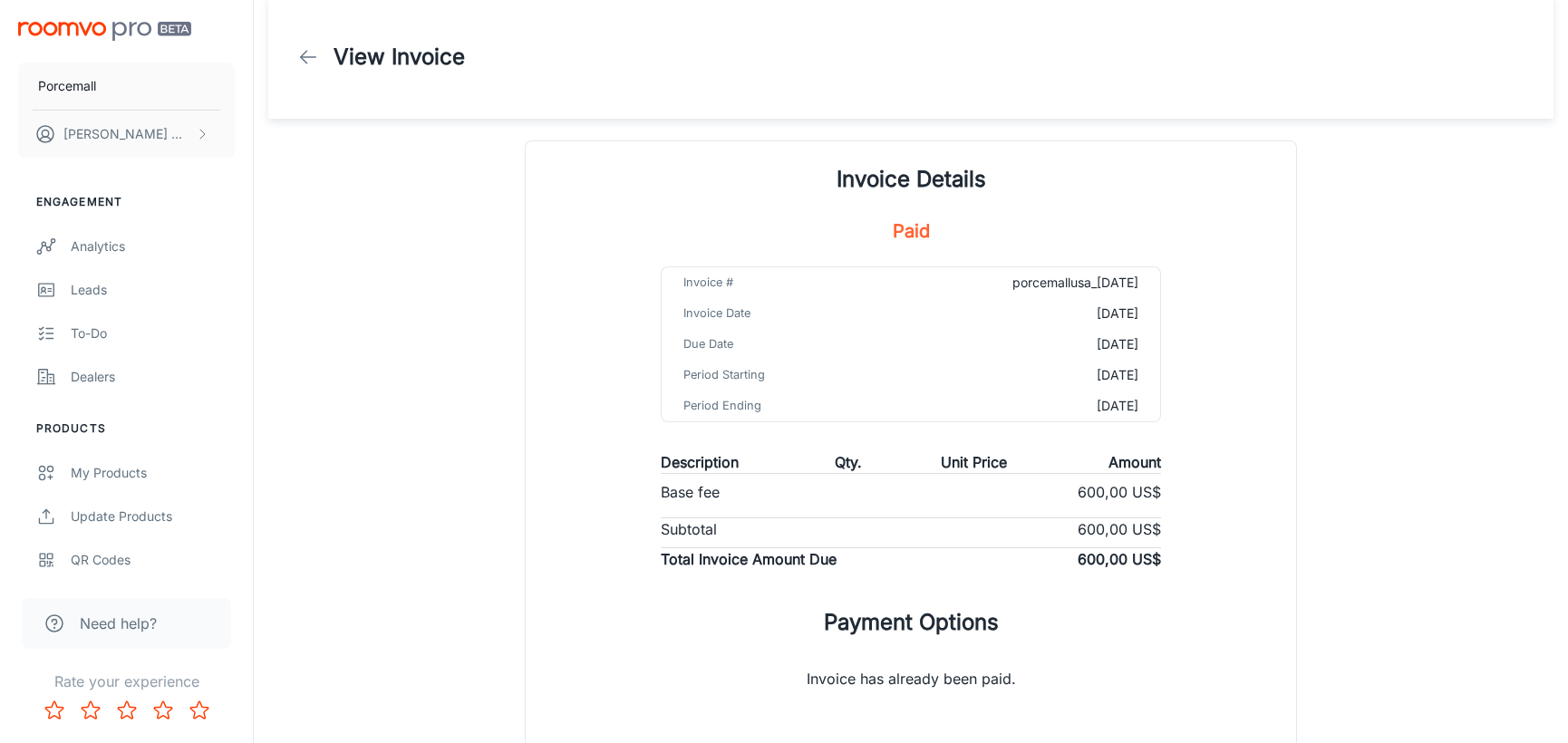
scroll to position [0, 0]
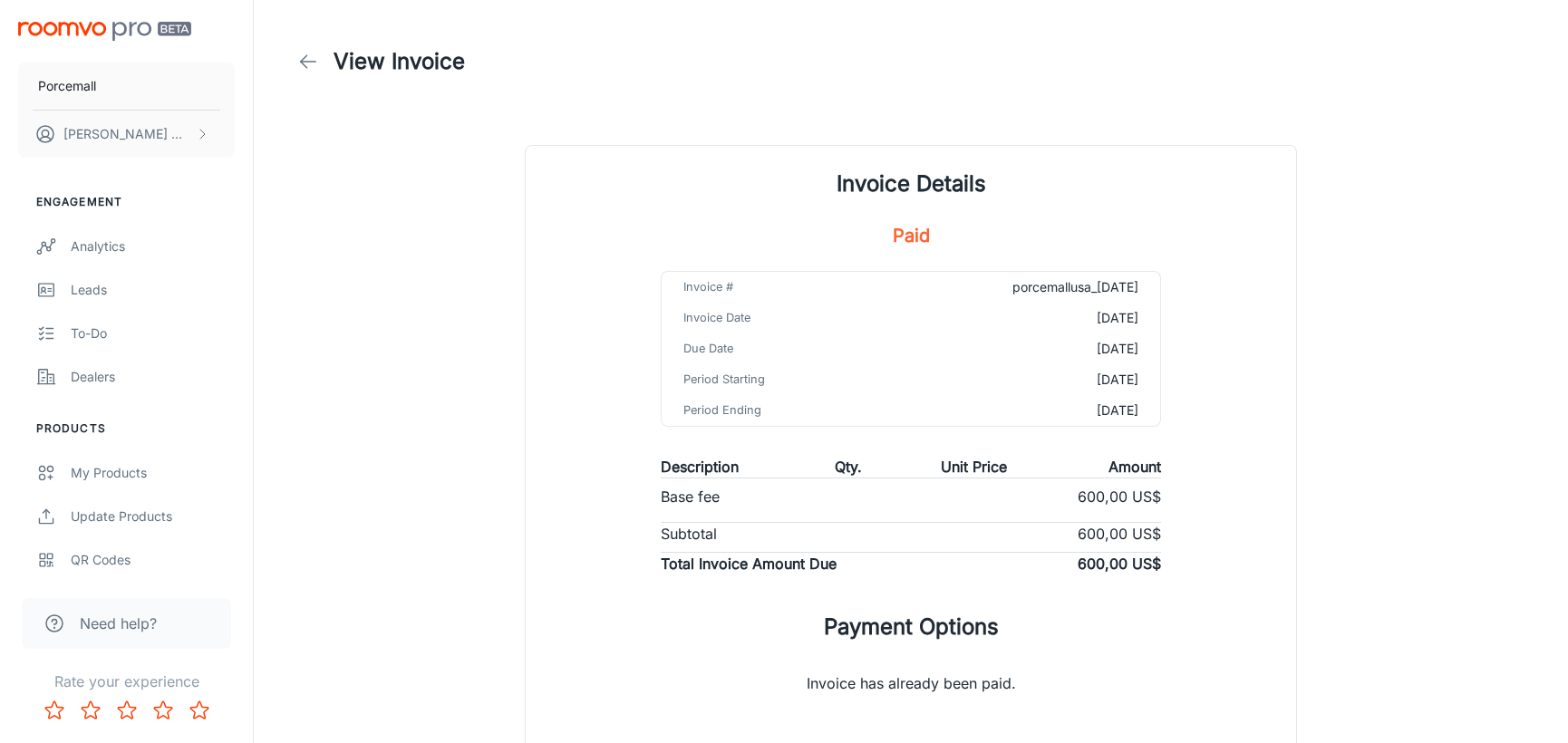
drag, startPoint x: 959, startPoint y: 445, endPoint x: 907, endPoint y: 281, distance: 172.0
click at [959, 436] on div "Invoice # porcemallusa_[DATE] Invoice Date [DATE] Due Date [DATE] Period Starti…" at bounding box center [910, 430] width 543 height 318
click at [911, 231] on h5 "Paid" at bounding box center [911, 235] width 37 height 27
click at [883, 165] on div "Invoice Details Paid Invoice # porcemallusa_[DATE] Invoice Date [DATE] Due Date…" at bounding box center [911, 449] width 771 height 606
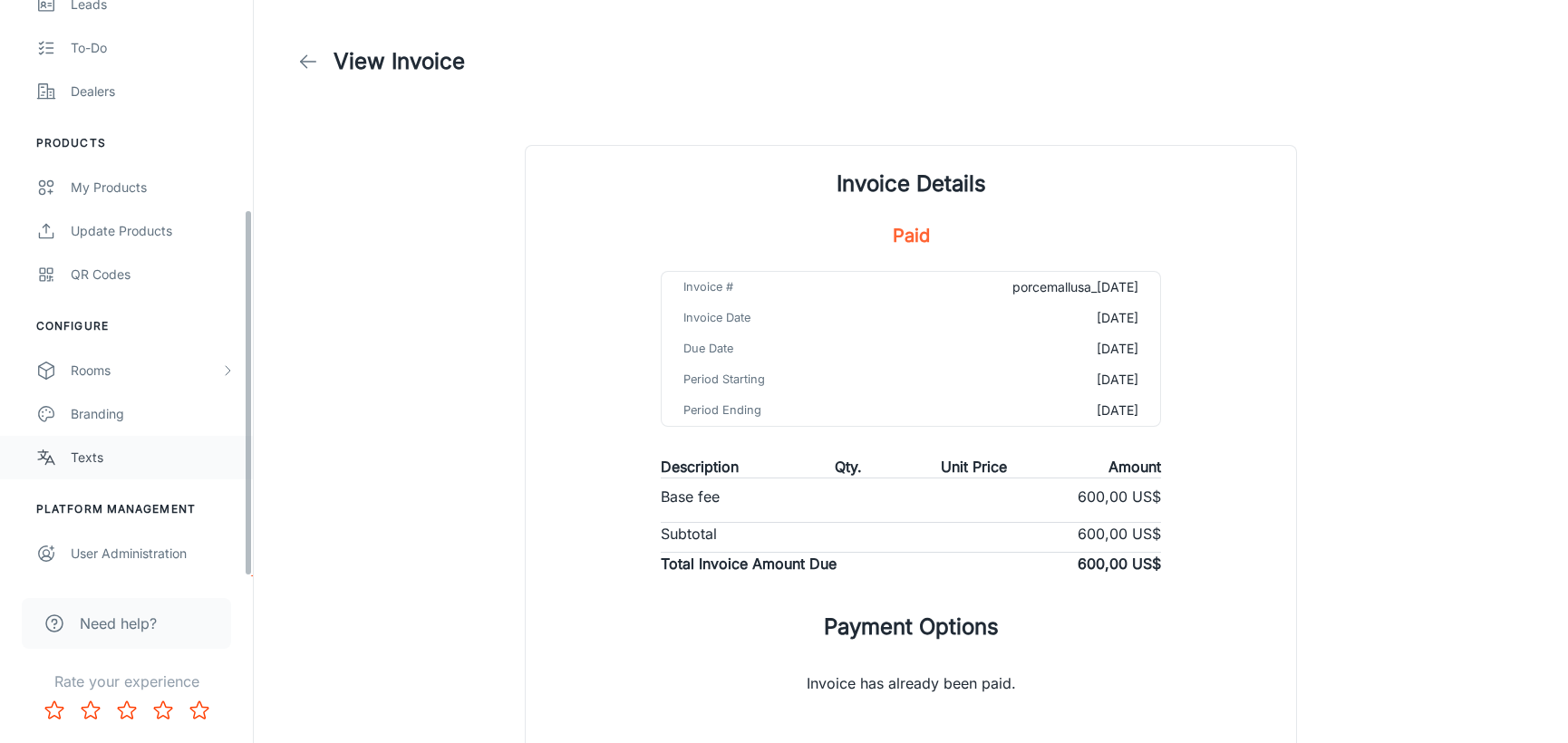
scroll to position [328, 0]
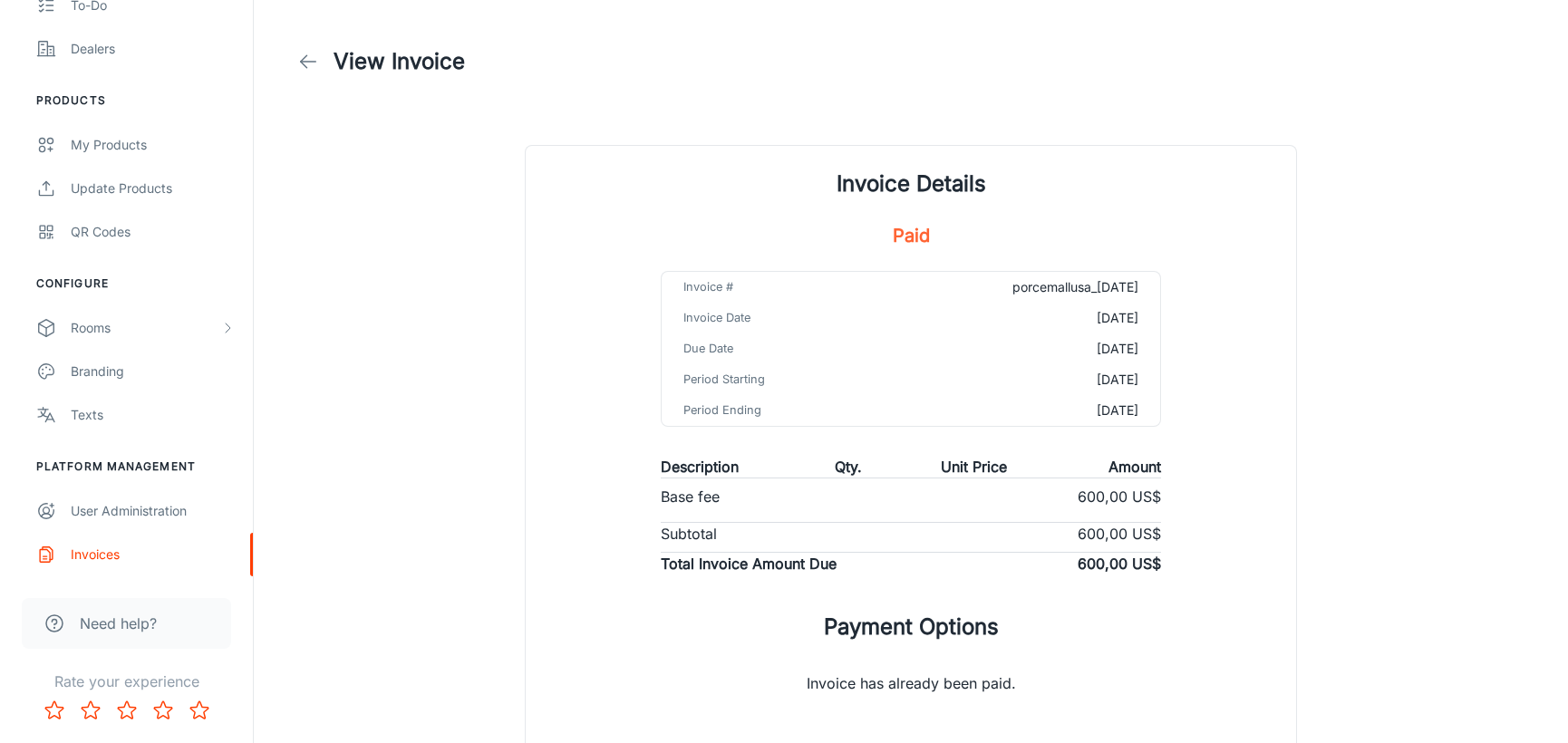
click at [142, 631] on span "Need help?" at bounding box center [118, 623] width 77 height 22
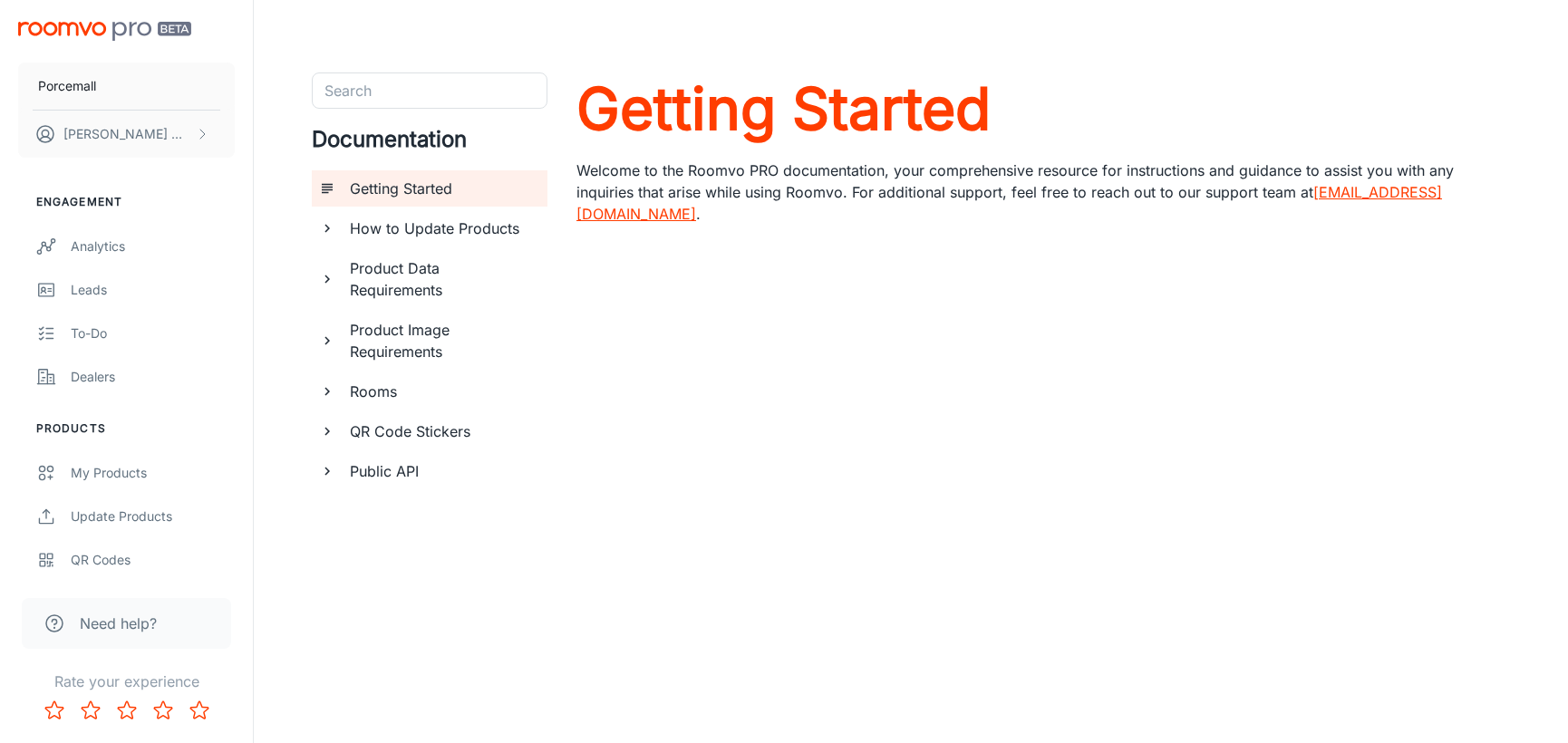
click at [392, 399] on h6 "Rooms" at bounding box center [441, 392] width 183 height 22
click at [396, 443] on div "Custom Rooms" at bounding box center [448, 432] width 182 height 37
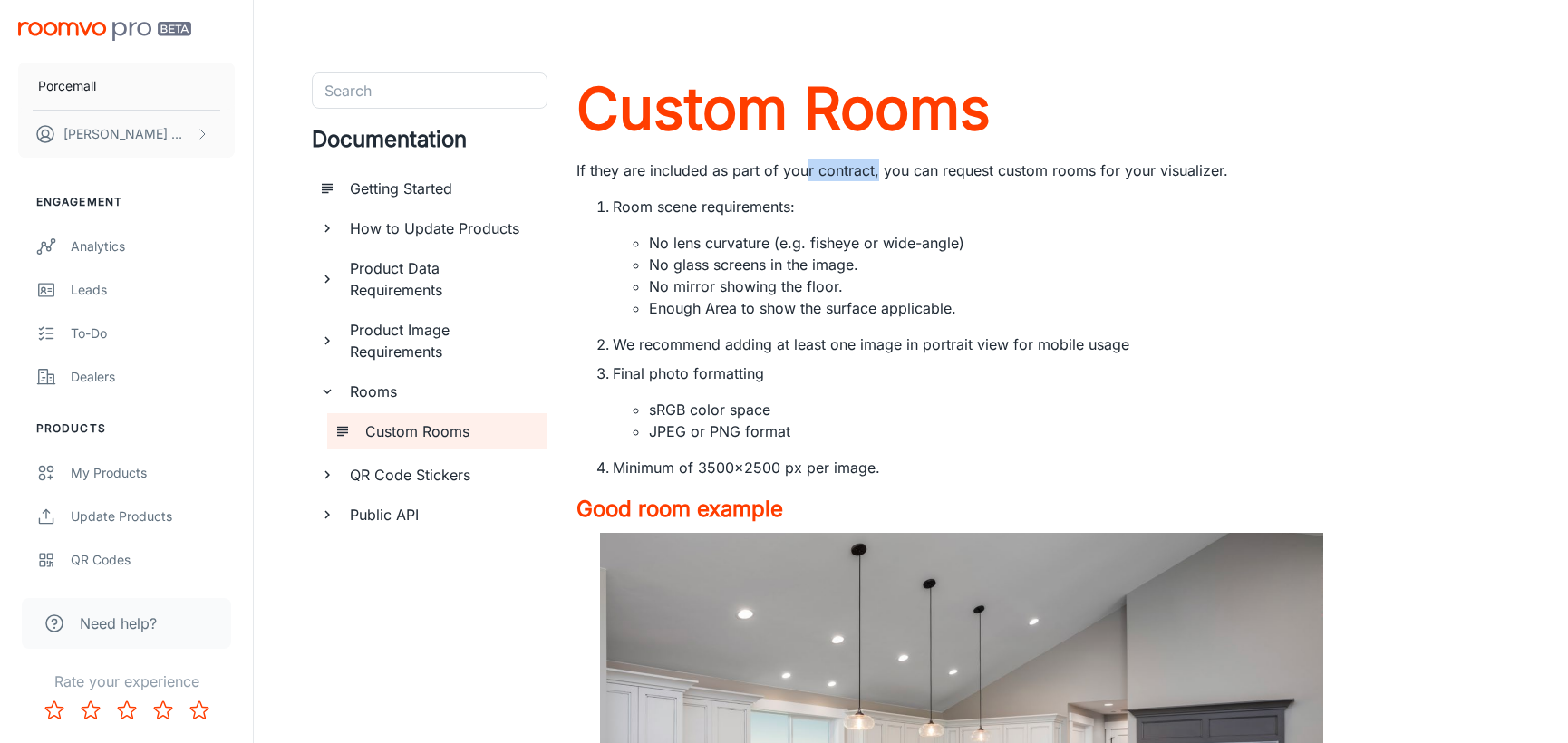
drag, startPoint x: 876, startPoint y: 171, endPoint x: 806, endPoint y: 170, distance: 70.0
click at [806, 170] on p "If they are included as part of your contract, you can request custom rooms for…" at bounding box center [962, 171] width 771 height 22
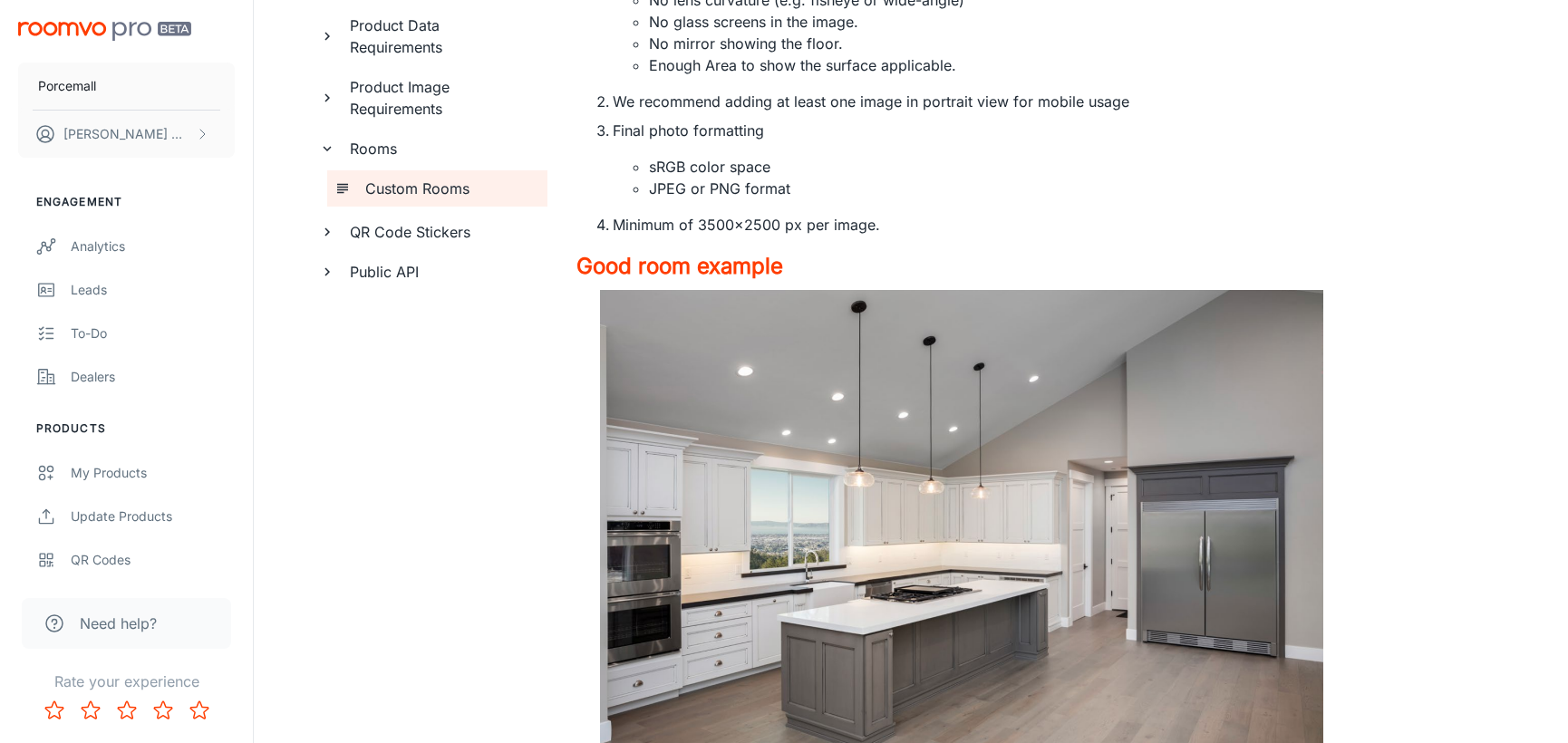
scroll to position [14, 0]
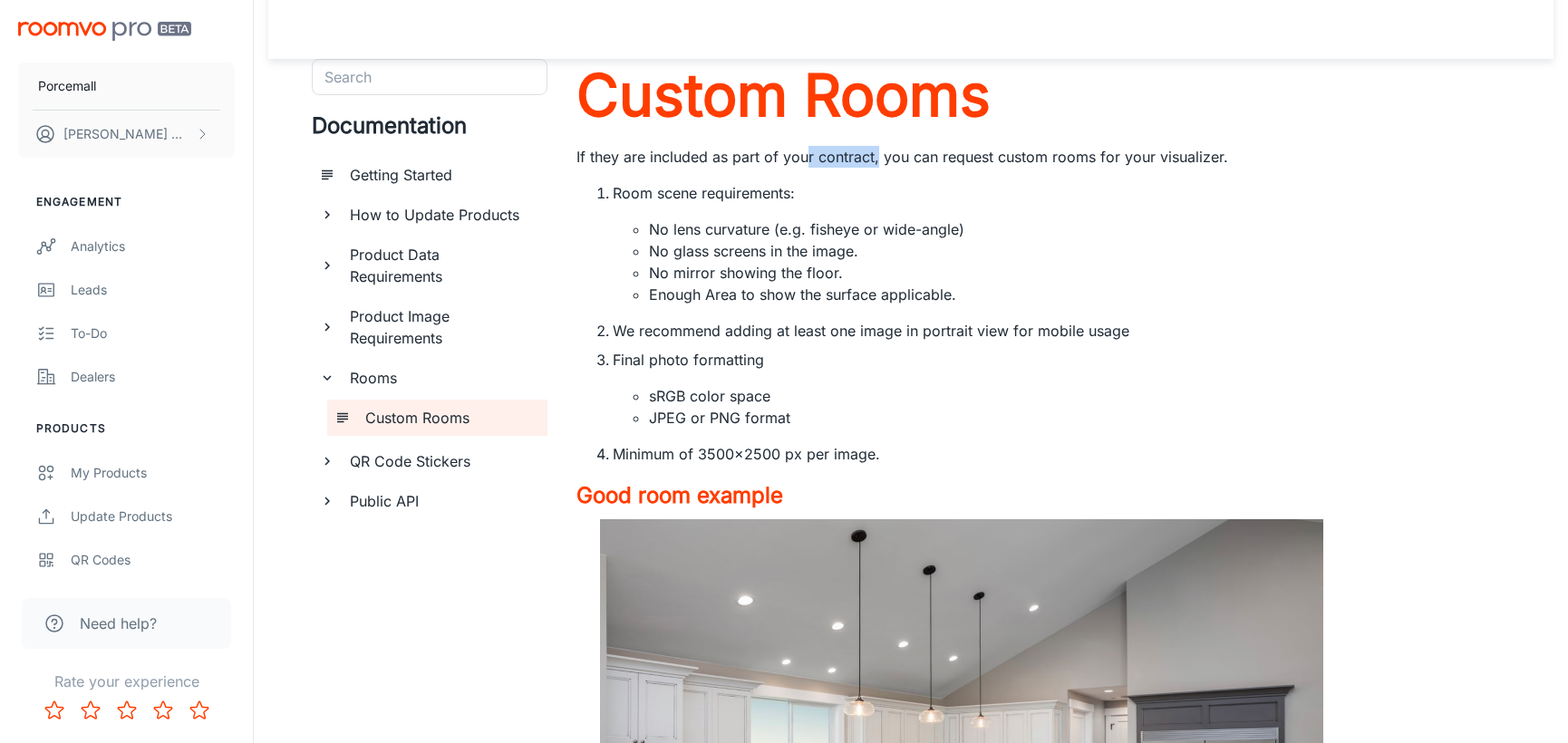
click at [405, 382] on h6 "Rooms" at bounding box center [441, 378] width 183 height 22
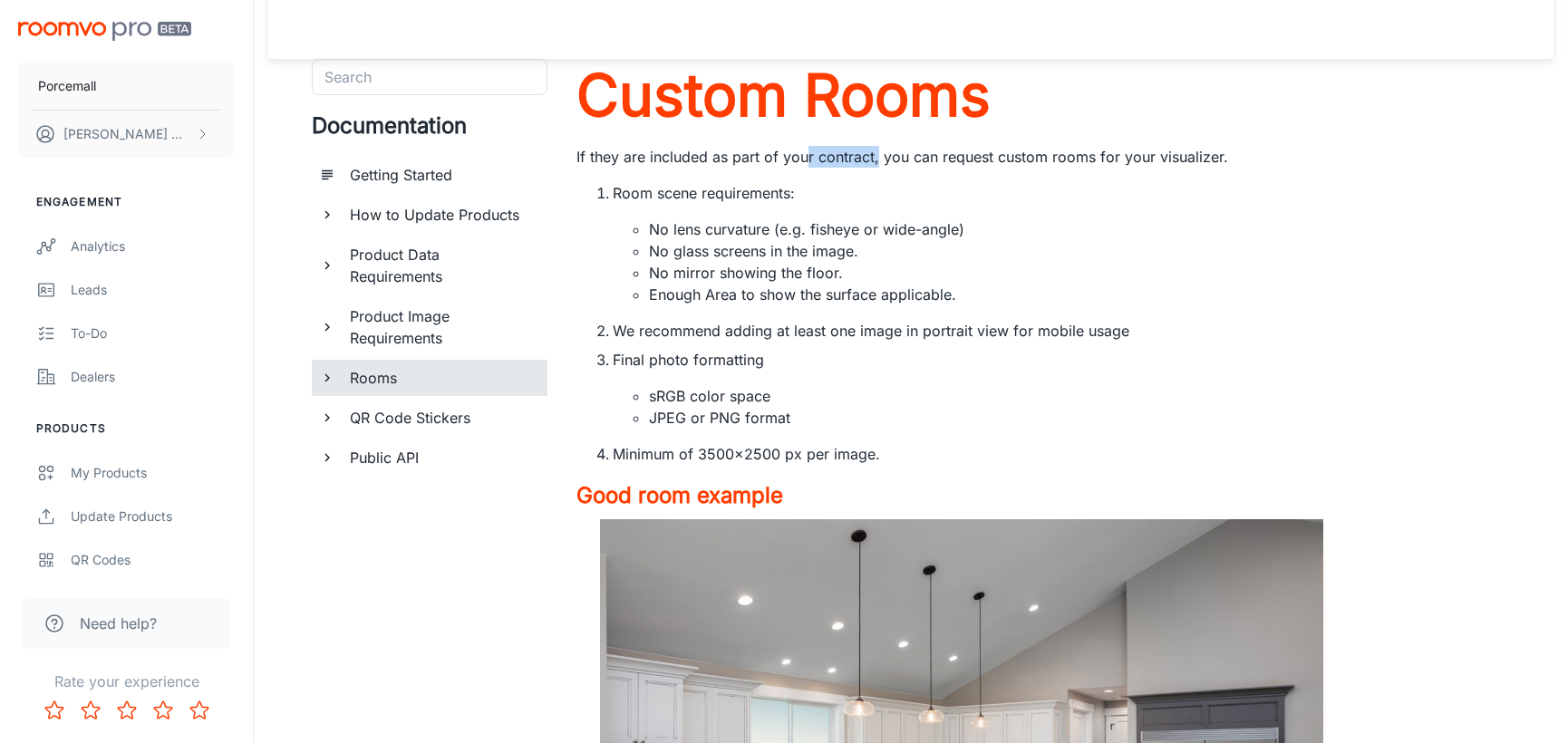
click at [405, 382] on h6 "Rooms" at bounding box center [441, 378] width 183 height 22
click at [455, 169] on h6 "Getting Started" at bounding box center [441, 175] width 183 height 22
